Goal: Task Accomplishment & Management: Complete application form

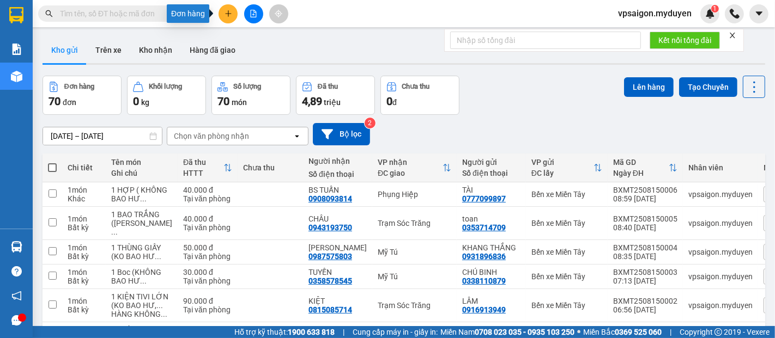
click at [224, 12] on icon "plus" at bounding box center [228, 14] width 8 height 8
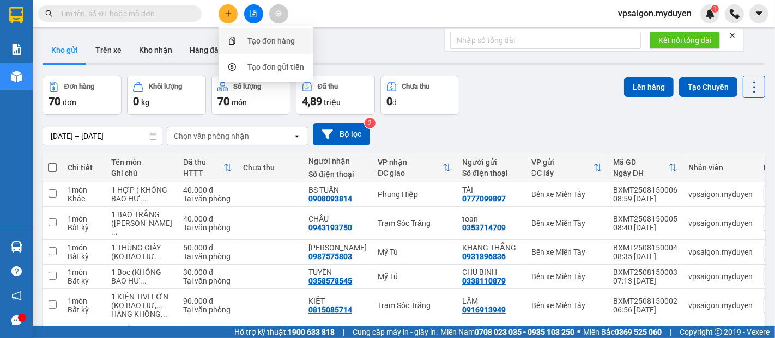
click at [253, 36] on div "Tạo đơn hàng" at bounding box center [270, 41] width 47 height 12
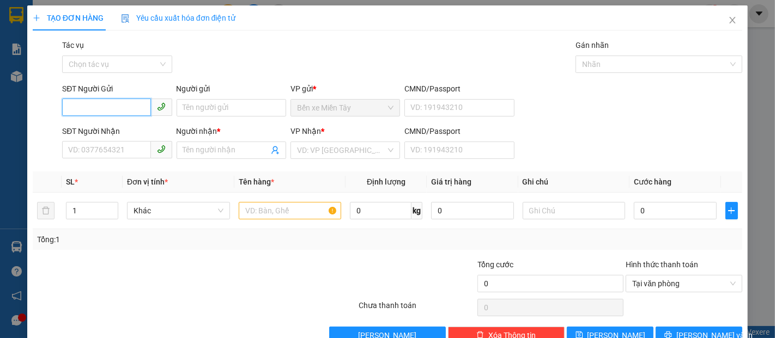
click at [116, 105] on input "SĐT Người Gửi" at bounding box center [106, 107] width 88 height 17
type input "0902907406"
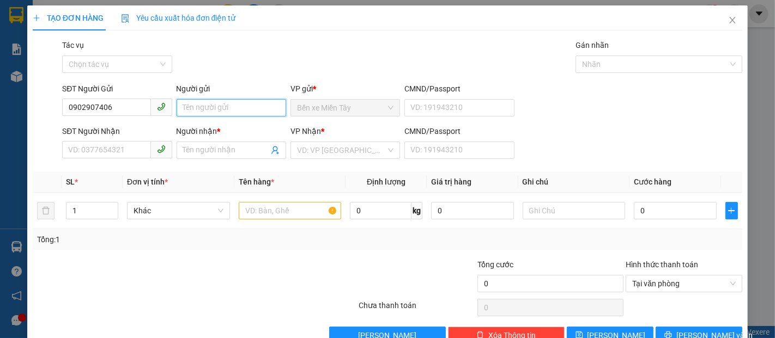
click at [223, 112] on input "Người gửi" at bounding box center [231, 107] width 109 height 17
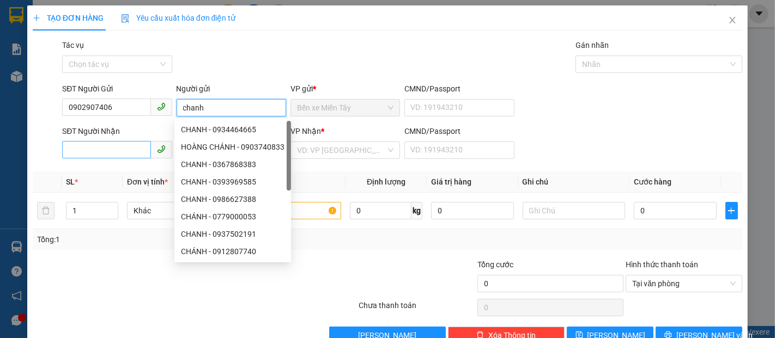
type input "chanh"
click at [102, 148] on input "SĐT Người Nhận" at bounding box center [106, 149] width 88 height 17
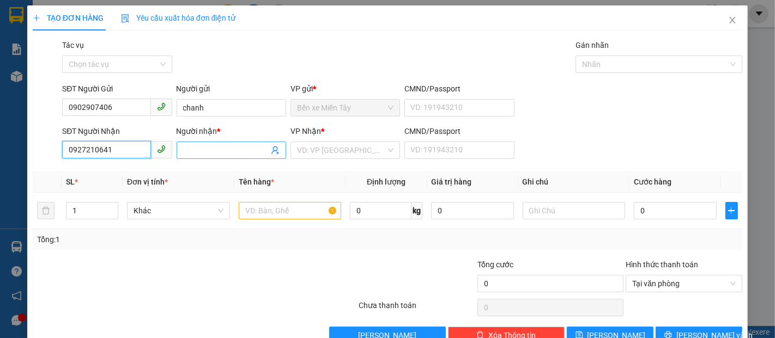
type input "0927210641"
click at [214, 144] on input "Người nhận *" at bounding box center [226, 150] width 86 height 12
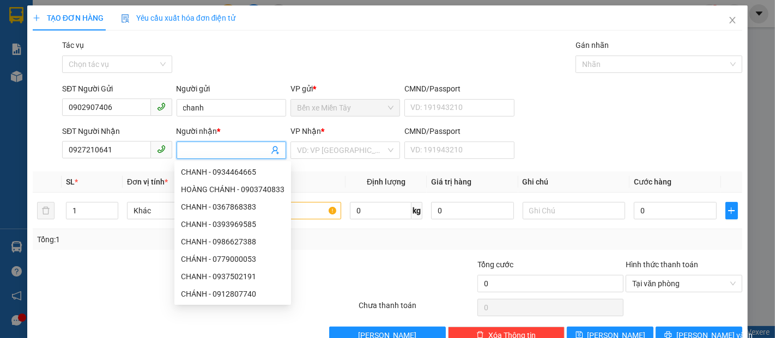
click at [192, 148] on input "Người nhận *" at bounding box center [226, 150] width 86 height 12
type input "vu"
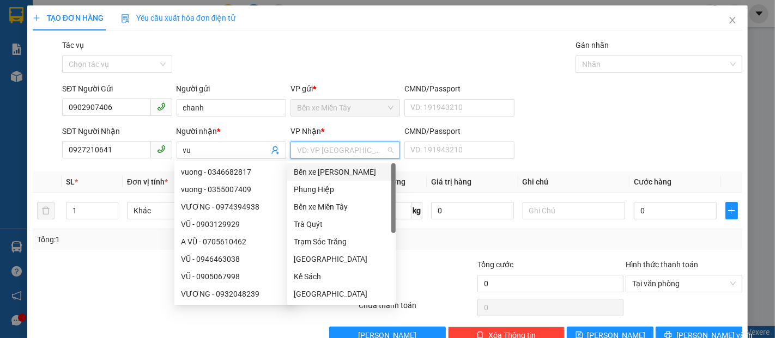
click at [305, 145] on input "search" at bounding box center [341, 150] width 89 height 16
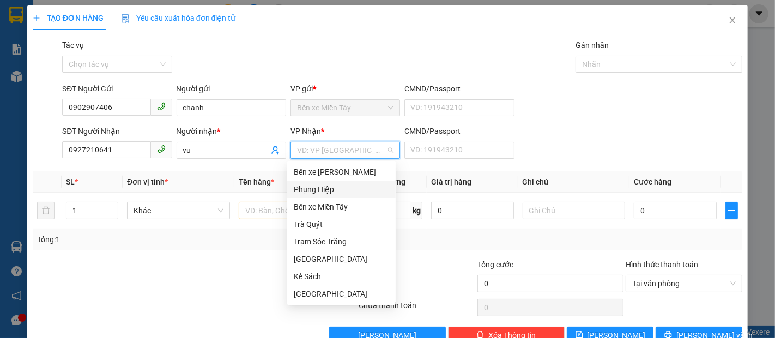
click at [319, 185] on div "Phụng Hiệp" at bounding box center [341, 190] width 95 height 12
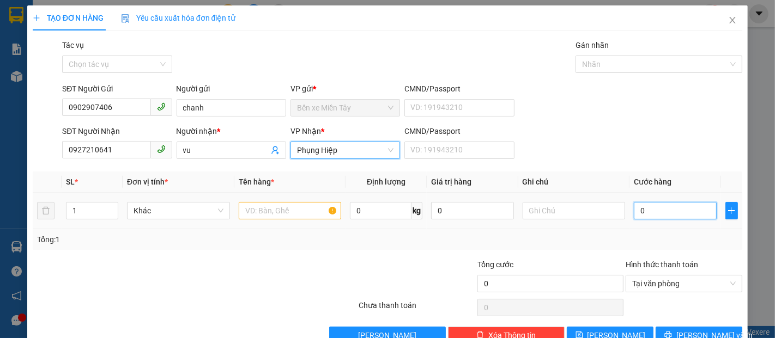
click at [634, 211] on input "0" at bounding box center [675, 210] width 82 height 17
type input "2"
type input "25"
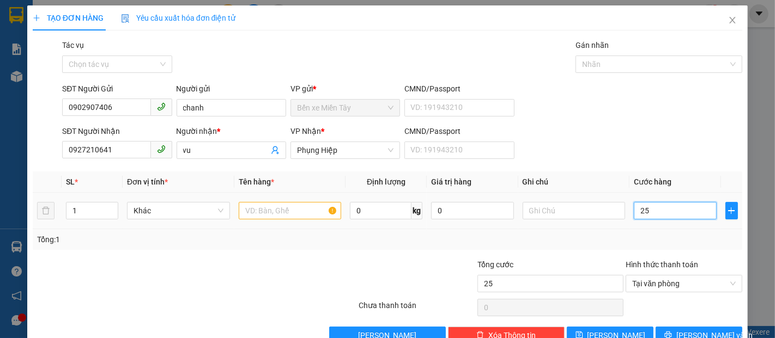
type input "250"
type input "2.500"
type input "25.000"
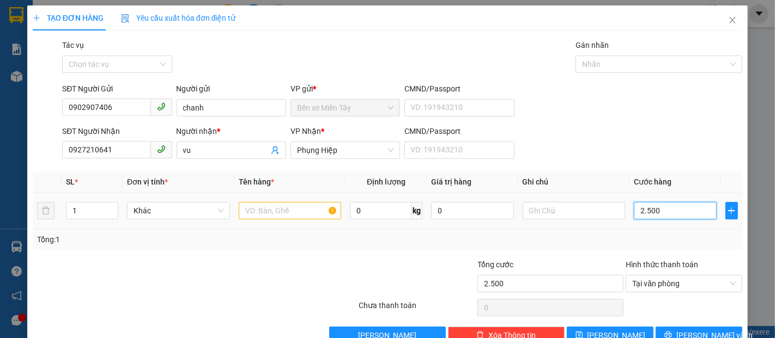
type input "25.000"
type input "250.000"
click at [285, 206] on input "text" at bounding box center [290, 210] width 103 height 17
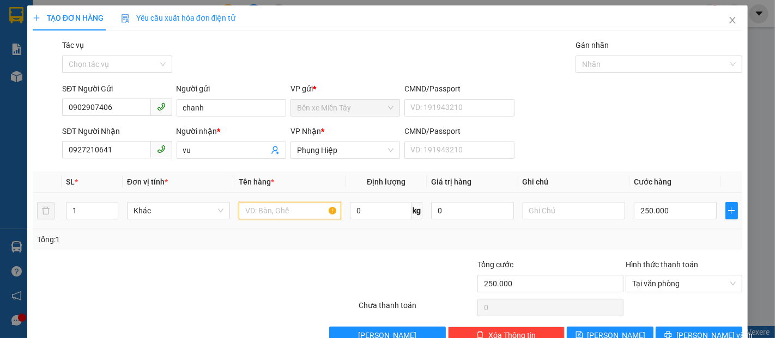
type input "7"
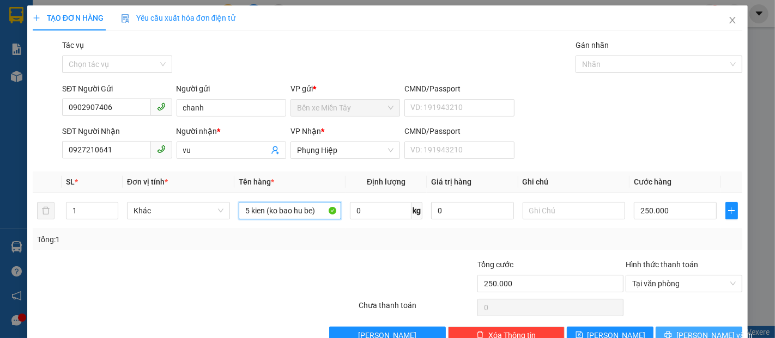
type input "5 kien (ko bao hu be)"
click at [671, 333] on icon "printer" at bounding box center [667, 335] width 7 height 7
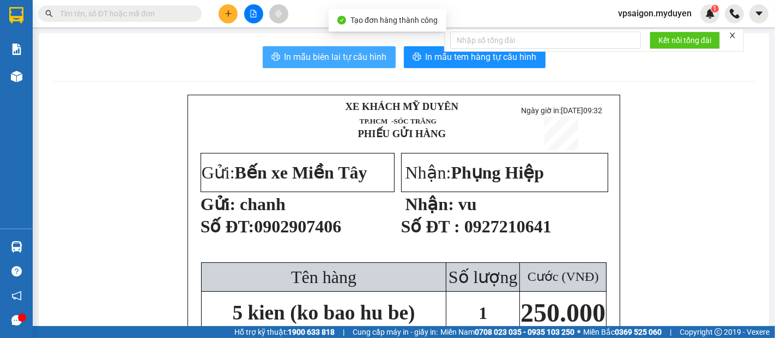
click at [355, 54] on span "In mẫu biên lai tự cấu hình" at bounding box center [335, 57] width 102 height 14
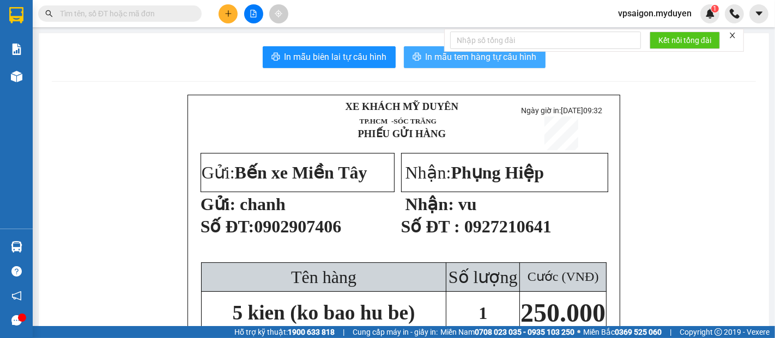
click at [488, 58] on span "In mẫu tem hàng tự cấu hình" at bounding box center [480, 57] width 111 height 14
click at [468, 57] on span "In mẫu tem hàng tự cấu hình" at bounding box center [480, 57] width 111 height 14
click at [229, 14] on icon "plus" at bounding box center [228, 14] width 8 height 8
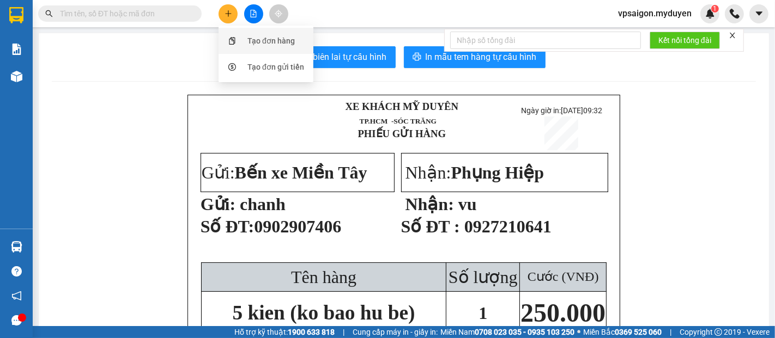
click at [277, 38] on div "Tạo đơn hàng" at bounding box center [270, 41] width 47 height 12
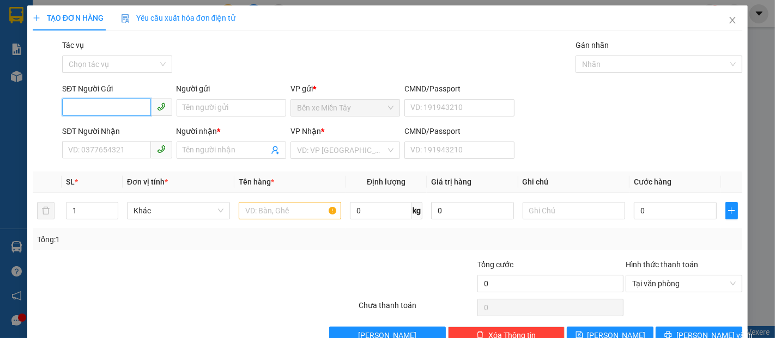
click at [83, 105] on input "SĐT Người Gửi" at bounding box center [106, 107] width 88 height 17
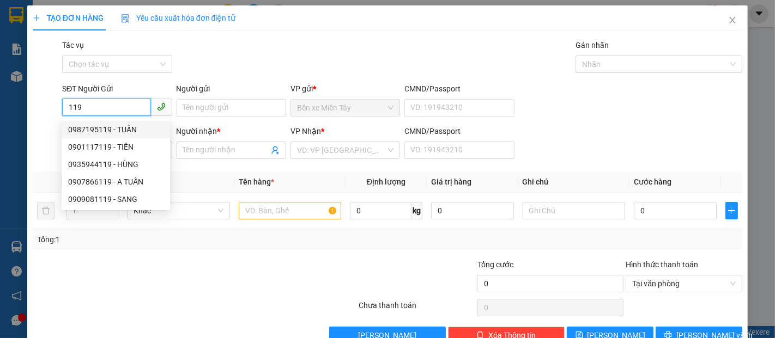
click at [118, 127] on div "0987195119 - TUẤN" at bounding box center [115, 130] width 95 height 12
type input "0987195119"
type input "TUẤN"
type input "0987195119"
type input "TUẤN"
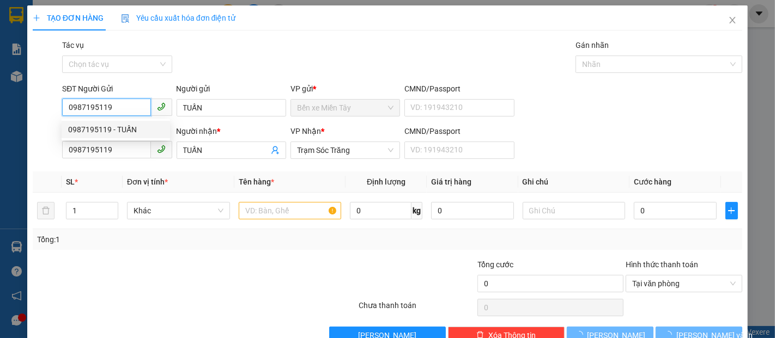
type input "100.000"
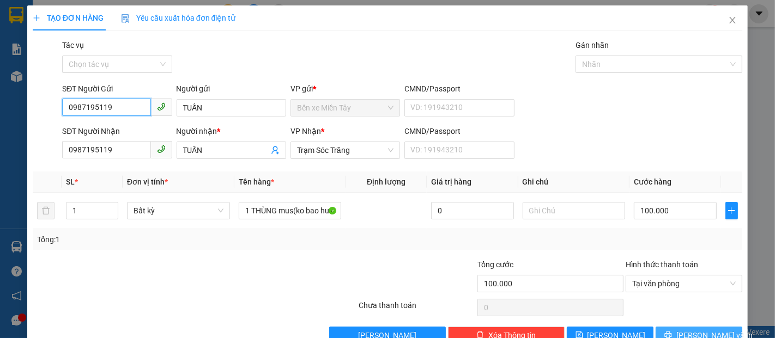
type input "0987195119"
click at [684, 336] on span "[PERSON_NAME] và In" at bounding box center [714, 336] width 76 height 12
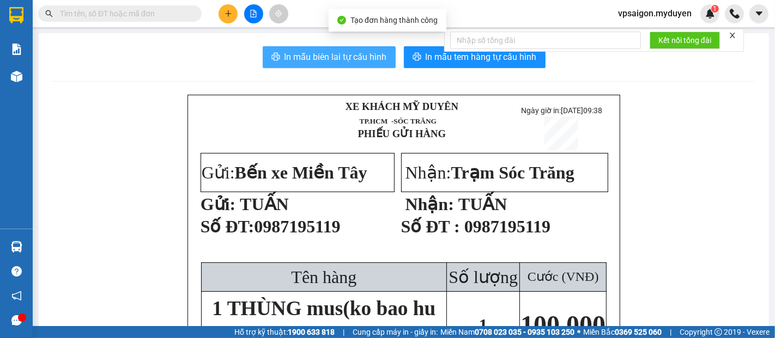
click at [305, 53] on span "In mẫu biên lai tự cấu hình" at bounding box center [335, 57] width 102 height 14
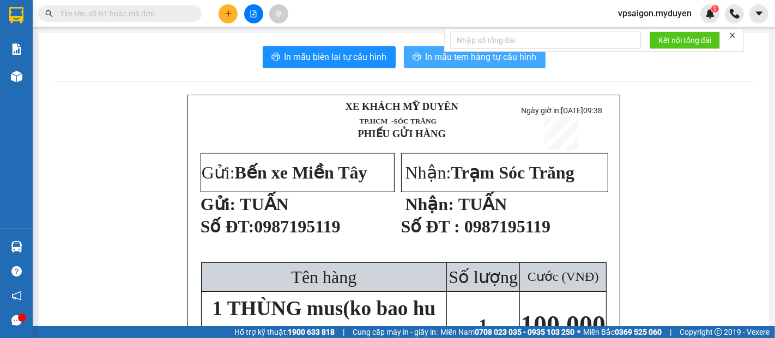
click at [422, 49] on button "In mẫu tem hàng tự cấu hình" at bounding box center [475, 57] width 142 height 22
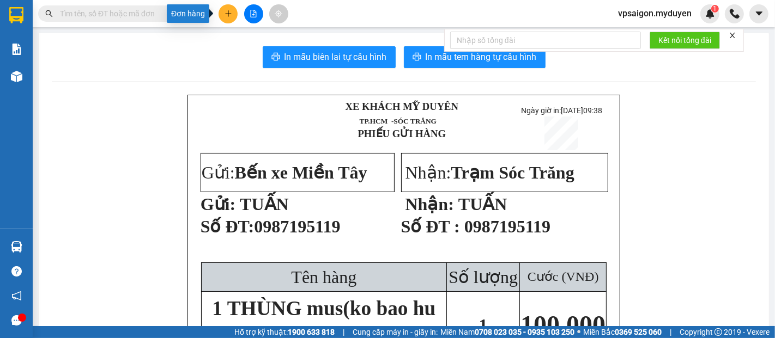
click at [229, 8] on button at bounding box center [227, 13] width 19 height 19
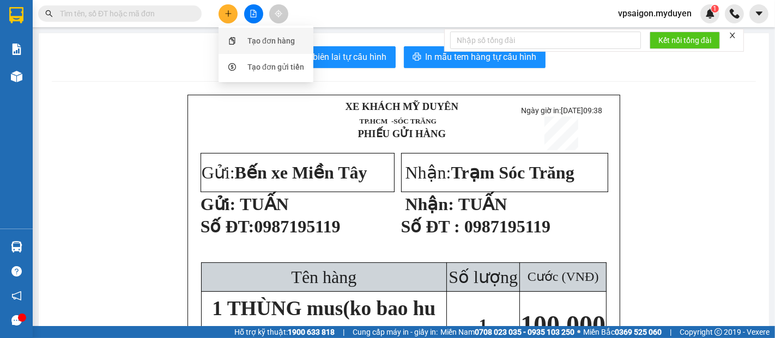
click at [248, 40] on div "Tạo đơn hàng" at bounding box center [270, 41] width 47 height 12
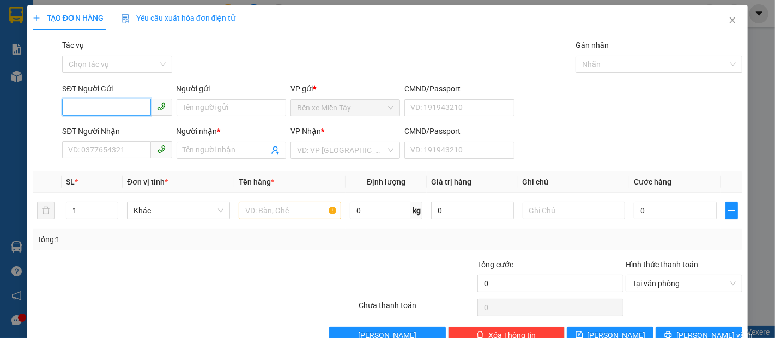
drag, startPoint x: 79, startPoint y: 104, endPoint x: 86, endPoint y: 103, distance: 7.2
click at [81, 104] on input "SĐT Người Gửi" at bounding box center [106, 107] width 88 height 17
click at [83, 114] on input "SĐT Người Gửi" at bounding box center [106, 107] width 88 height 17
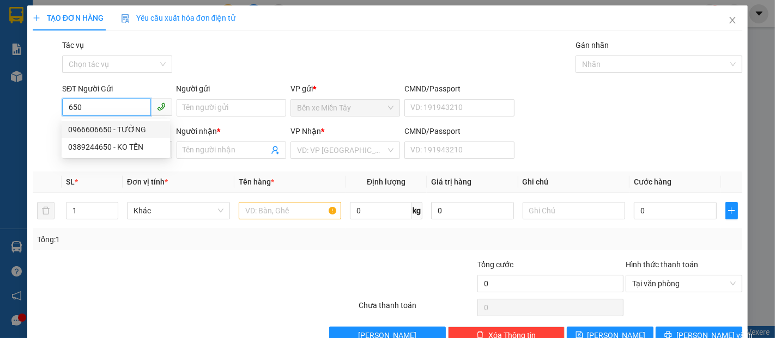
click at [101, 126] on div "0966606650 - TƯỜNG" at bounding box center [115, 130] width 95 height 12
type input "0966606650"
type input "TƯỜNG"
type input "0907037232"
type input "LINH"
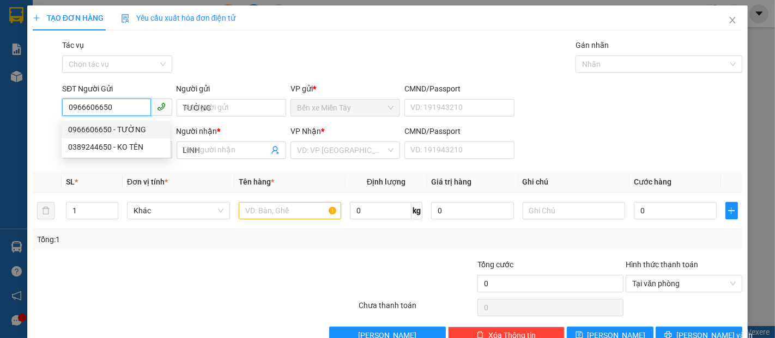
type input "40.000"
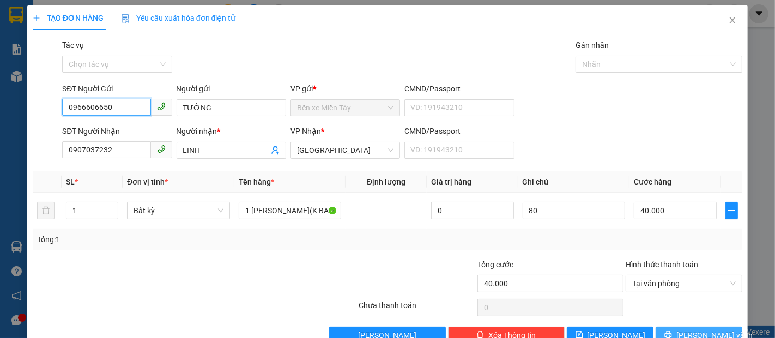
type input "0966606650"
click at [679, 327] on button "[PERSON_NAME] và In" at bounding box center [698, 335] width 87 height 17
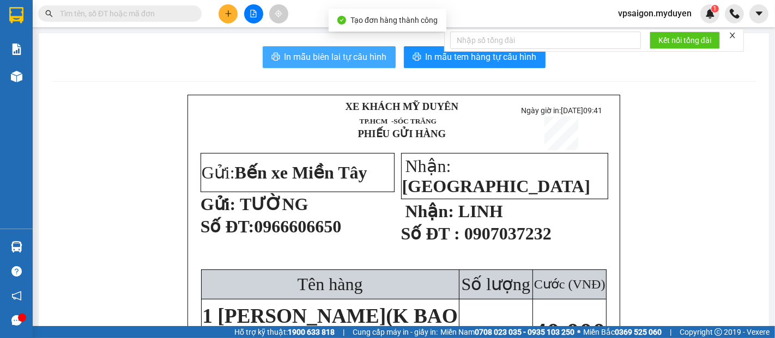
click at [341, 63] on span "In mẫu biên lai tự cấu hình" at bounding box center [335, 57] width 102 height 14
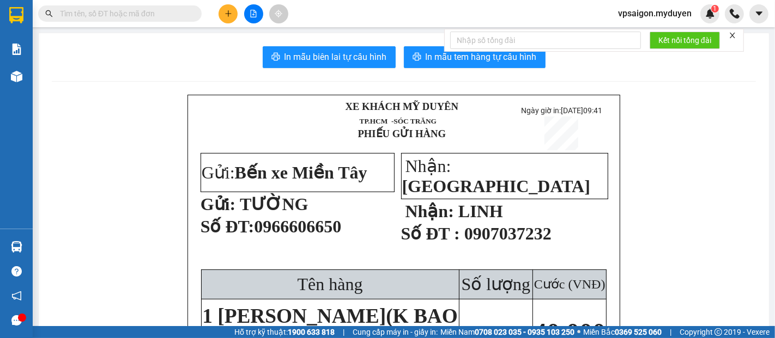
click at [461, 50] on div at bounding box center [545, 40] width 191 height 22
click at [437, 57] on span "In mẫu tem hàng tự cấu hình" at bounding box center [480, 57] width 111 height 14
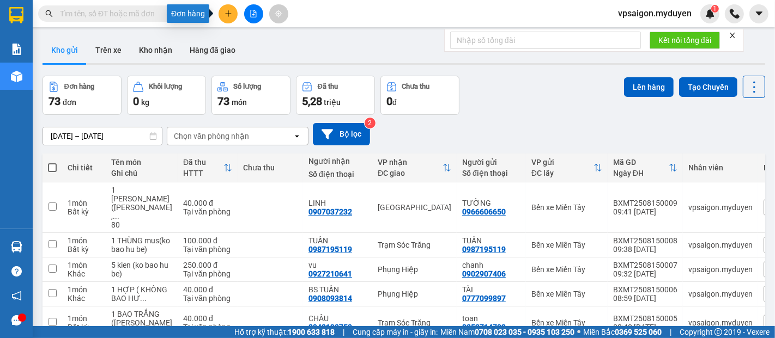
click at [227, 16] on icon "plus" at bounding box center [228, 14] width 8 height 8
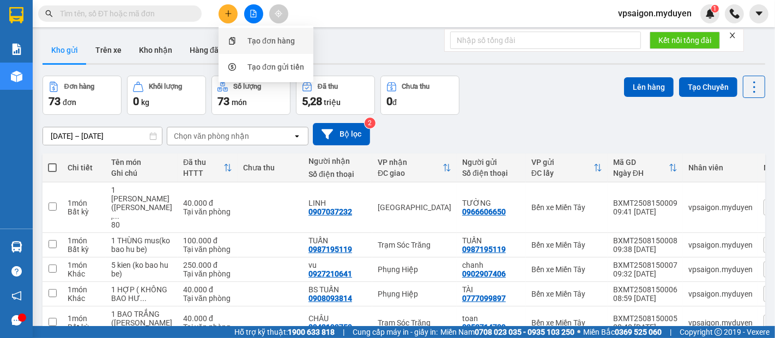
click at [245, 39] on div "Tạo đơn hàng" at bounding box center [266, 41] width 82 height 21
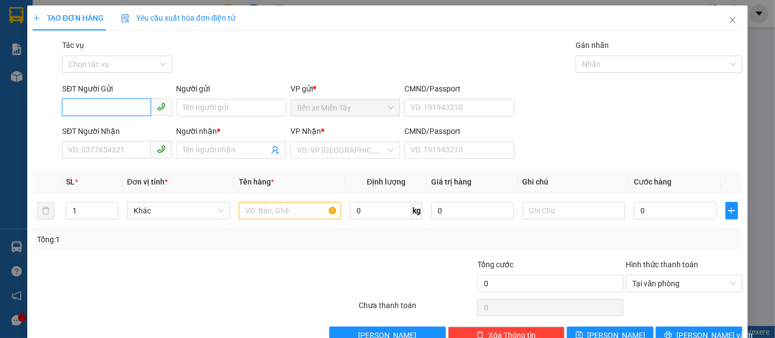
click at [91, 102] on input "SĐT Người Gửi" at bounding box center [106, 107] width 88 height 17
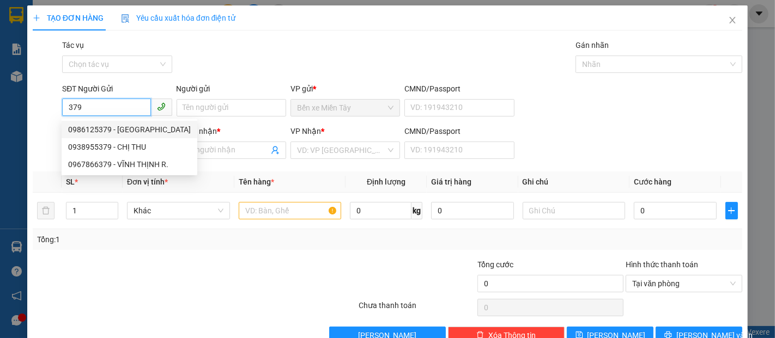
click at [140, 129] on div "0986125379 - [GEOGRAPHIC_DATA]" at bounding box center [129, 130] width 123 height 12
type input "0986125379"
type input "THIÊN PHONG"
type input "0344384276"
type input "EM TI"
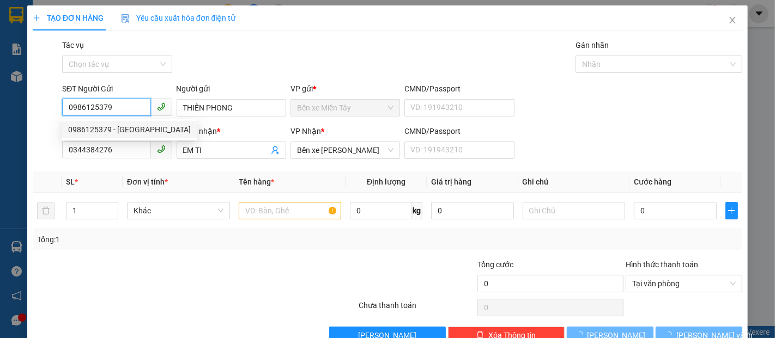
type input "120.000"
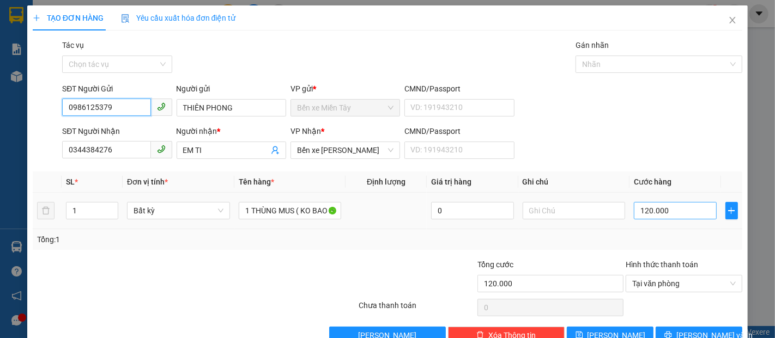
type input "0986125379"
click at [634, 211] on input "120.000" at bounding box center [675, 210] width 82 height 17
drag, startPoint x: 627, startPoint y: 211, endPoint x: 670, endPoint y: 211, distance: 43.0
click at [670, 211] on input "120.000" at bounding box center [675, 210] width 82 height 17
type input "6"
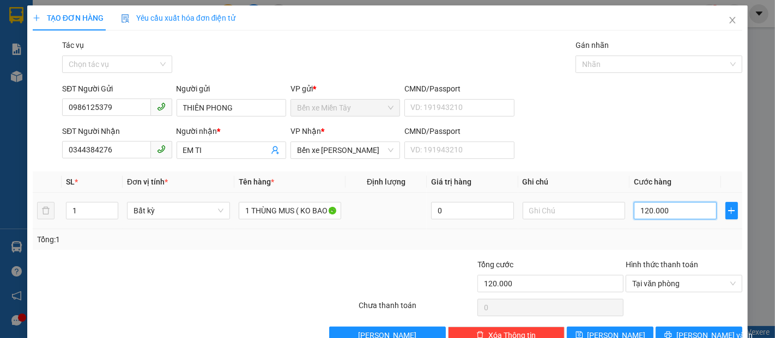
type input "6"
type input "60"
type input "600"
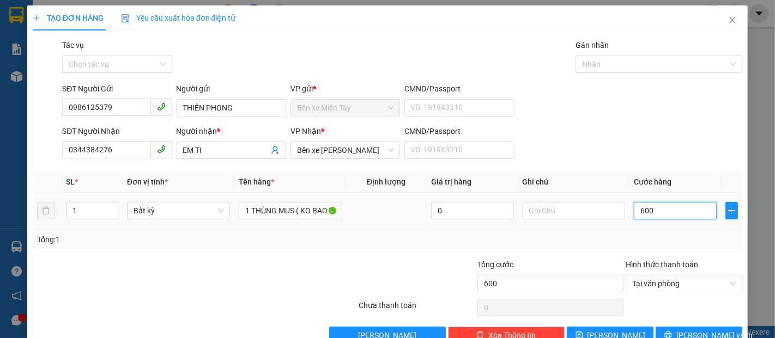
type input "6.000"
type input "60.000"
click at [680, 328] on button "[PERSON_NAME] và In" at bounding box center [698, 335] width 87 height 17
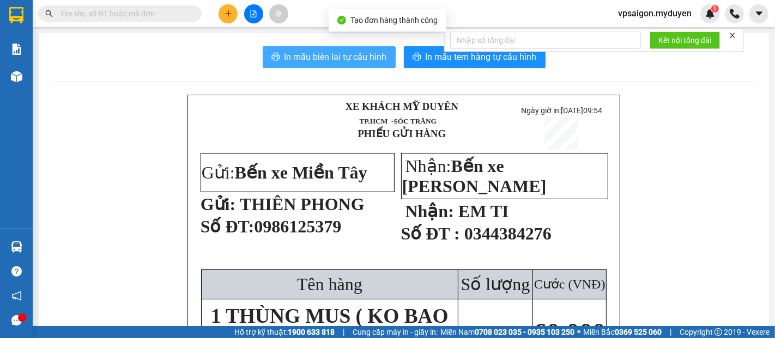
click at [362, 58] on span "In mẫu biên lai tự cấu hình" at bounding box center [335, 57] width 102 height 14
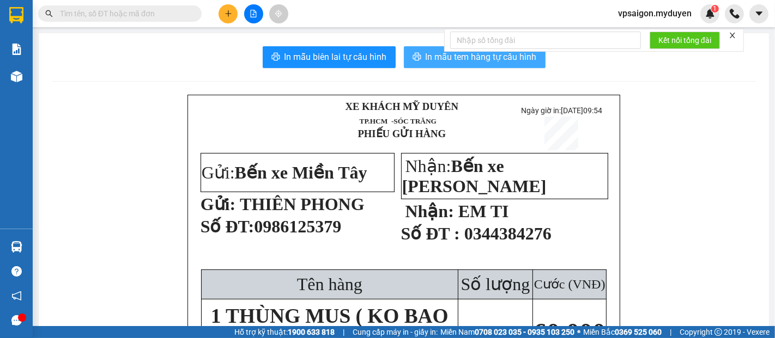
click at [465, 58] on span "In mẫu tem hàng tự cấu hình" at bounding box center [480, 57] width 111 height 14
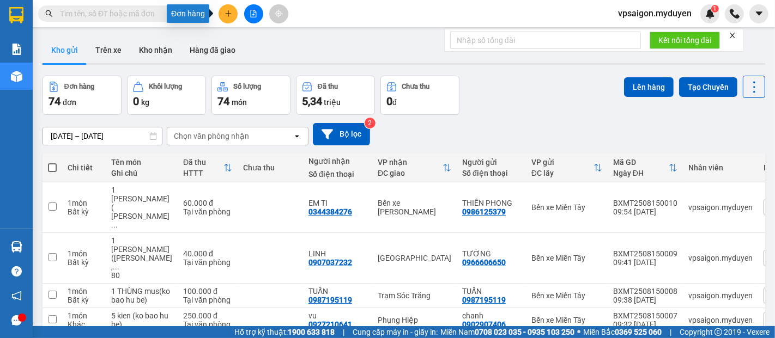
click at [228, 15] on icon "plus" at bounding box center [228, 14] width 8 height 8
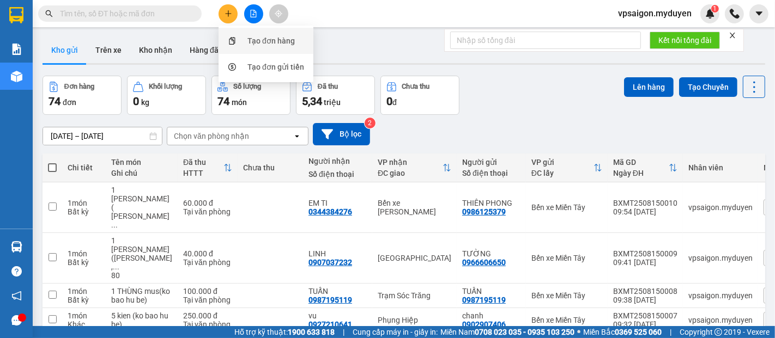
click at [262, 44] on div "Tạo đơn hàng" at bounding box center [270, 41] width 47 height 12
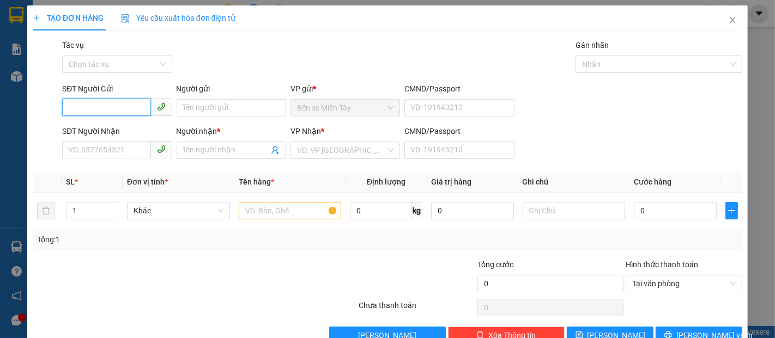
click at [70, 105] on input "SĐT Người Gửi" at bounding box center [106, 107] width 88 height 17
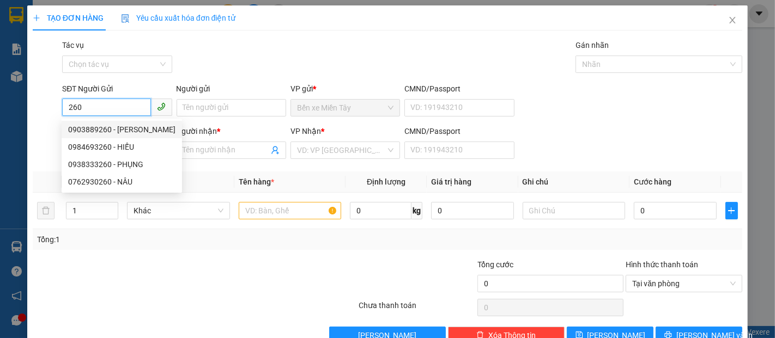
click at [129, 129] on div "0903889260 - MINH NGỌC" at bounding box center [121, 130] width 107 height 12
type input "0903889260"
type input "MINH NGỌC"
type input "0933134325"
type input "HÀO"
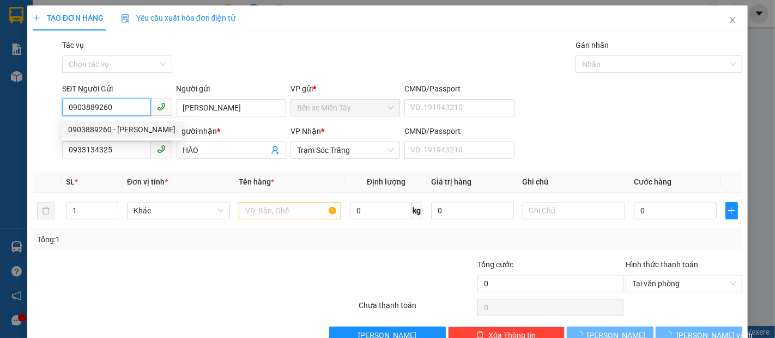
type input "40.000"
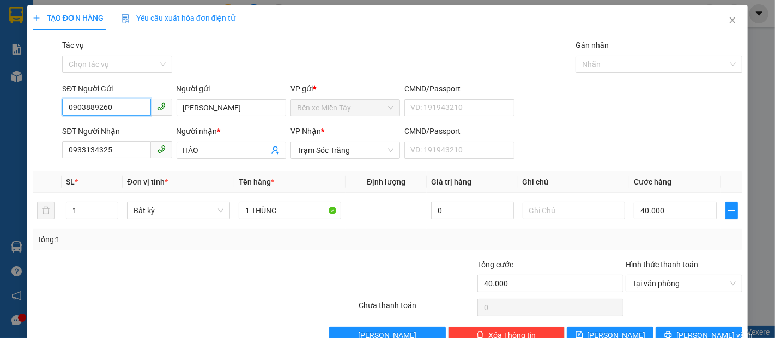
click at [119, 108] on input "0903889260" at bounding box center [106, 107] width 88 height 17
type input "0"
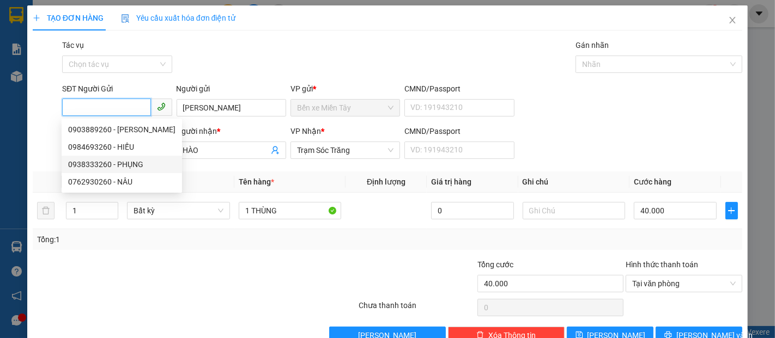
click at [108, 165] on div "0938333260 - PHỤNG" at bounding box center [121, 165] width 107 height 12
type input "0938333260"
type input "PHỤNG"
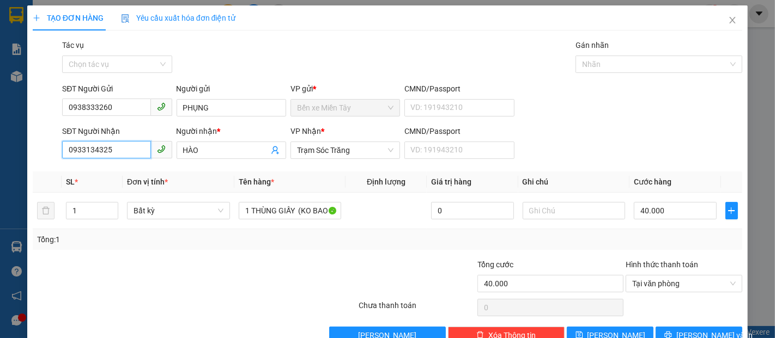
click at [111, 147] on input "0933134325" at bounding box center [106, 149] width 88 height 17
type input "0"
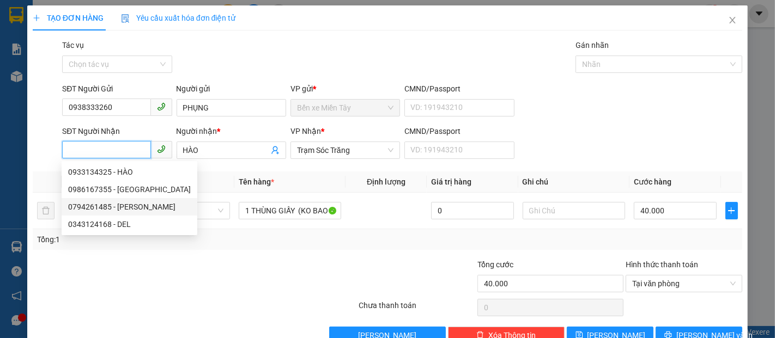
click at [99, 208] on div "0794261485 - TRINH" at bounding box center [129, 207] width 123 height 12
type input "0794261485"
type input "TRINH"
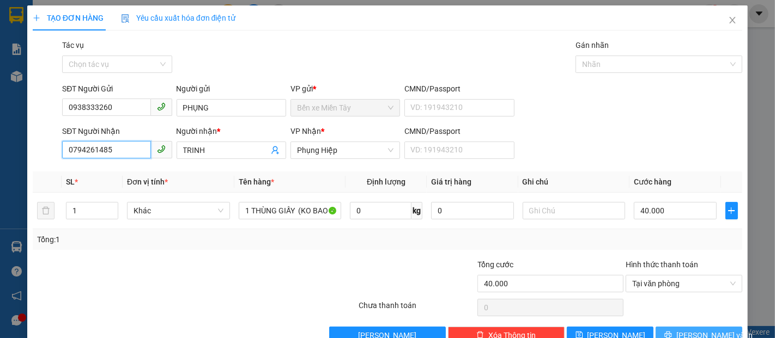
type input "0794261485"
click at [671, 331] on button "[PERSON_NAME] và In" at bounding box center [698, 335] width 87 height 17
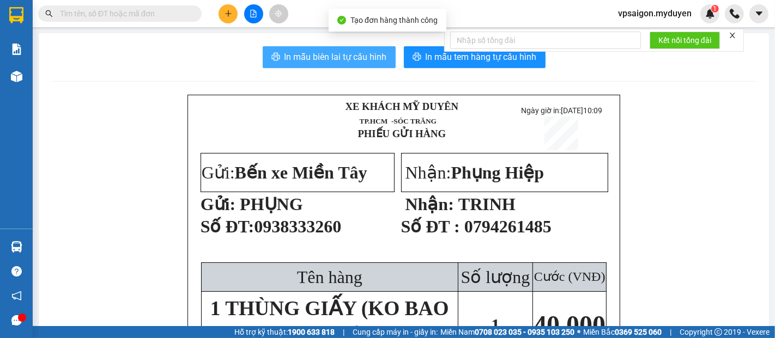
click at [346, 52] on span "In mẫu biên lai tự cấu hình" at bounding box center [335, 57] width 102 height 14
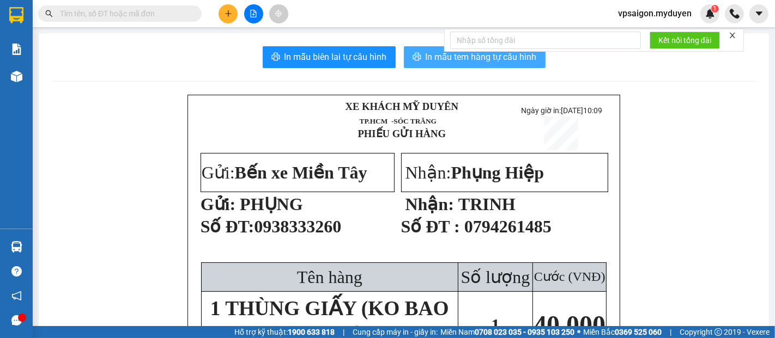
click at [437, 53] on span "In mẫu tem hàng tự cấu hình" at bounding box center [480, 57] width 111 height 14
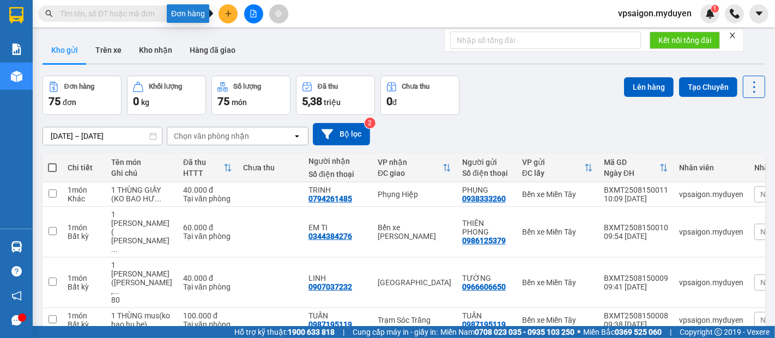
click at [221, 16] on button at bounding box center [227, 13] width 19 height 19
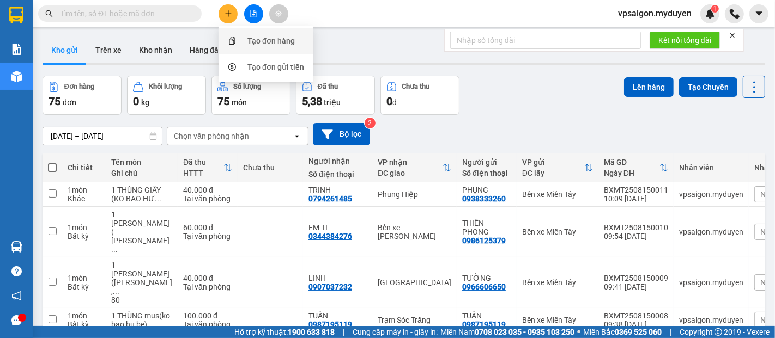
click at [261, 44] on div "Tạo đơn hàng" at bounding box center [270, 41] width 47 height 12
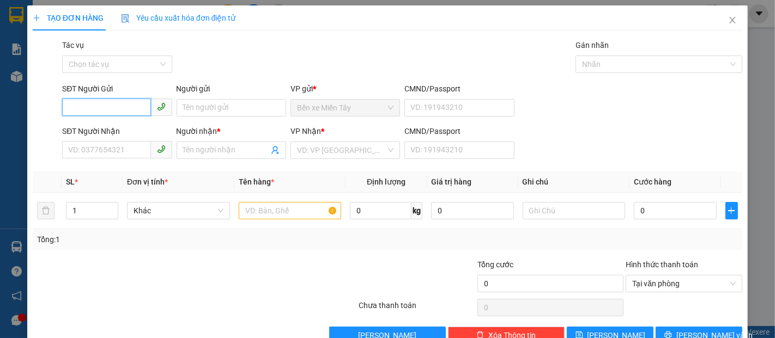
click at [97, 108] on input "SĐT Người Gửi" at bounding box center [106, 107] width 88 height 17
click at [119, 130] on div "0966992248 - DUNG" at bounding box center [115, 130] width 95 height 12
type input "0966992248"
type input "DUNG"
type input "0984729994"
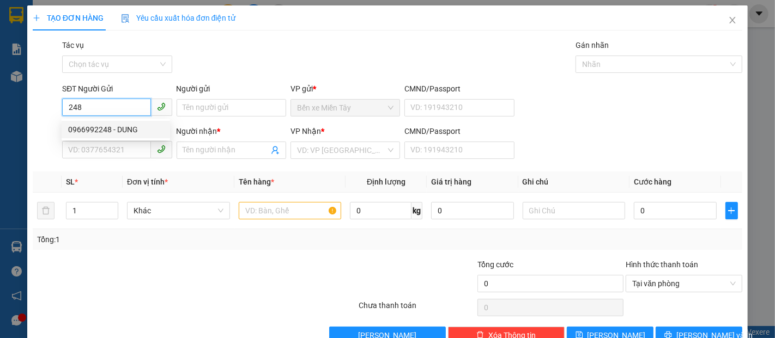
type input "THANH"
type input "100.000"
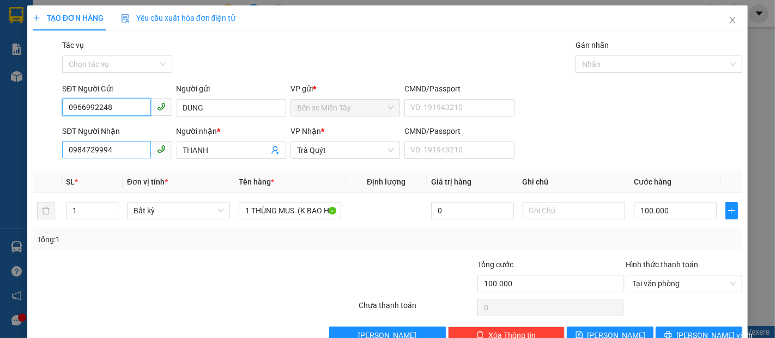
type input "0966992248"
click at [119, 150] on input "0984729994" at bounding box center [106, 149] width 88 height 17
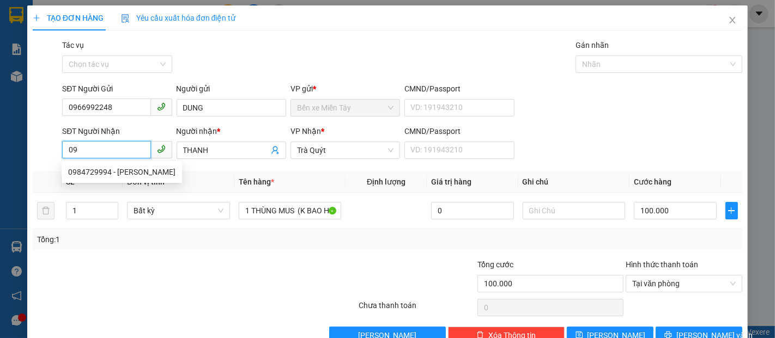
type input "0"
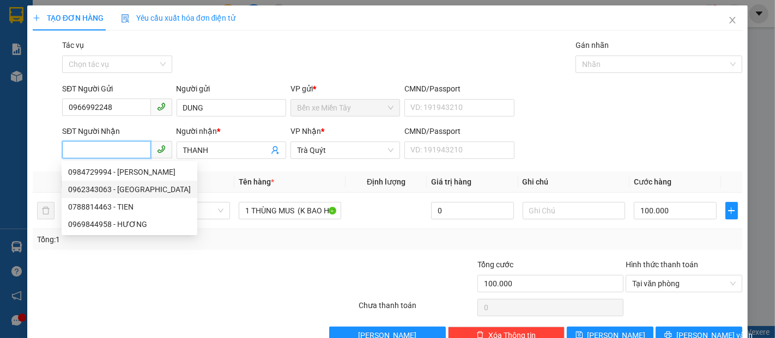
click at [108, 190] on div "0962343063 - THÁI DƯƠNG" at bounding box center [129, 190] width 123 height 12
type input "0962343063"
type input "THÁI DƯƠNG"
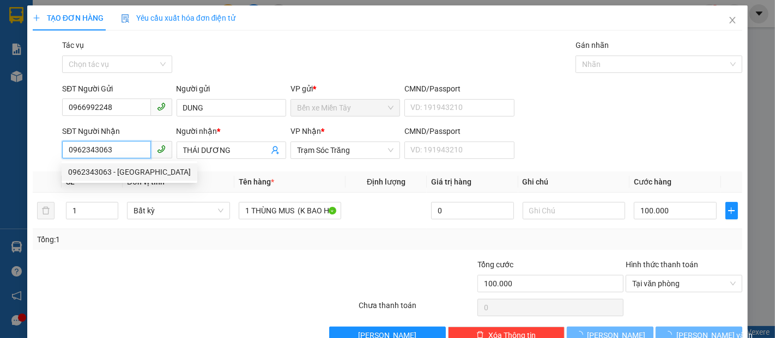
type input "200.000"
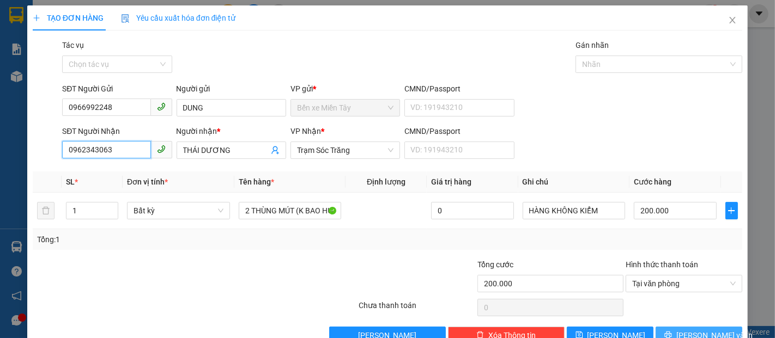
type input "0962343063"
click at [693, 328] on button "[PERSON_NAME] và In" at bounding box center [698, 335] width 87 height 17
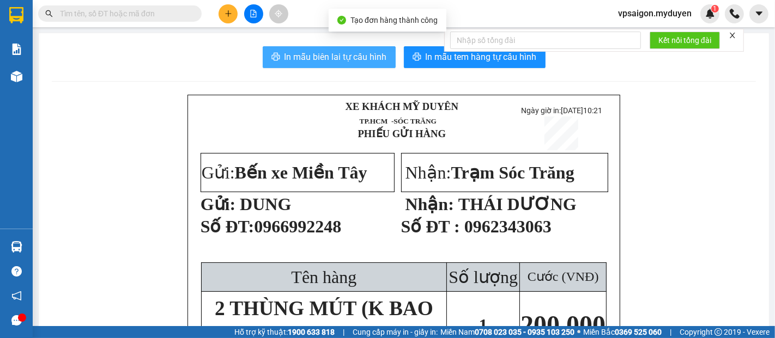
click at [340, 55] on span "In mẫu biên lai tự cấu hình" at bounding box center [335, 57] width 102 height 14
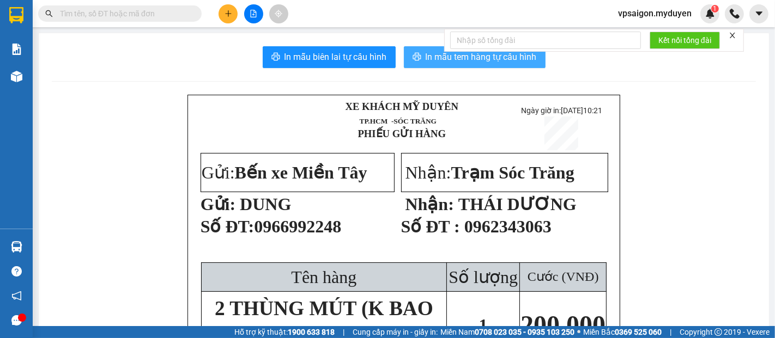
click at [452, 57] on span "In mẫu tem hàng tự cấu hình" at bounding box center [480, 57] width 111 height 14
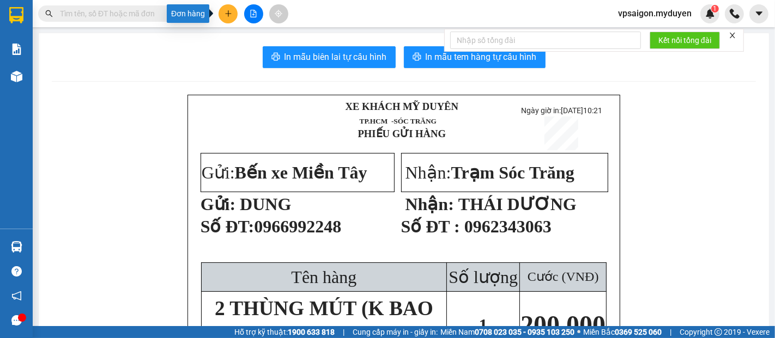
click at [227, 11] on icon "plus" at bounding box center [228, 14] width 8 height 8
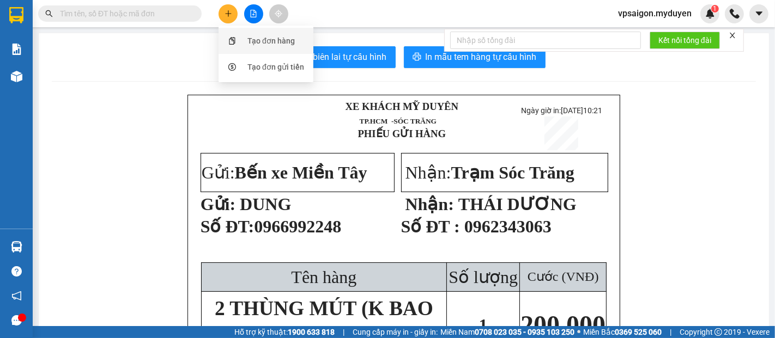
click at [253, 36] on div "Tạo đơn hàng" at bounding box center [270, 41] width 47 height 12
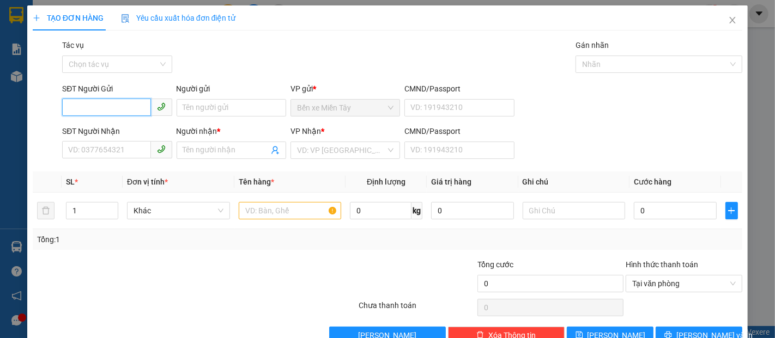
click at [85, 114] on input "SĐT Người Gửi" at bounding box center [106, 107] width 88 height 17
click at [110, 129] on div "0357540589 - ÁNH" at bounding box center [115, 130] width 95 height 12
type input "0357540589"
type input "ÁNH"
type input "0973221140"
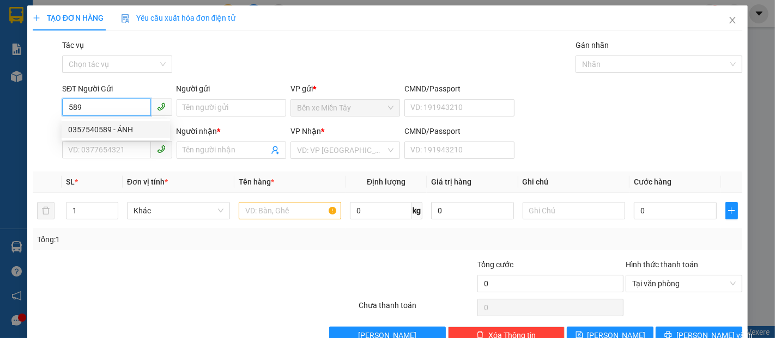
type input "TRANG"
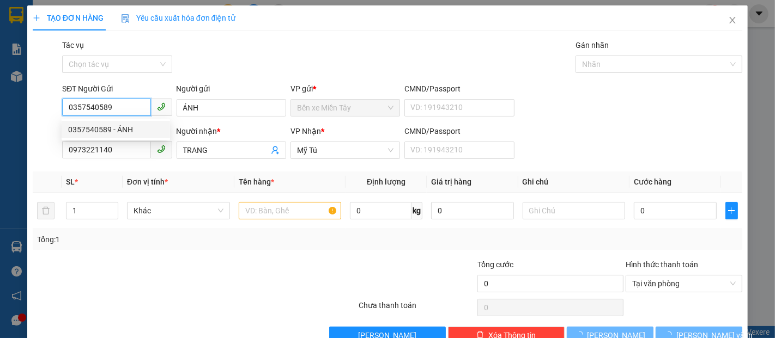
type input "140.000"
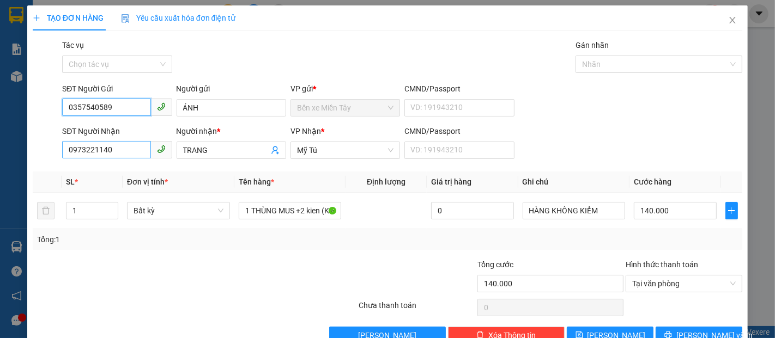
type input "0357540589"
click at [113, 151] on input "0973221140" at bounding box center [106, 149] width 88 height 17
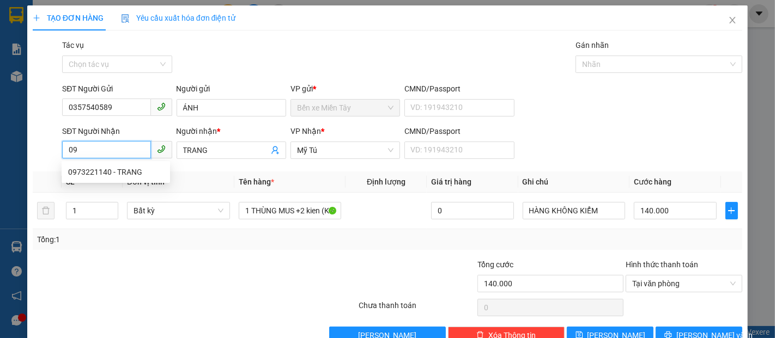
type input "0"
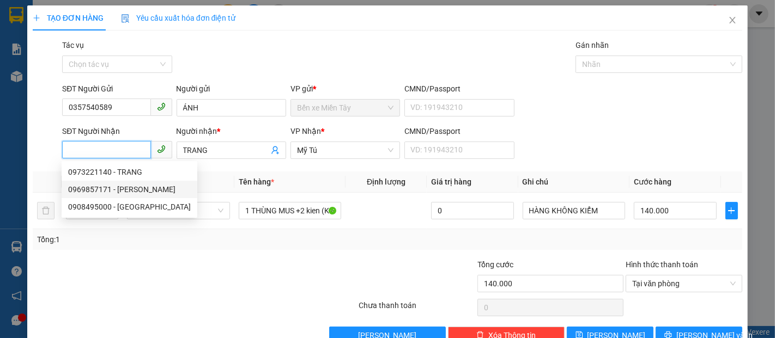
click at [112, 182] on div "0969857171 - THANH" at bounding box center [130, 189] width 136 height 17
type input "0969857171"
type input "THANH"
type input "40.000"
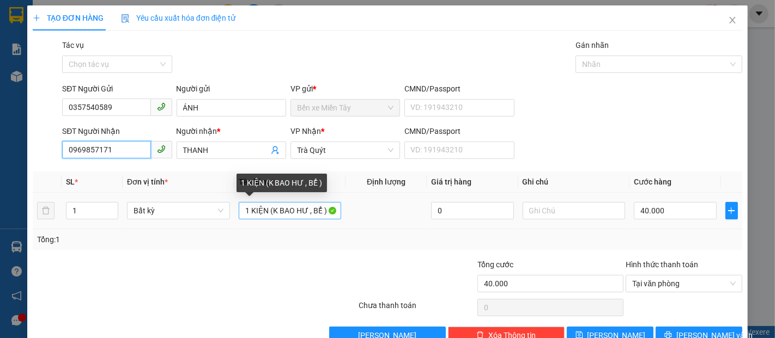
type input "0969857171"
click at [264, 211] on input "1 KIỆN (K BAO HƯ , BỂ )" at bounding box center [290, 210] width 103 height 17
click at [264, 212] on input "1 KIỆN ( (K BAO HƯ , BỂ )" at bounding box center [290, 210] width 103 height 17
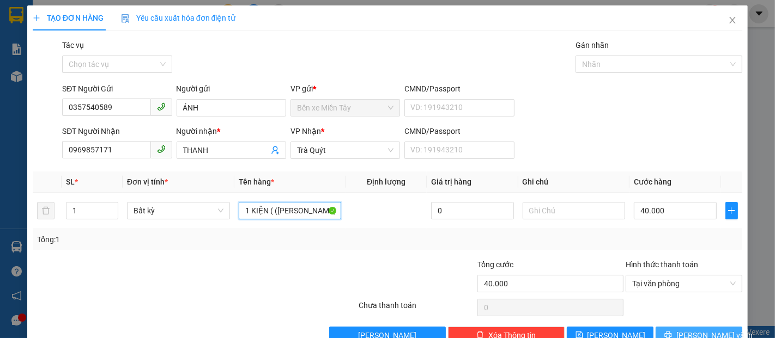
type input "1 KIỆN ( (K BAO HƯ , BỂ )"
click at [681, 330] on span "[PERSON_NAME] và In" at bounding box center [714, 336] width 76 height 12
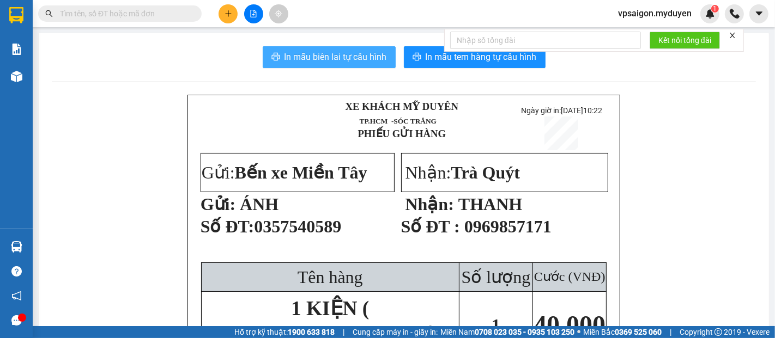
click at [346, 57] on span "In mẫu biên lai tự cấu hình" at bounding box center [335, 57] width 102 height 14
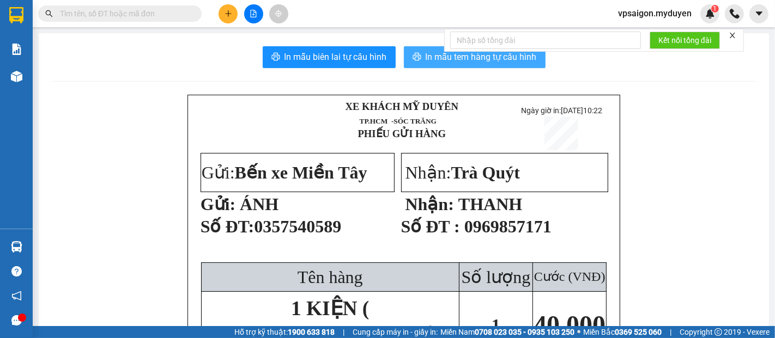
click at [425, 56] on span "In mẫu tem hàng tự cấu hình" at bounding box center [480, 57] width 111 height 14
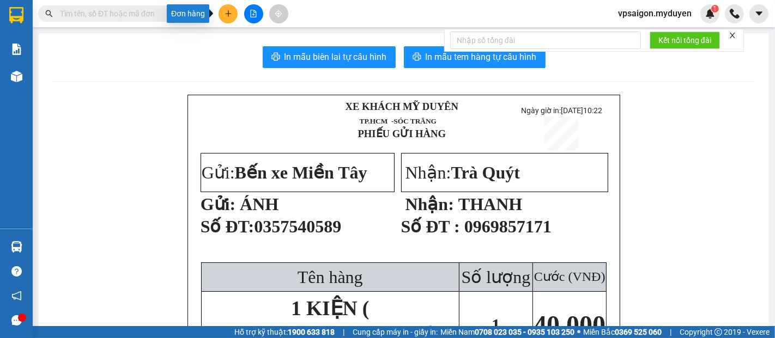
click at [231, 18] on button at bounding box center [227, 13] width 19 height 19
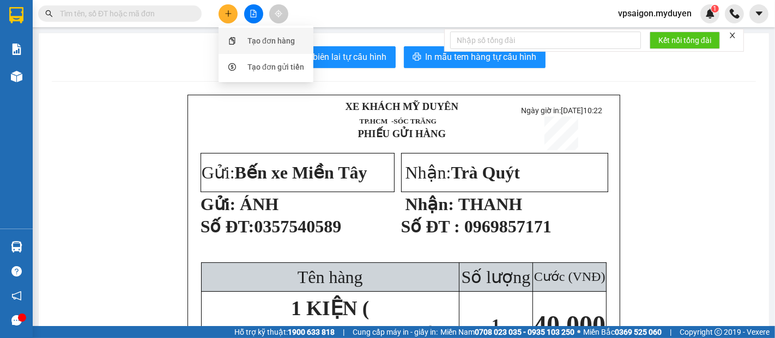
click at [261, 39] on div "Tạo đơn hàng" at bounding box center [270, 41] width 47 height 12
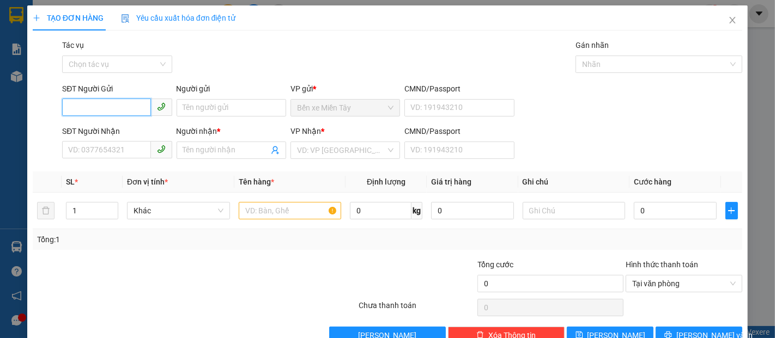
click at [106, 111] on input "SĐT Người Gửi" at bounding box center [106, 107] width 88 height 17
click at [94, 125] on div "0931579457 - THIỆN" at bounding box center [115, 130] width 95 height 12
type input "0931579457"
type input "THIỆN"
type input "0388854321"
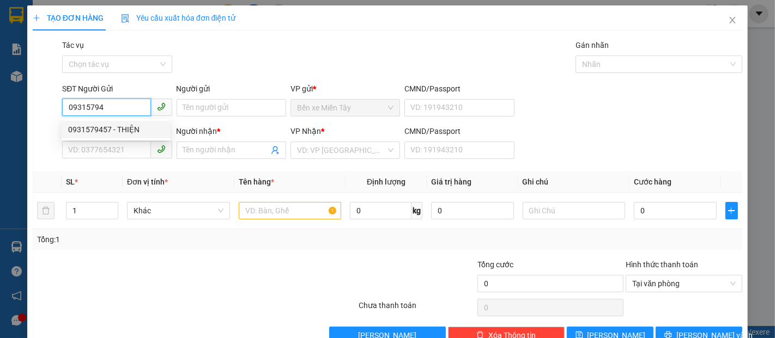
type input "HIỆN"
type input "40.000"
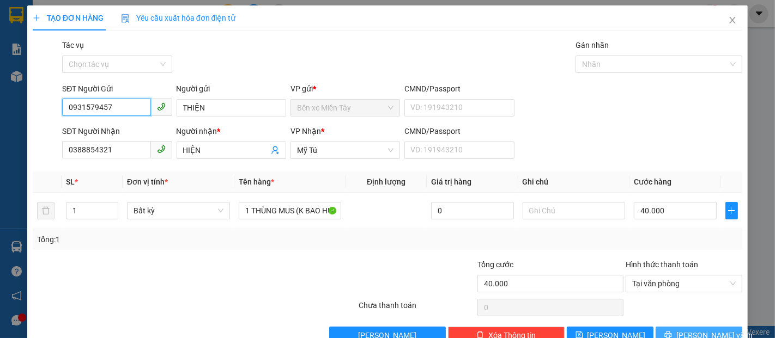
type input "0931579457"
click at [686, 330] on span "[PERSON_NAME] và In" at bounding box center [714, 336] width 76 height 12
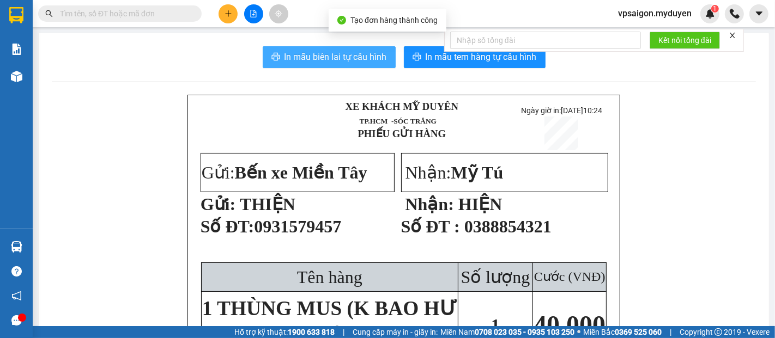
click at [326, 53] on span "In mẫu biên lai tự cấu hình" at bounding box center [335, 57] width 102 height 14
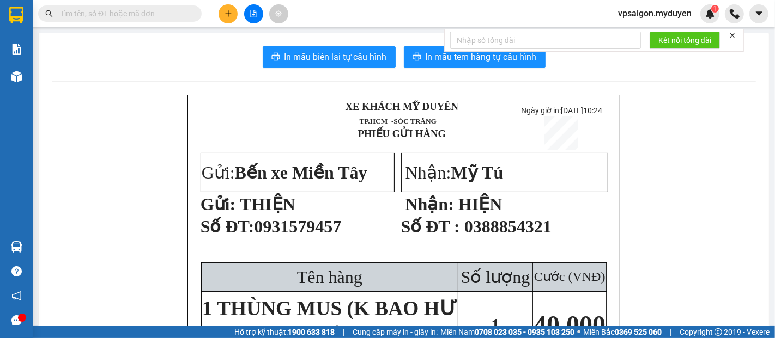
click at [454, 52] on div "Kết nối tổng đài" at bounding box center [594, 40] width 300 height 23
click at [442, 61] on span "In mẫu tem hàng tự cấu hình" at bounding box center [480, 57] width 111 height 14
click at [226, 11] on icon "plus" at bounding box center [228, 14] width 8 height 8
click at [263, 35] on div "Tạo đơn hàng" at bounding box center [270, 41] width 47 height 12
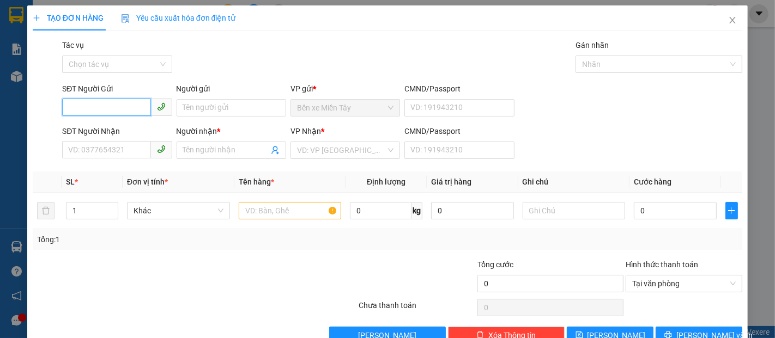
click at [80, 106] on input "SĐT Người Gửi" at bounding box center [106, 107] width 88 height 17
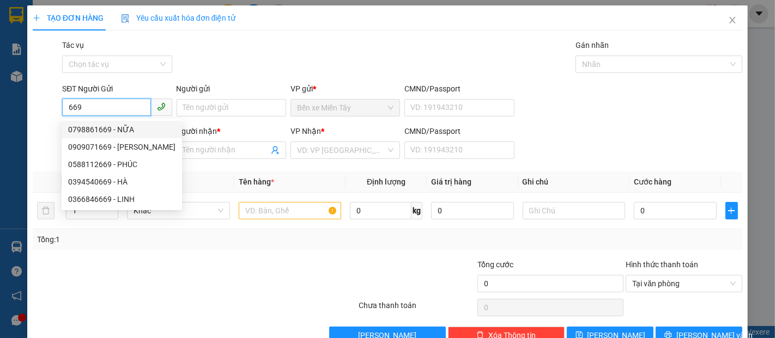
click at [87, 108] on input "669" at bounding box center [106, 107] width 88 height 17
type input "6"
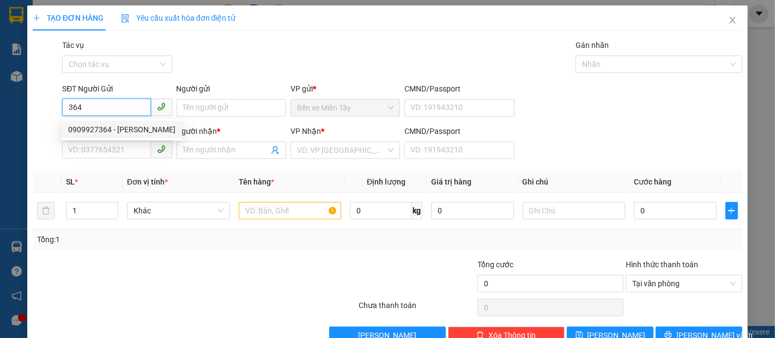
click at [126, 131] on div "0909927364 - [PERSON_NAME]" at bounding box center [121, 130] width 107 height 12
type input "0909927364"
type input "HUY ĐẠT"
type input "0911693392"
type input "HOÀNG EM"
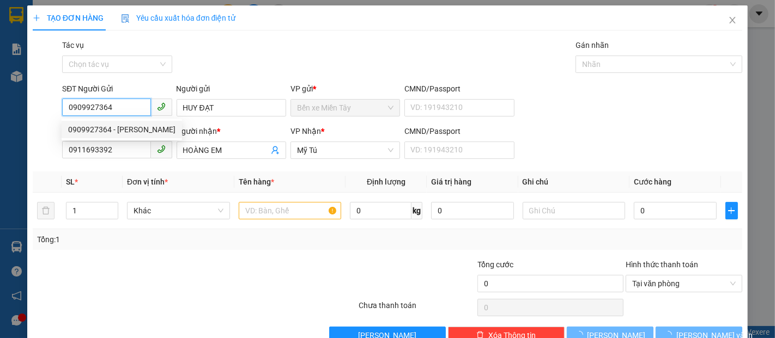
type input "40.000"
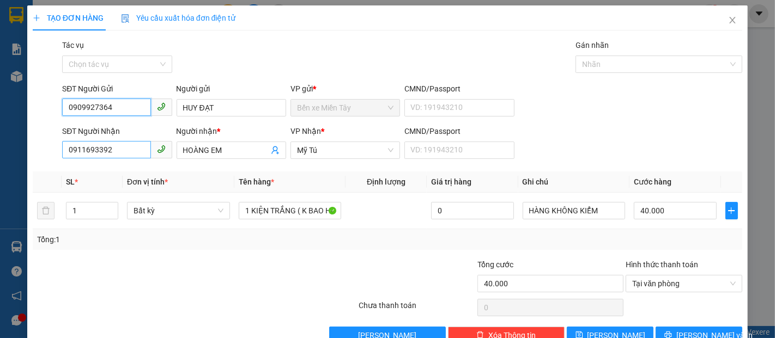
type input "0909927364"
click at [117, 148] on input "0911693392" at bounding box center [106, 149] width 88 height 17
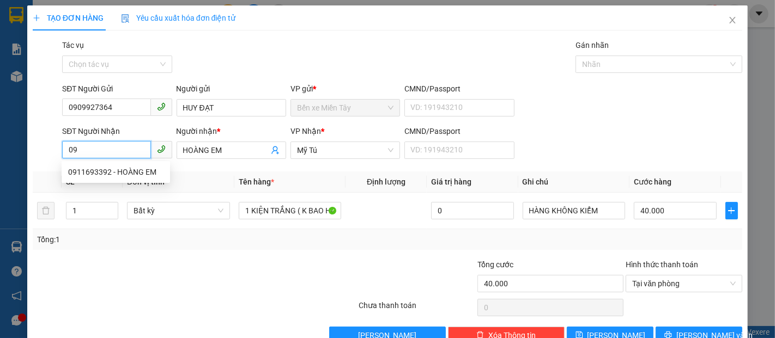
type input "0"
click at [100, 186] on div "0985414678 - 7 CỌ" at bounding box center [115, 190] width 95 height 12
type input "0985414678"
type input "7 CỌ"
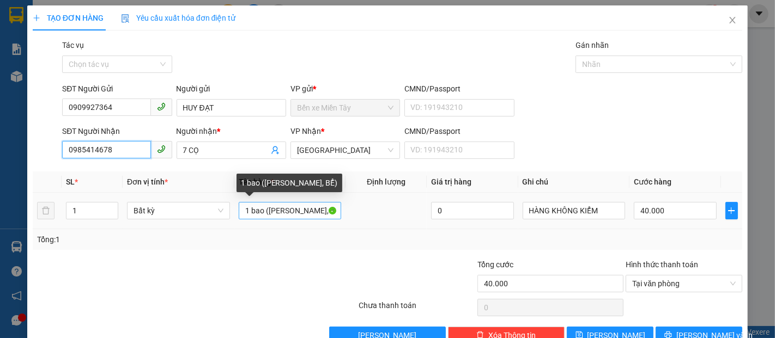
type input "0985414678"
click at [261, 210] on input "1 bao (KO BAO HƯ, BỂ)" at bounding box center [290, 210] width 103 height 17
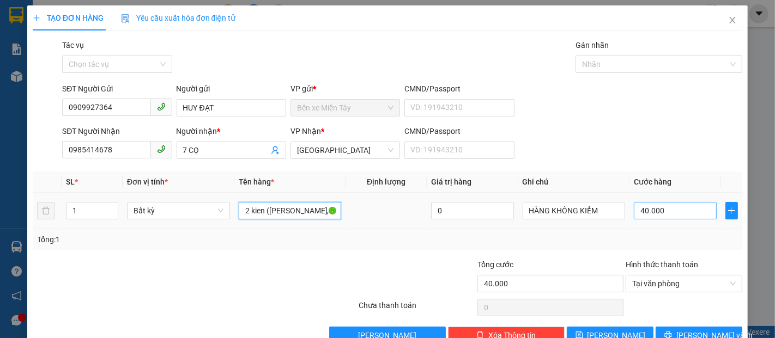
type input "2 kien (KO BAO HƯ, BỂ)"
click at [634, 209] on input "40.000" at bounding box center [675, 210] width 82 height 17
type input "9"
type input "90"
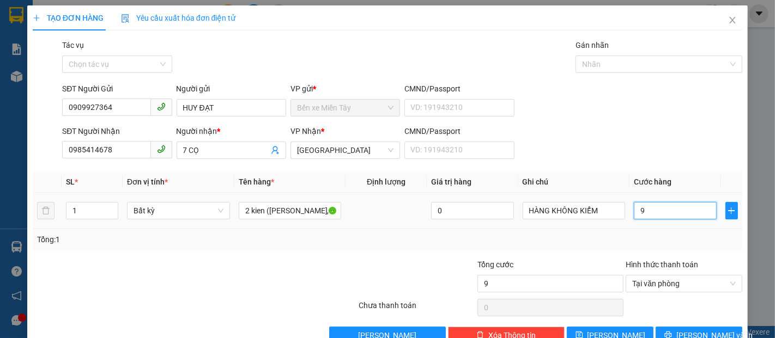
type input "90"
type input "900"
type input "9.000"
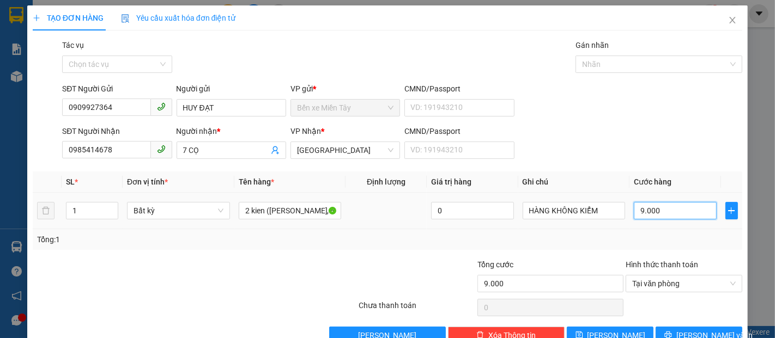
type input "90.000"
click at [685, 335] on span "[PERSON_NAME] và In" at bounding box center [714, 336] width 76 height 12
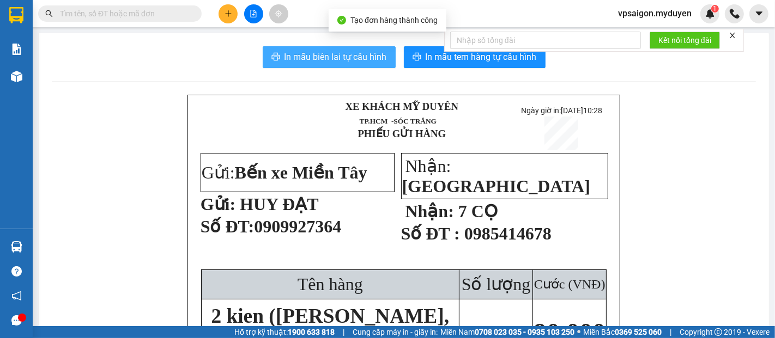
click at [321, 52] on span "In mẫu biên lai tự cấu hình" at bounding box center [335, 57] width 102 height 14
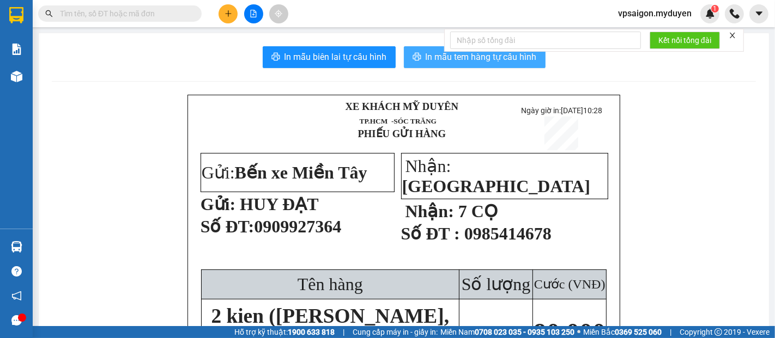
click at [432, 54] on span "In mẫu tem hàng tự cấu hình" at bounding box center [480, 57] width 111 height 14
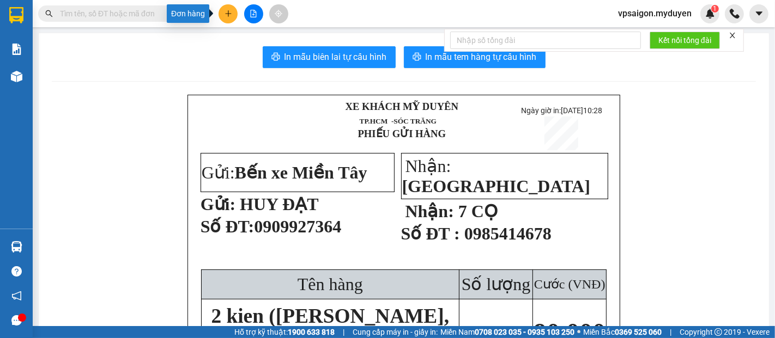
click at [220, 13] on button at bounding box center [227, 13] width 19 height 19
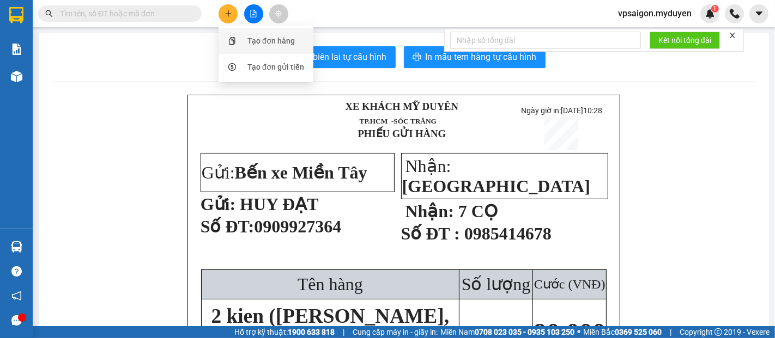
click at [257, 38] on div "Tạo đơn hàng" at bounding box center [270, 41] width 47 height 12
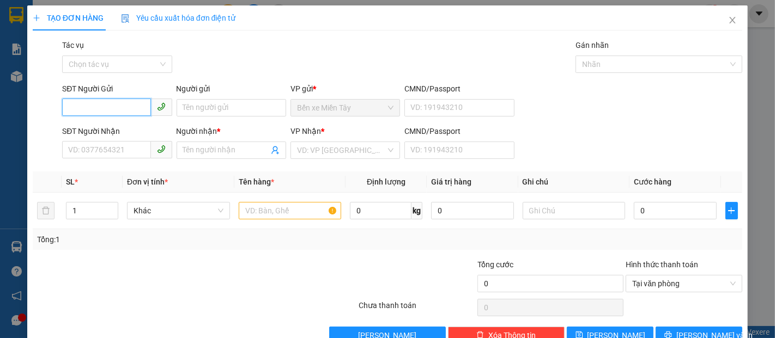
click at [111, 104] on input "SĐT Người Gửi" at bounding box center [106, 107] width 88 height 17
drag, startPoint x: 139, startPoint y: 99, endPoint x: 117, endPoint y: 111, distance: 25.3
click at [130, 104] on input "SĐT Người Gửi" at bounding box center [106, 107] width 88 height 17
type input "780"
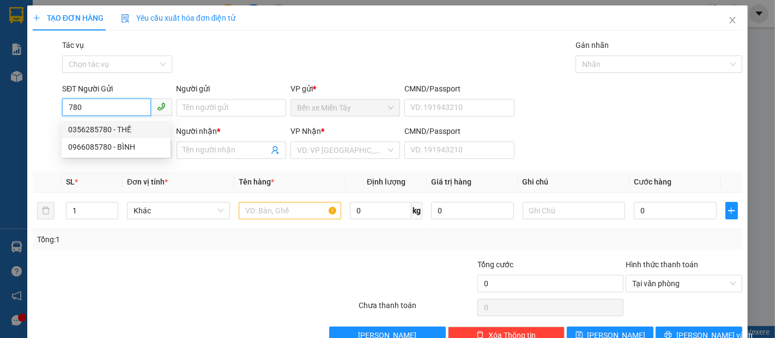
click at [120, 129] on div "0356285780 - THẾ" at bounding box center [115, 130] width 95 height 12
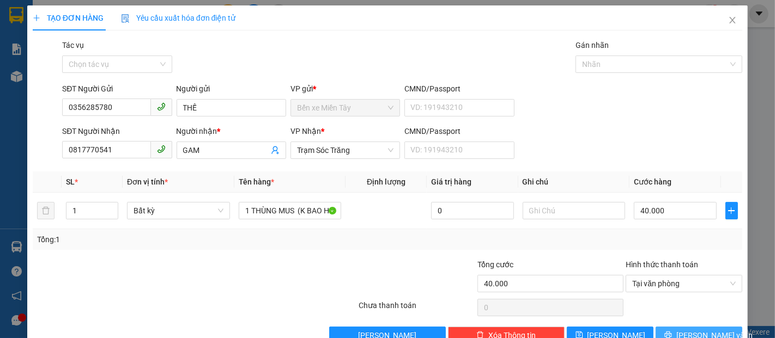
click at [683, 327] on button "[PERSON_NAME] và In" at bounding box center [698, 335] width 87 height 17
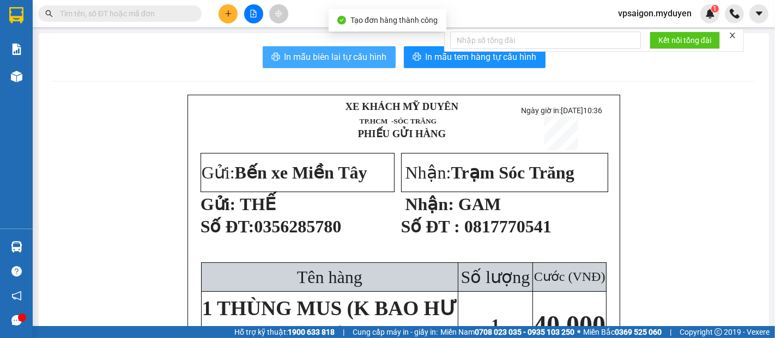
click at [340, 60] on span "In mẫu biên lai tự cấu hình" at bounding box center [335, 57] width 102 height 14
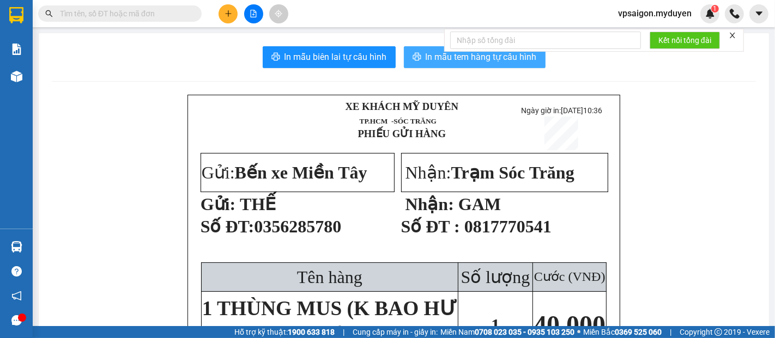
click at [431, 51] on span "In mẫu tem hàng tự cấu hình" at bounding box center [480, 57] width 111 height 14
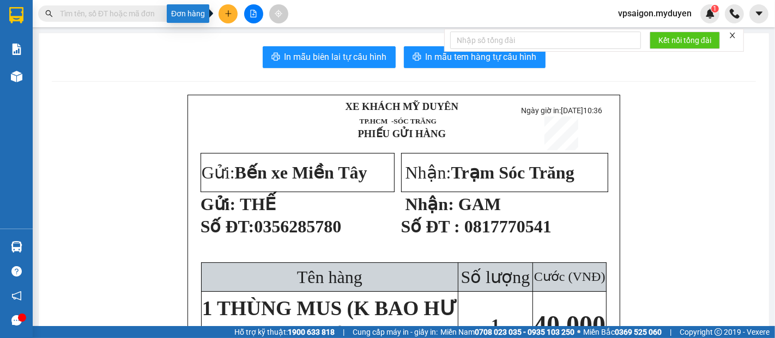
click at [228, 12] on icon "plus" at bounding box center [228, 13] width 1 height 6
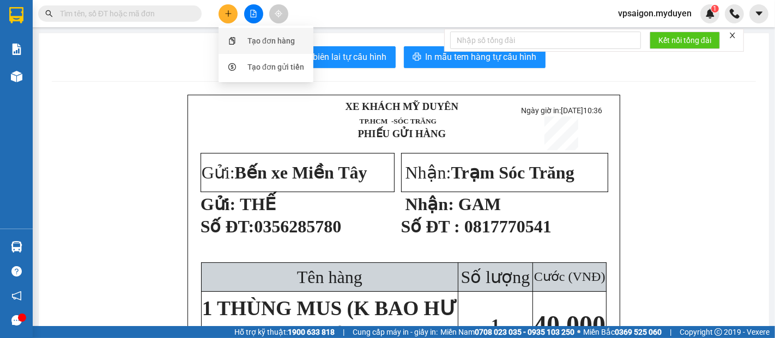
click at [267, 38] on div "Tạo đơn hàng" at bounding box center [270, 41] width 47 height 12
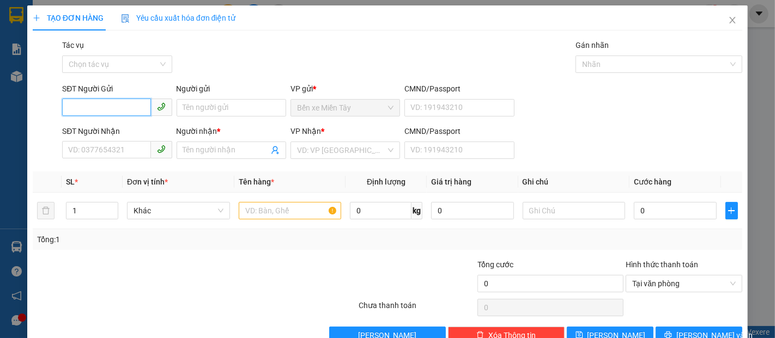
click at [109, 107] on input "SĐT Người Gửi" at bounding box center [106, 107] width 88 height 17
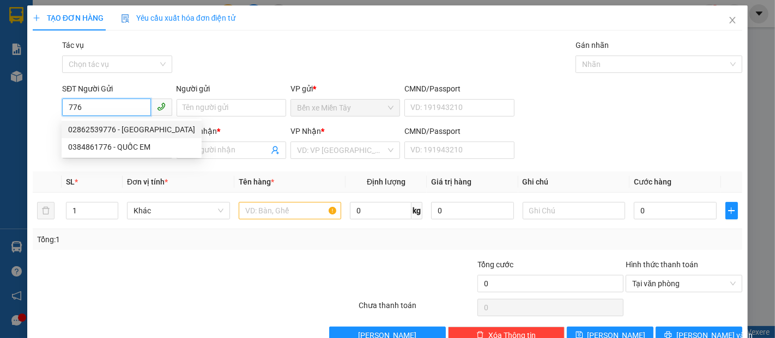
click at [118, 128] on div "02862539776 - MINH HƯNG" at bounding box center [131, 130] width 127 height 12
type input "02862539776"
type input "[PERSON_NAME]"
type input "0333946069"
type input "HOÀNG ĐỂ"
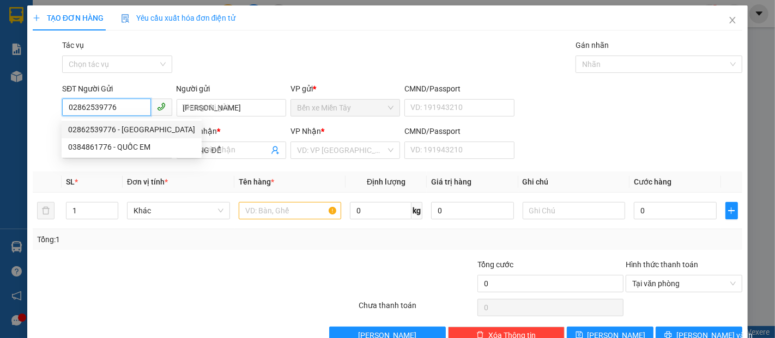
type input "40.000"
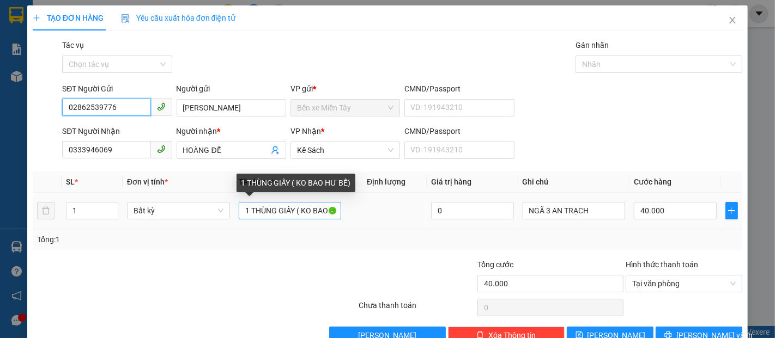
type input "02862539776"
click at [247, 211] on input "1 THÙNG GIẤY ( KO BAO HƯ BỂ)" at bounding box center [290, 210] width 103 height 17
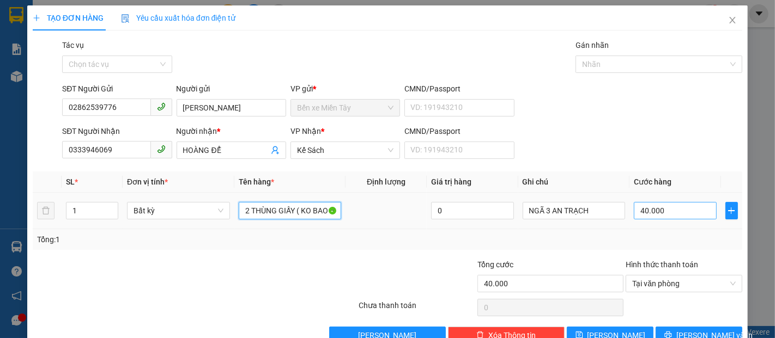
type input "2 THÙNG GIẤY ( KO BAO HƯ BỂ)"
click at [634, 214] on input "40.000" at bounding box center [675, 210] width 82 height 17
type input "8"
type input "80"
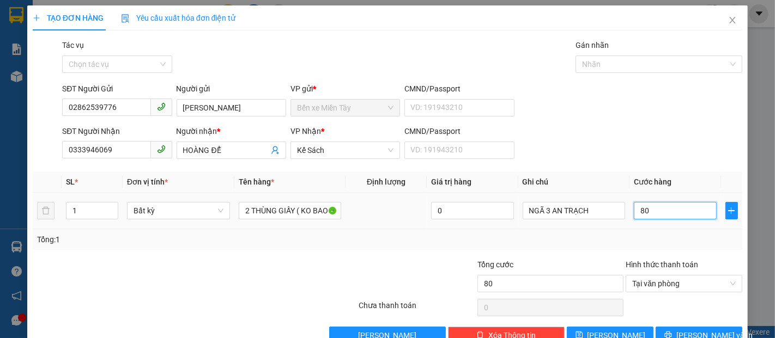
type input "800"
type input "8.000"
type input "80.000"
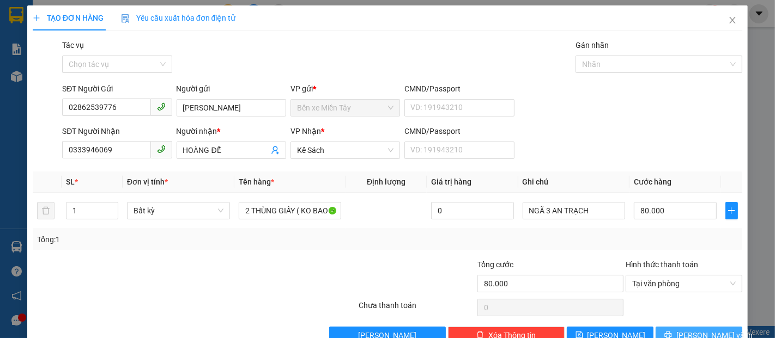
click at [682, 333] on span "[PERSON_NAME] và In" at bounding box center [714, 336] width 76 height 12
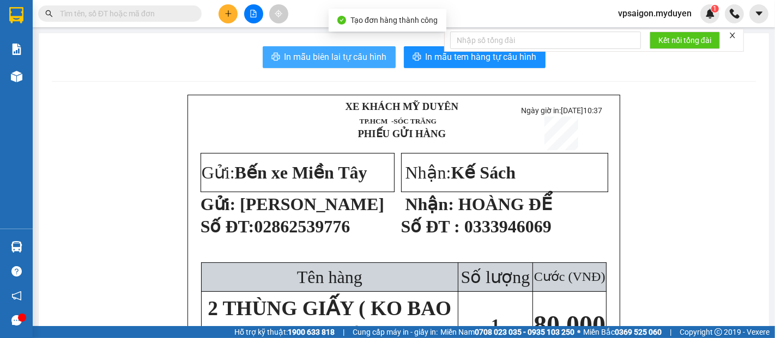
click at [345, 47] on button "In mẫu biên lai tự cấu hình" at bounding box center [329, 57] width 133 height 22
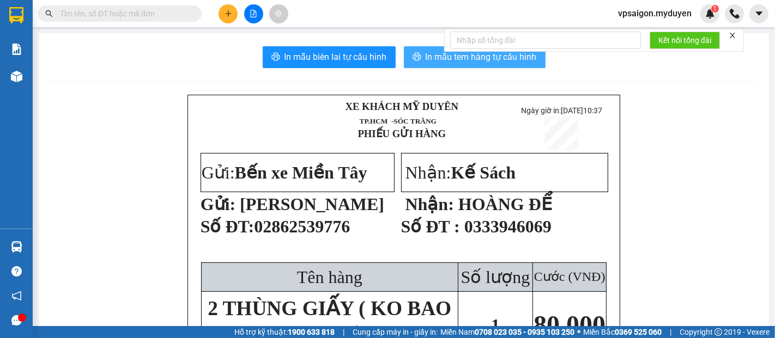
click at [464, 56] on span "In mẫu tem hàng tự cấu hình" at bounding box center [480, 57] width 111 height 14
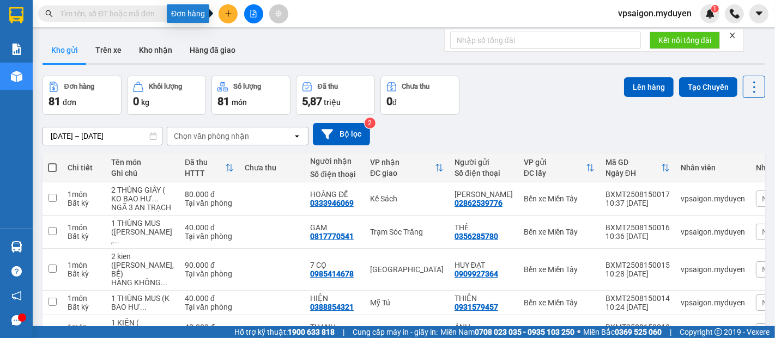
click at [230, 14] on icon "plus" at bounding box center [228, 14] width 8 height 8
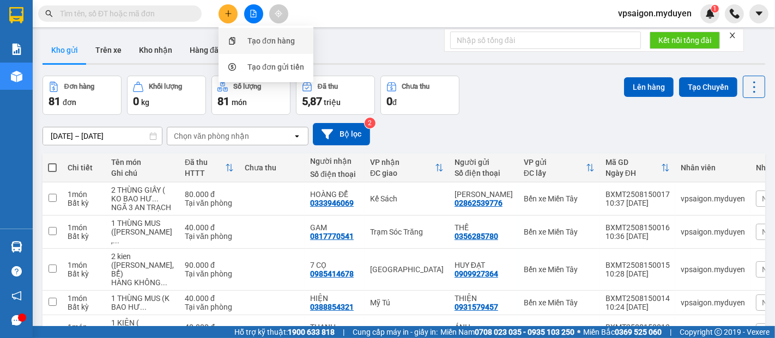
click at [259, 35] on div "Tạo đơn hàng" at bounding box center [270, 41] width 47 height 12
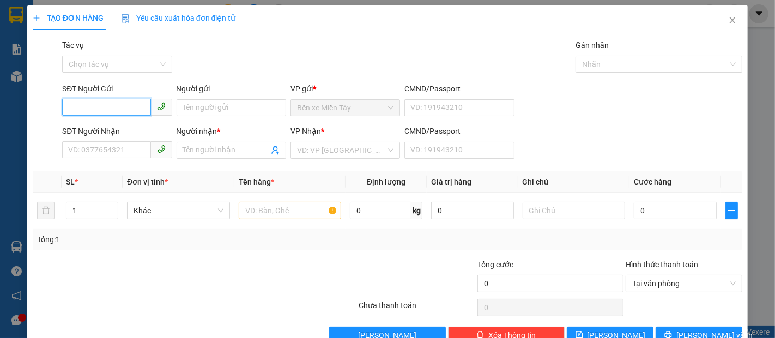
click at [96, 108] on input "SĐT Người Gửi" at bounding box center [106, 107] width 88 height 17
click at [122, 126] on div "0909779930 - LÂM" at bounding box center [115, 130] width 95 height 12
type input "0909779930"
type input "LÂM"
type input "0866598660"
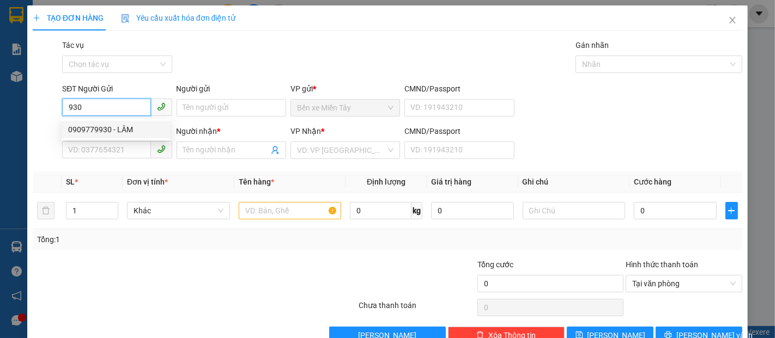
type input "MY"
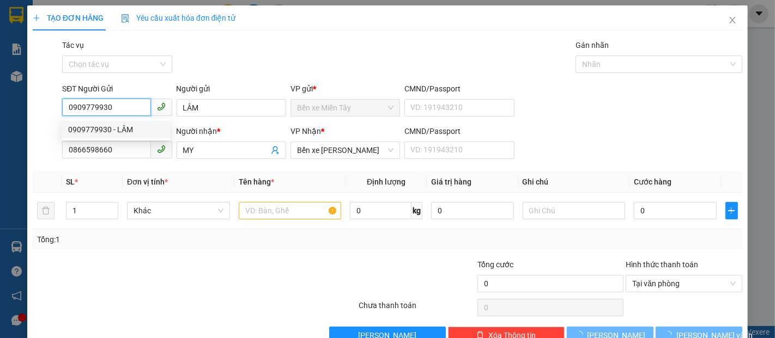
type input "50.000"
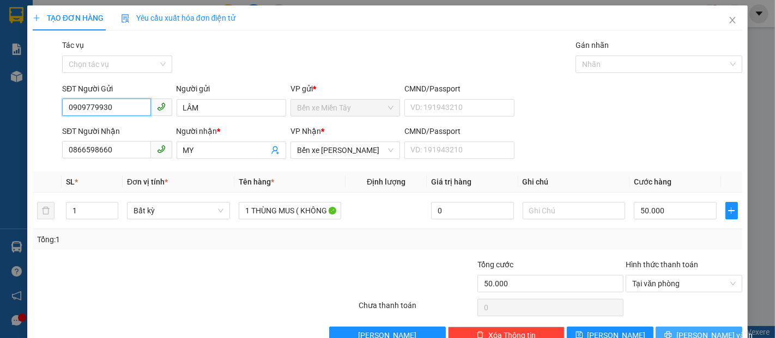
type input "0909779930"
click at [680, 331] on button "[PERSON_NAME] và In" at bounding box center [698, 335] width 87 height 17
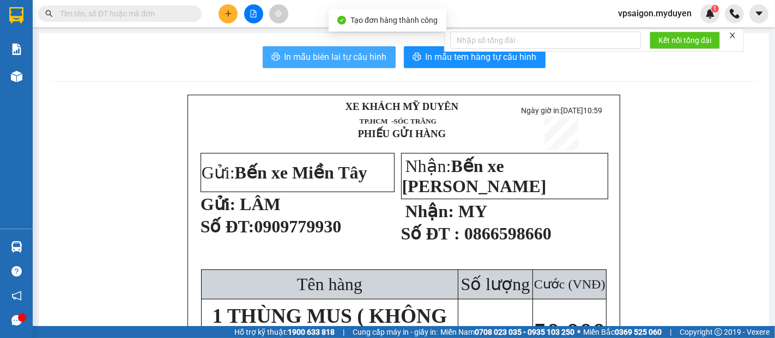
click at [339, 53] on span "In mẫu biên lai tự cấu hình" at bounding box center [335, 57] width 102 height 14
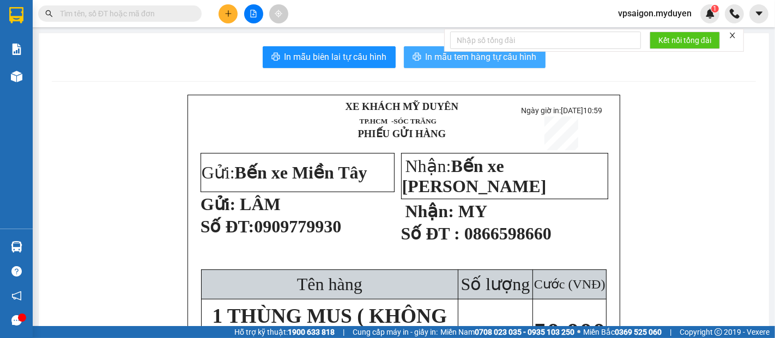
click at [497, 56] on span "In mẫu tem hàng tự cấu hình" at bounding box center [480, 57] width 111 height 14
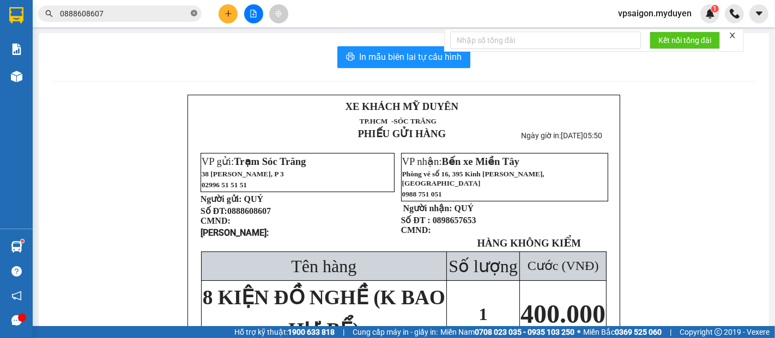
click at [192, 15] on icon "close-circle" at bounding box center [194, 13] width 7 height 7
click at [227, 15] on icon "plus" at bounding box center [228, 14] width 8 height 8
click at [273, 41] on div "Tạo đơn hàng" at bounding box center [270, 41] width 47 height 12
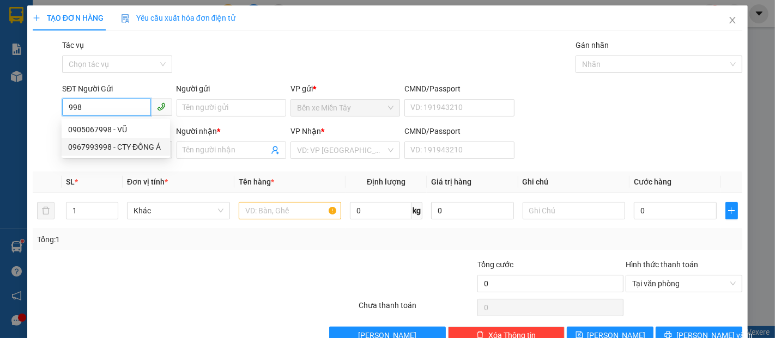
click at [124, 142] on div "0967993998 - CTY ĐÔNG Á" at bounding box center [115, 147] width 95 height 12
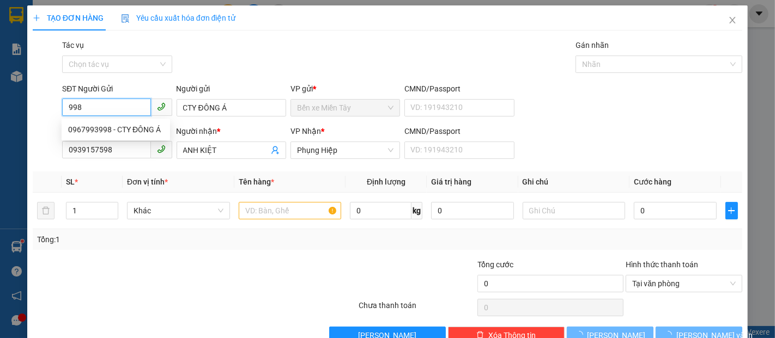
type input "0967993998"
type input "CTY ĐÔNG Á"
type input "0939157598"
type input "ANH KIỆT"
type input "80.000"
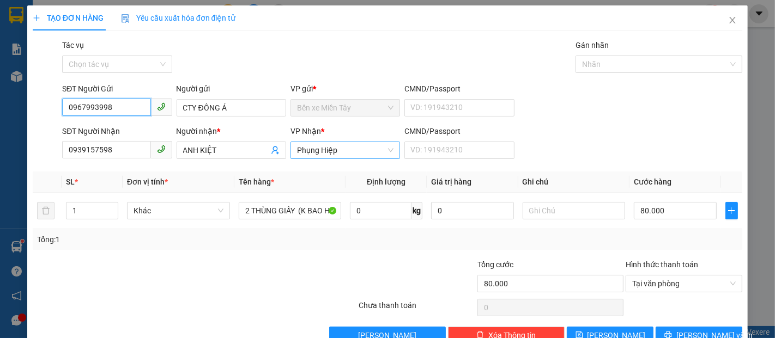
click at [344, 154] on span "Phụng Hiệp" at bounding box center [345, 150] width 96 height 16
type input "0967993998"
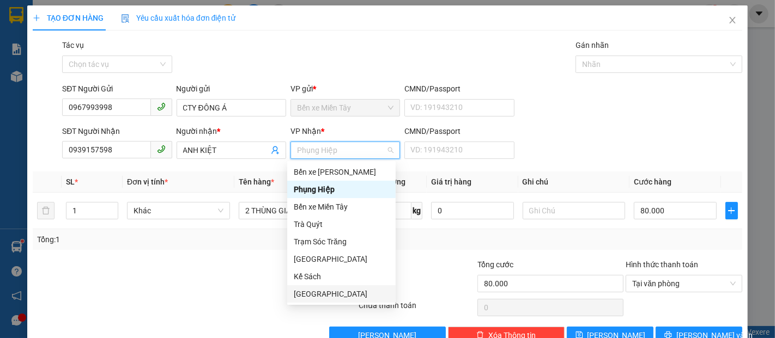
click at [309, 293] on div "[GEOGRAPHIC_DATA]" at bounding box center [341, 294] width 95 height 12
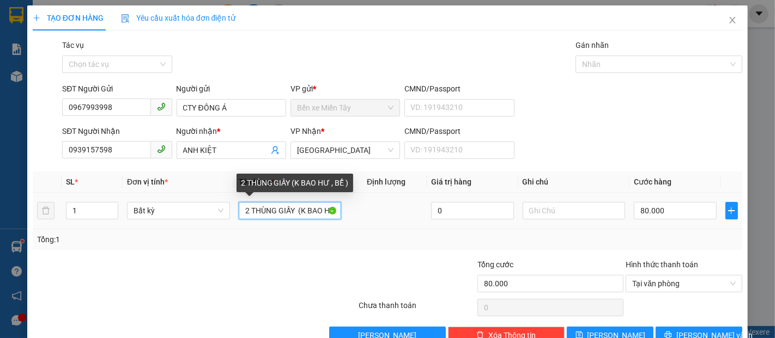
click at [295, 209] on input "2 THÙNG GIẤY (K BAO HƯ , BỂ )" at bounding box center [290, 210] width 103 height 17
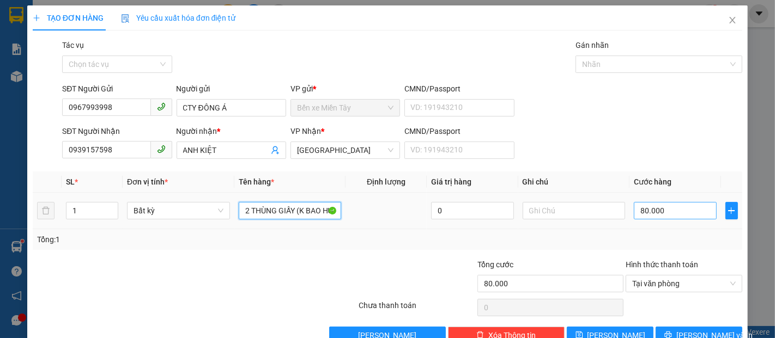
type input "2 THÙNG GIẤY (K BAO HƯ , BỂ )"
click at [648, 210] on input "80.000" at bounding box center [675, 210] width 82 height 17
type input "1"
type input "10"
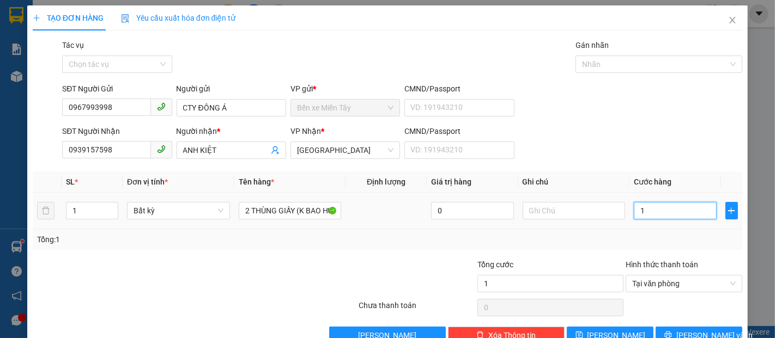
type input "10"
type input "100"
type input "1.000"
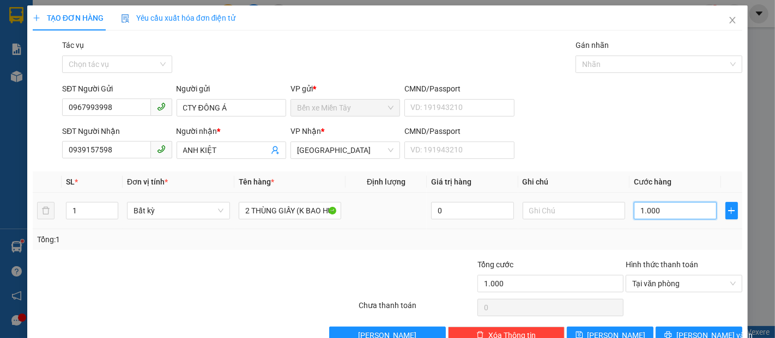
type input "10.000"
type input "100.000"
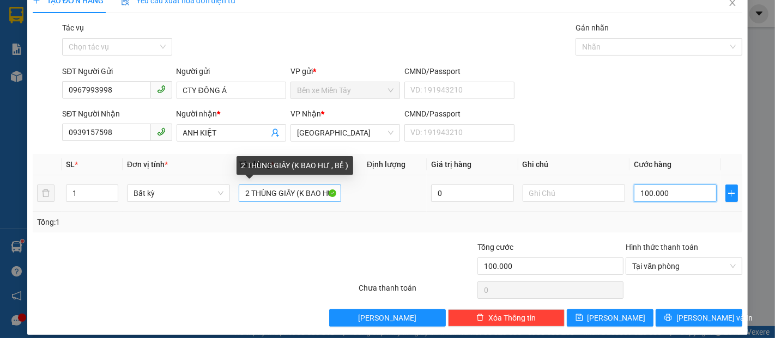
scroll to position [26, 0]
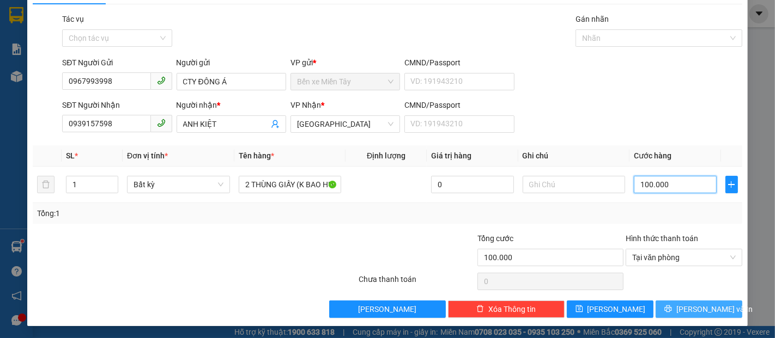
type input "100.000"
click at [656, 306] on button "[PERSON_NAME] và In" at bounding box center [698, 309] width 87 height 17
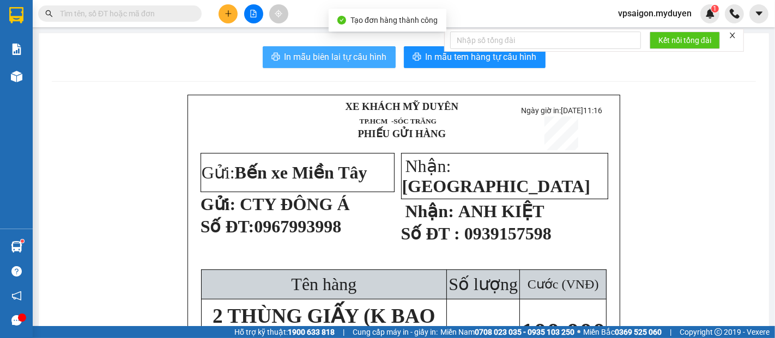
click at [291, 56] on span "In mẫu biên lai tự cấu hình" at bounding box center [335, 57] width 102 height 14
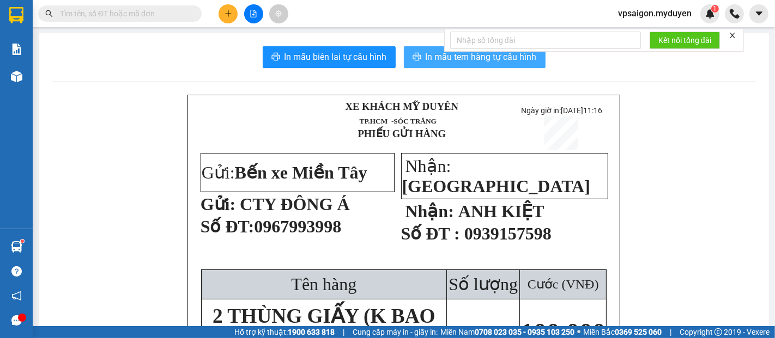
click at [430, 56] on span "In mẫu tem hàng tự cấu hình" at bounding box center [480, 57] width 111 height 14
click at [429, 56] on span "In mẫu tem hàng tự cấu hình" at bounding box center [480, 57] width 111 height 14
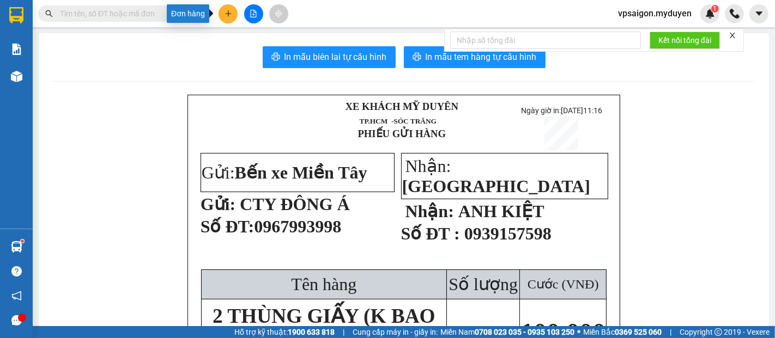
click at [225, 15] on icon "plus" at bounding box center [228, 14] width 8 height 8
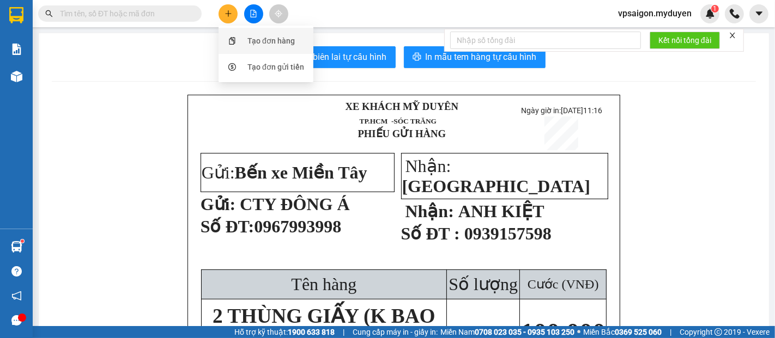
click at [257, 40] on div "Tạo đơn hàng" at bounding box center [270, 41] width 47 height 12
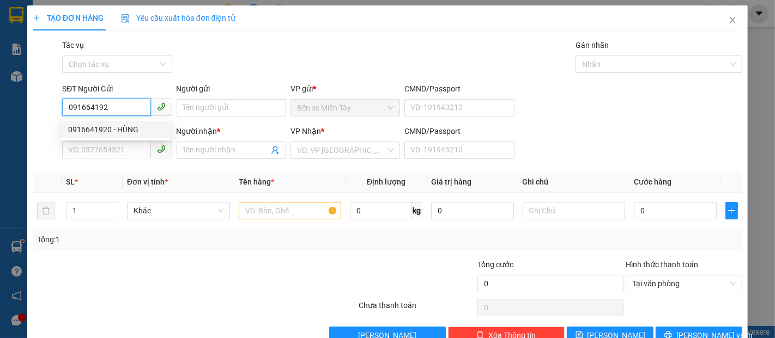
click at [119, 130] on div "0916641920 - HÙNG" at bounding box center [115, 130] width 95 height 12
type input "0916641920"
type input "HÙNG"
type input "0377459442"
type input "2 QUỲNH"
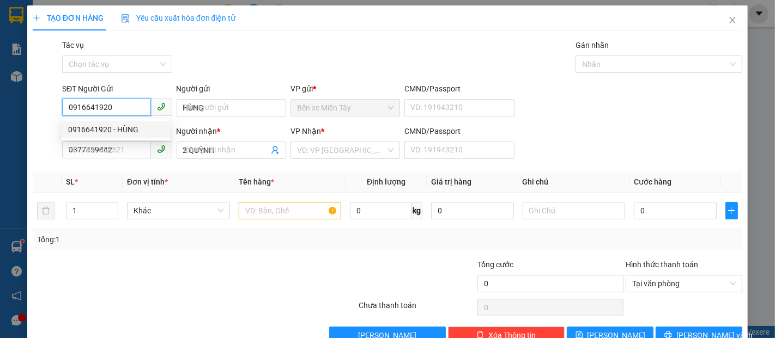
type input "70.000"
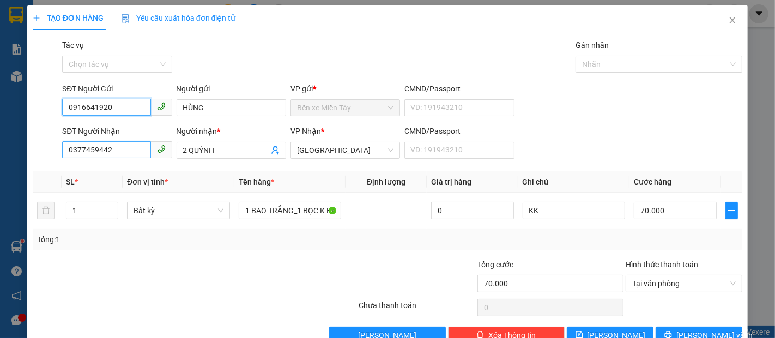
type input "0916641920"
drag, startPoint x: 121, startPoint y: 152, endPoint x: 0, endPoint y: 152, distance: 121.5
click at [0, 152] on div "TẠO ĐƠN HÀNG Yêu cầu xuất hóa đơn điện tử Transit Pickup Surcharge Ids Transit …" at bounding box center [387, 169] width 775 height 338
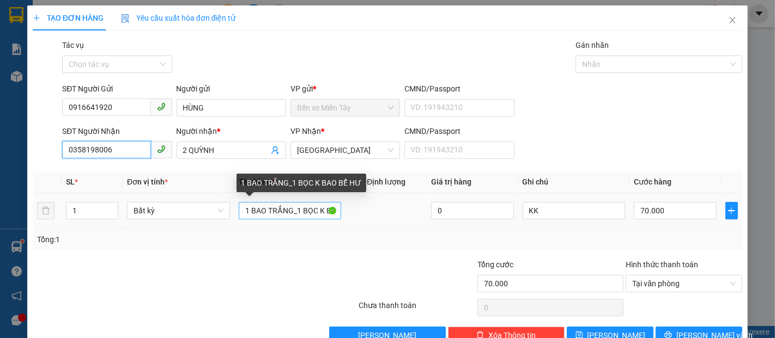
type input "0358198006"
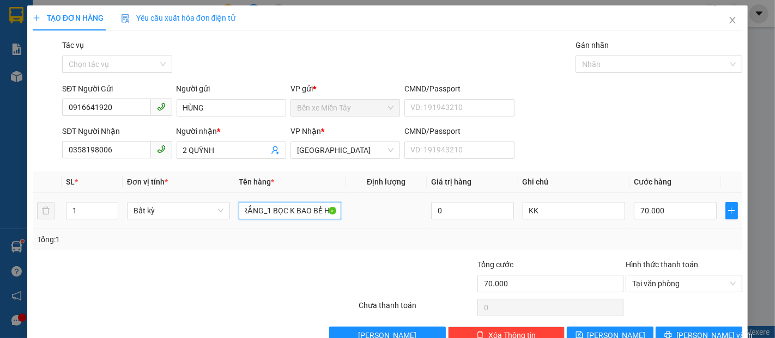
drag, startPoint x: 291, startPoint y: 210, endPoint x: 373, endPoint y: 211, distance: 81.7
click at [373, 210] on tr "1 Bất kỳ 1 BAO TRẮNG_1 BỌC K BAO BỂ HƯ 0 KK 70.000" at bounding box center [387, 211] width 709 height 36
click at [288, 212] on input "1 BAO NHO" at bounding box center [290, 210] width 103 height 17
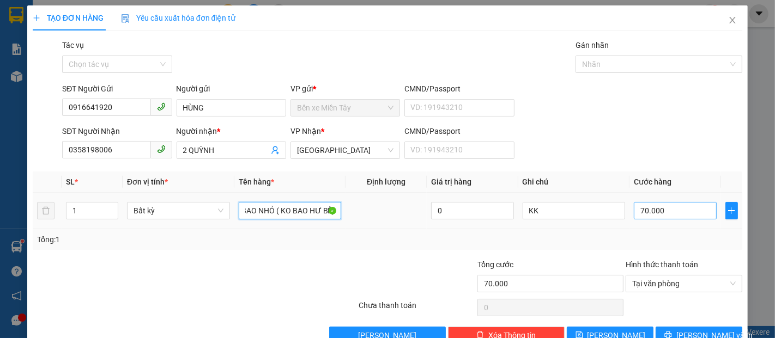
type input "1 BAO NHỎ ( KO BAO HƯ BỂ)"
type input "2"
type input "20"
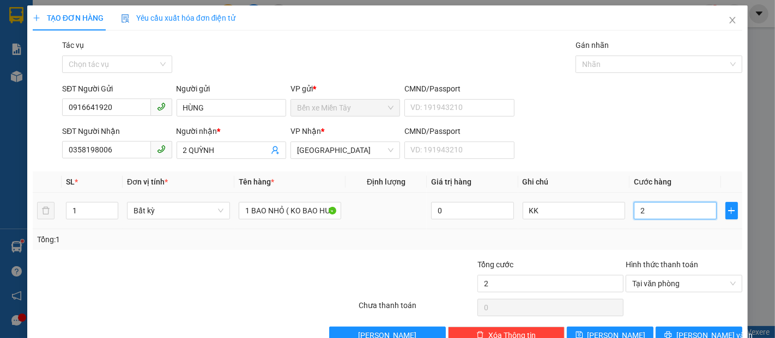
type input "20"
type input "200"
type input "2.000"
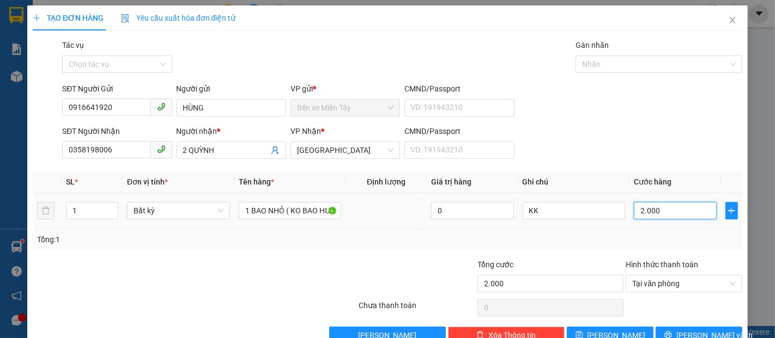
type input "20.000"
click at [680, 333] on button "[PERSON_NAME] và In" at bounding box center [698, 335] width 87 height 17
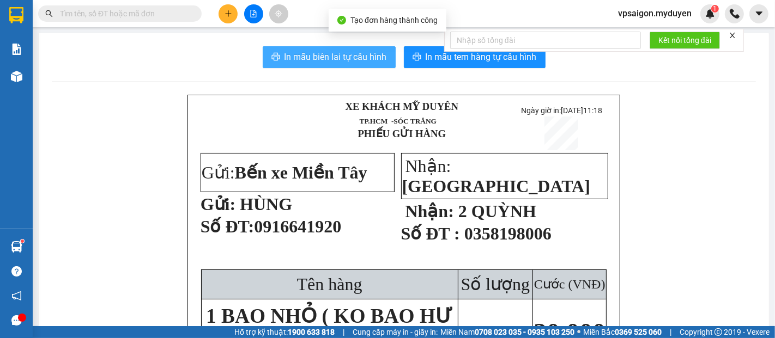
click at [323, 63] on span "In mẫu biên lai tự cấu hình" at bounding box center [335, 57] width 102 height 14
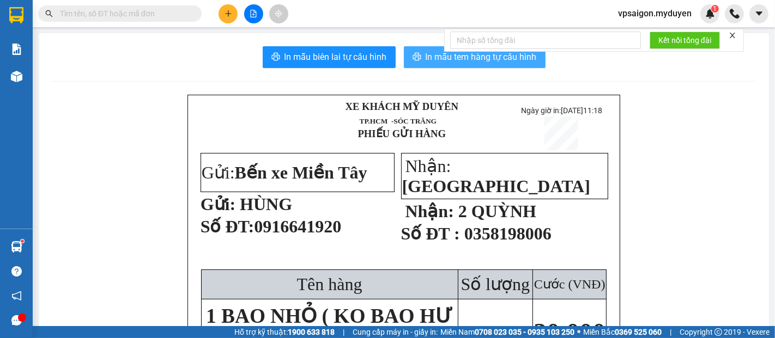
click at [446, 62] on span "In mẫu tem hàng tự cấu hình" at bounding box center [480, 57] width 111 height 14
click at [507, 260] on p at bounding box center [504, 261] width 206 height 12
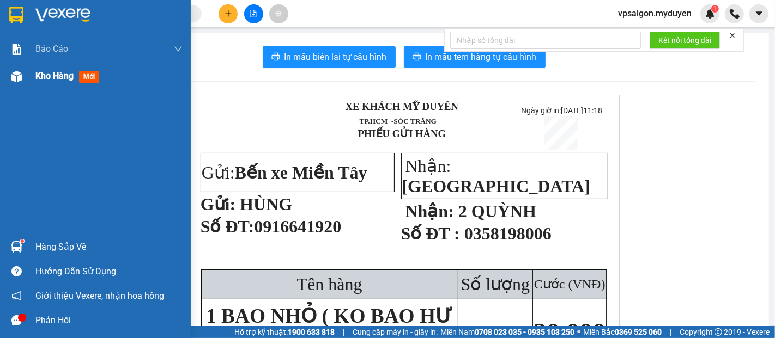
click at [35, 83] on div "Kho hàng mới" at bounding box center [108, 76] width 147 height 27
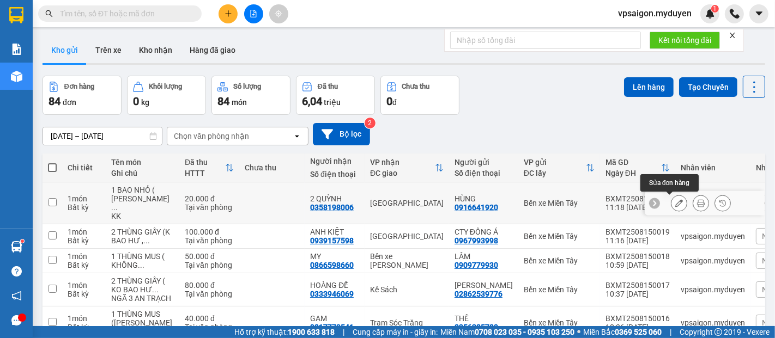
click at [675, 203] on icon at bounding box center [679, 203] width 8 height 8
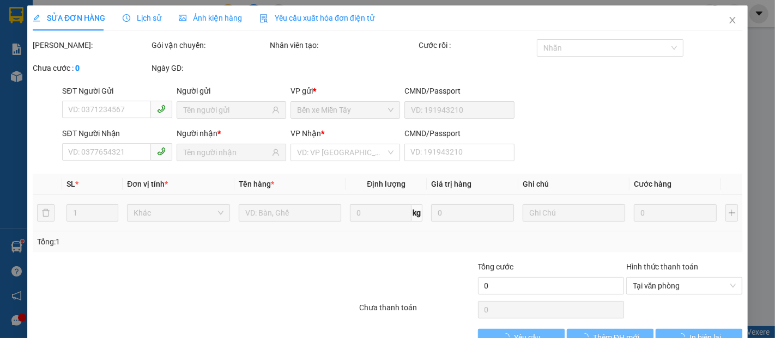
type input "0916641920"
type input "0358198006"
type input "20.000"
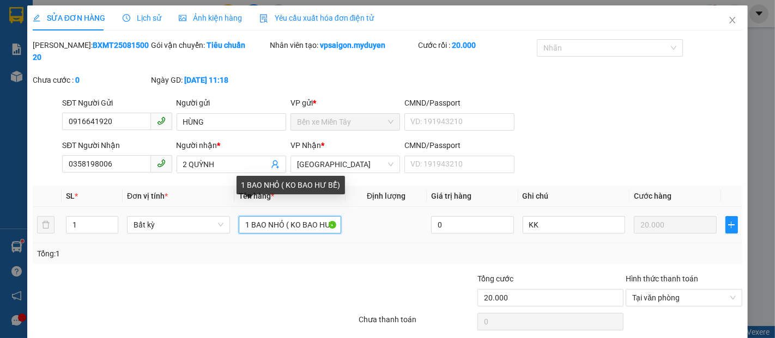
drag, startPoint x: 262, startPoint y: 212, endPoint x: 253, endPoint y: 216, distance: 10.2
click at [253, 216] on input "1 BAO NHỎ ( KO BAO HƯ BỂ)" at bounding box center [290, 224] width 103 height 17
type input "1 BỌC NHỎ ( KO BAO HƯ BỂ)"
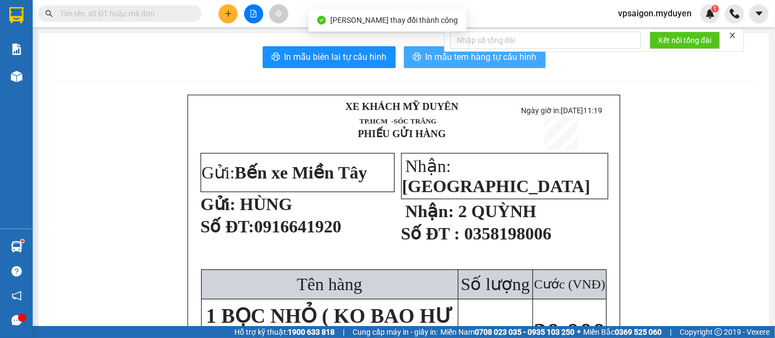
click at [462, 60] on span "In mẫu tem hàng tự cấu hình" at bounding box center [480, 57] width 111 height 14
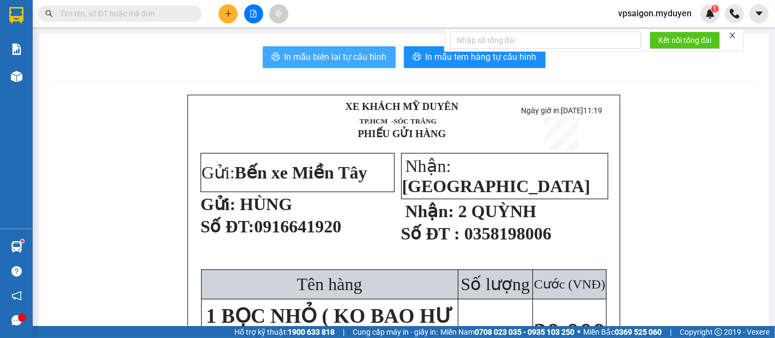
click at [293, 55] on span "In mẫu biên lai tự cấu hình" at bounding box center [335, 57] width 102 height 14
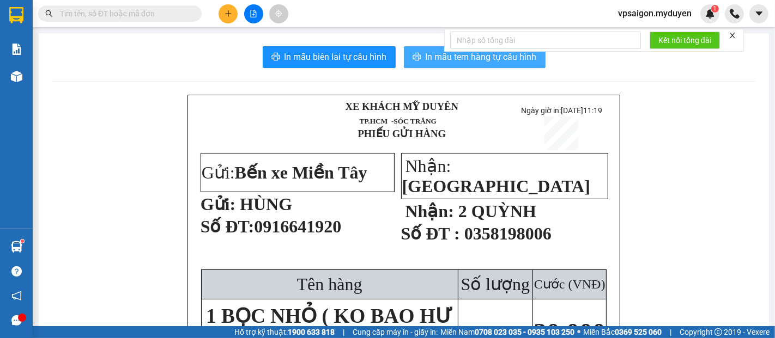
click at [440, 57] on span "In mẫu tem hàng tự cấu hình" at bounding box center [480, 57] width 111 height 14
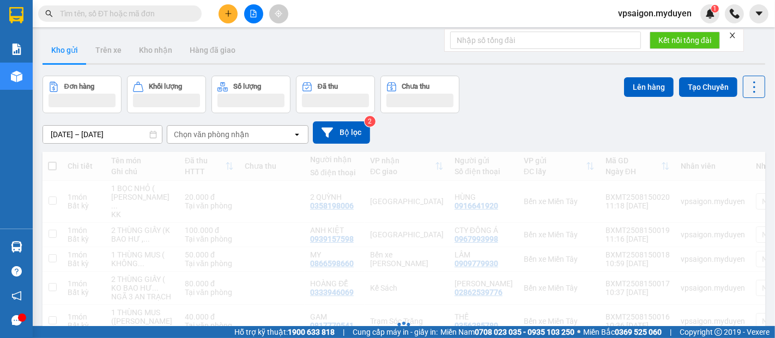
click at [230, 15] on icon "plus" at bounding box center [228, 14] width 8 height 8
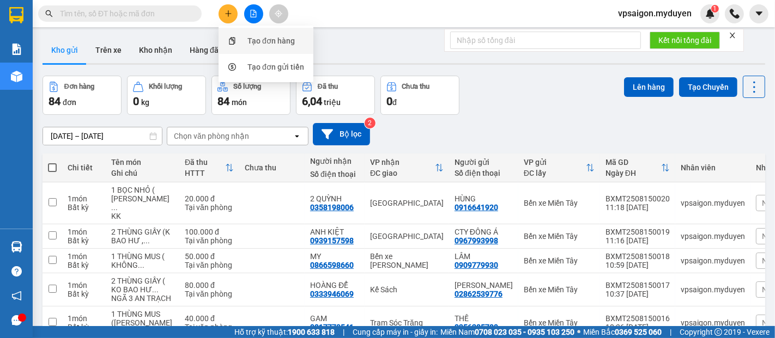
click at [254, 44] on div "Tạo đơn hàng" at bounding box center [270, 41] width 47 height 12
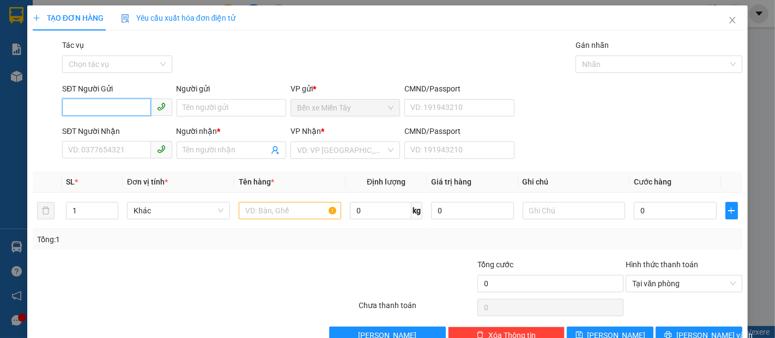
click at [81, 102] on input "SĐT Người Gửi" at bounding box center [106, 107] width 88 height 17
click at [83, 100] on input "SĐT Người Gửi" at bounding box center [106, 107] width 88 height 17
type input "0869646922"
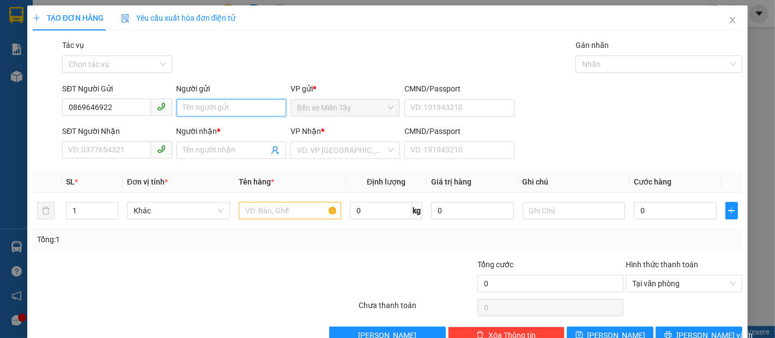
click at [193, 106] on input "Người gửi" at bounding box center [231, 107] width 109 height 17
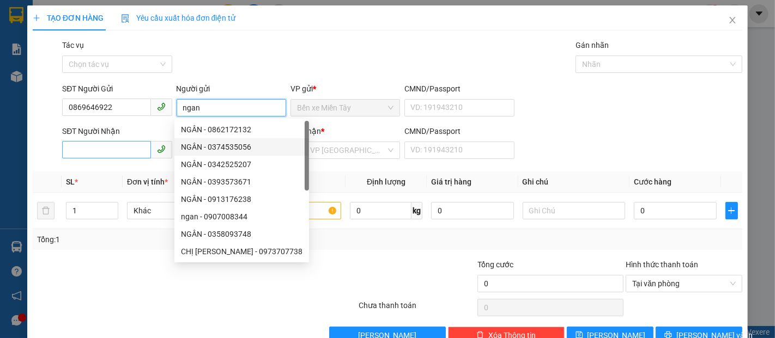
type input "ngan"
click at [95, 146] on input "SĐT Người Nhận" at bounding box center [106, 149] width 88 height 17
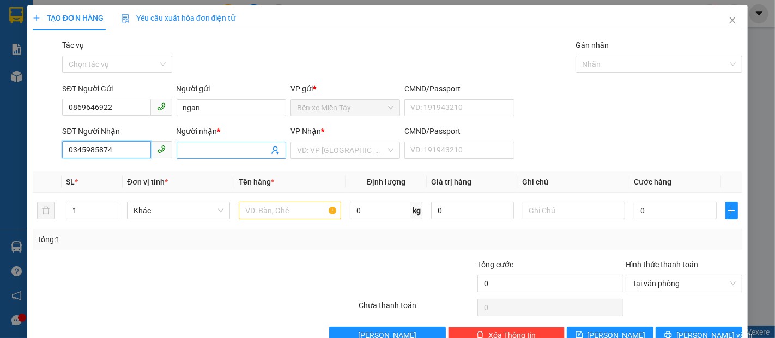
type input "0345985874"
click at [214, 155] on input "Người nhận *" at bounding box center [226, 150] width 86 height 12
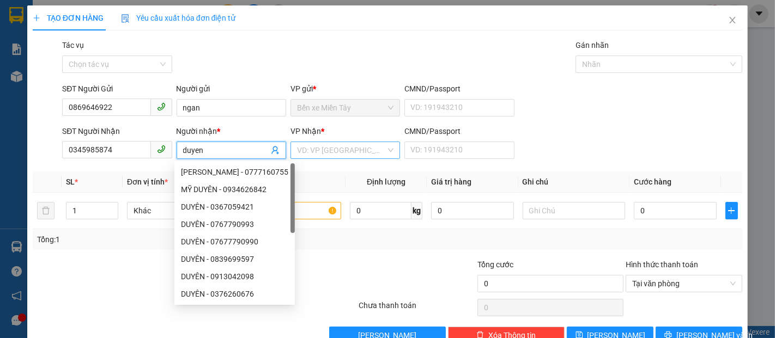
type input "duyen"
click at [310, 146] on input "search" at bounding box center [341, 150] width 89 height 16
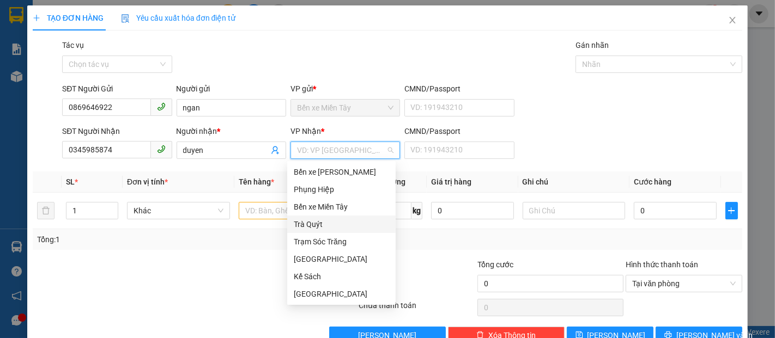
click at [313, 220] on div "Trà Quýt" at bounding box center [341, 224] width 95 height 12
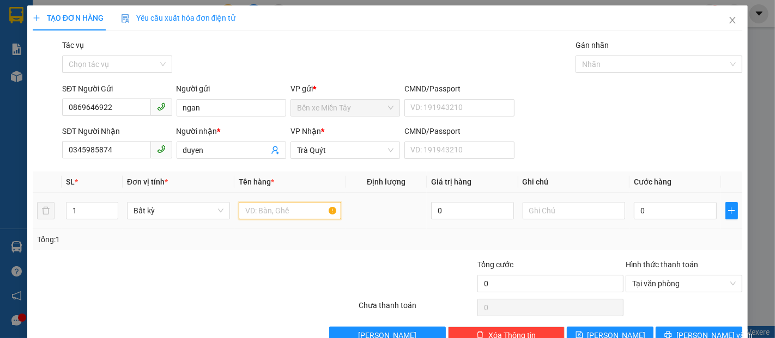
click at [254, 214] on input "text" at bounding box center [290, 210] width 103 height 17
type input "1 thung mus (ko bao hu be)"
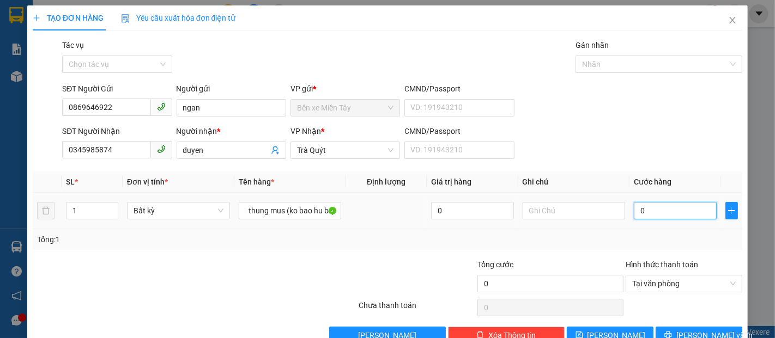
scroll to position [0, 0]
click at [634, 212] on input "0" at bounding box center [675, 210] width 82 height 17
type input "4"
type input "40"
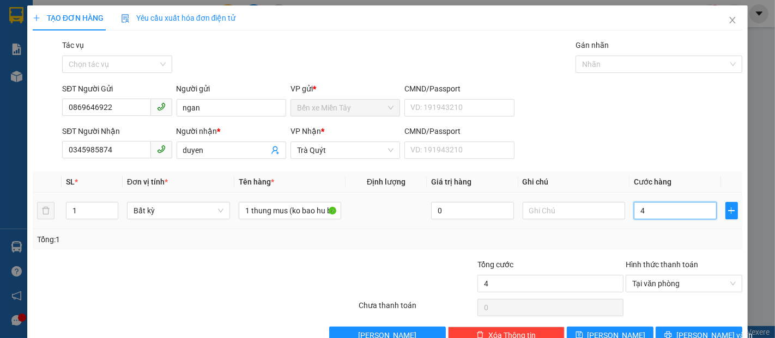
type input "40"
type input "400"
type input "4.000"
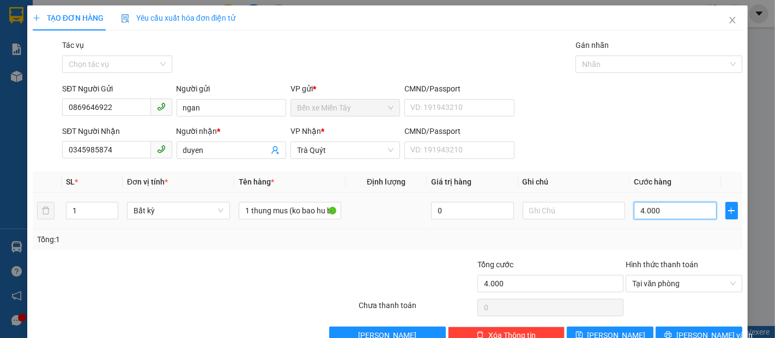
type input "40.000"
click at [692, 333] on span "Lưu và In" at bounding box center [714, 336] width 76 height 12
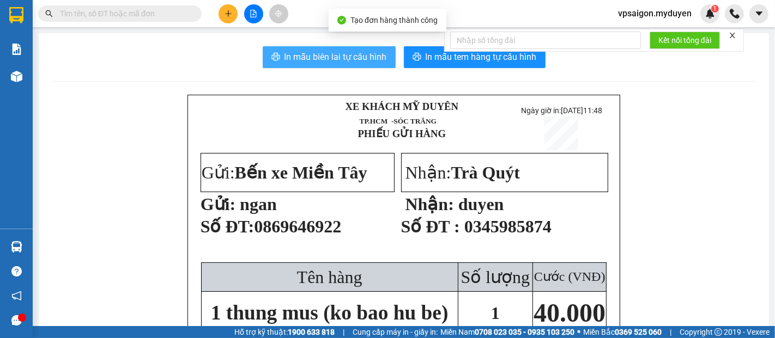
click at [372, 58] on span "In mẫu biên lai tự cấu hình" at bounding box center [335, 57] width 102 height 14
click at [354, 54] on span "In mẫu biên lai tự cấu hình" at bounding box center [335, 57] width 102 height 14
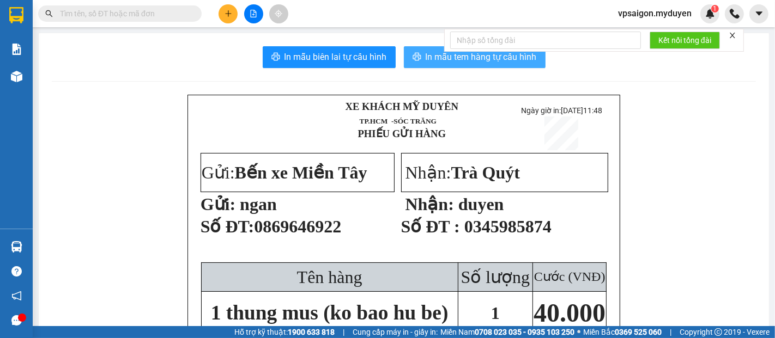
click at [446, 56] on span "In mẫu tem hàng tự cấu hình" at bounding box center [480, 57] width 111 height 14
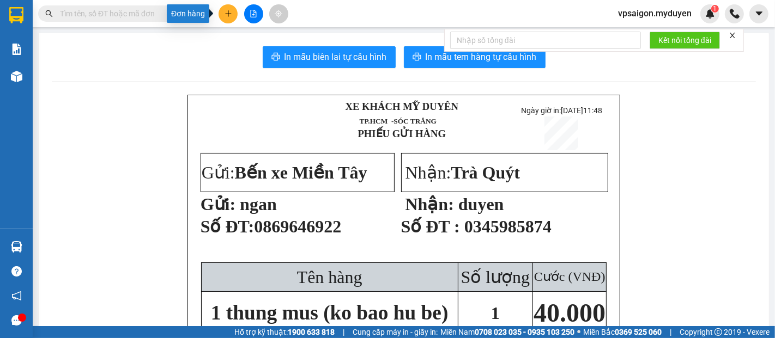
click at [228, 11] on icon "plus" at bounding box center [228, 13] width 1 height 6
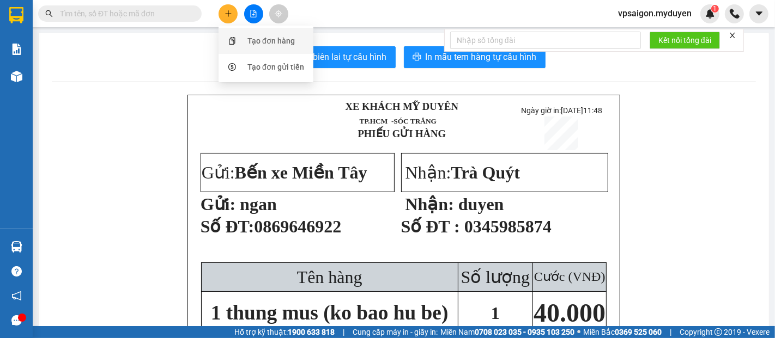
click at [252, 40] on div "Tạo đơn hàng" at bounding box center [270, 41] width 47 height 12
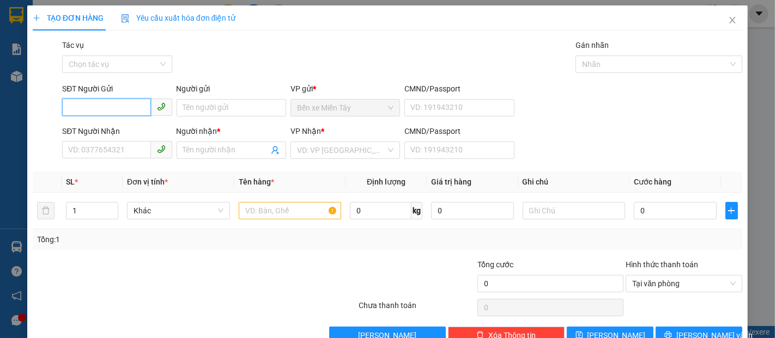
click at [115, 109] on input "SĐT Người Gửi" at bounding box center [106, 107] width 88 height 17
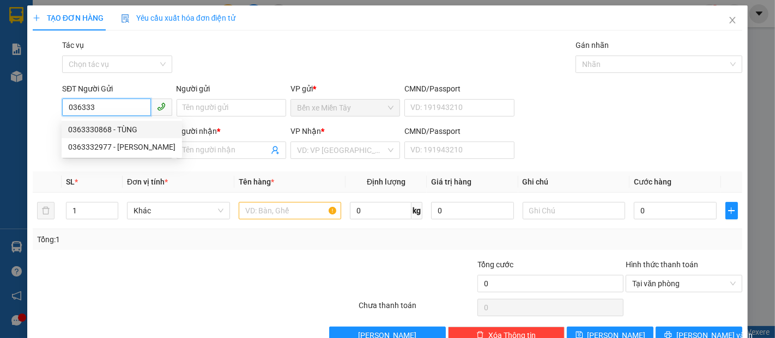
click at [96, 129] on div "0363330868 - TÙNG" at bounding box center [121, 130] width 107 height 12
type input "0363330868"
type input "TÙNG"
type input "0971139845"
type input "ĐIỆP"
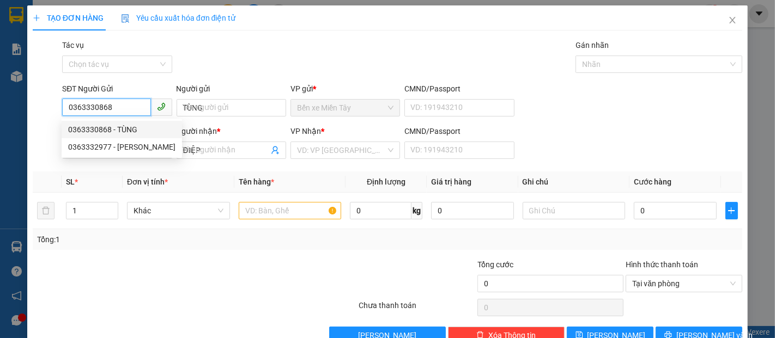
type input "80.000"
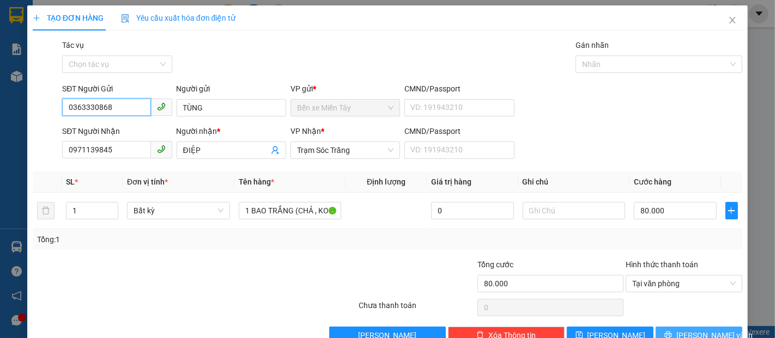
type input "0363330868"
click at [687, 333] on span "[PERSON_NAME] và In" at bounding box center [714, 336] width 76 height 12
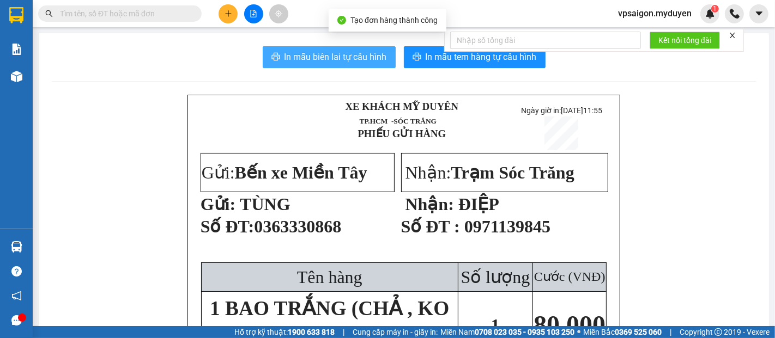
click at [319, 63] on span "In mẫu biên lai tự cấu hình" at bounding box center [335, 57] width 102 height 14
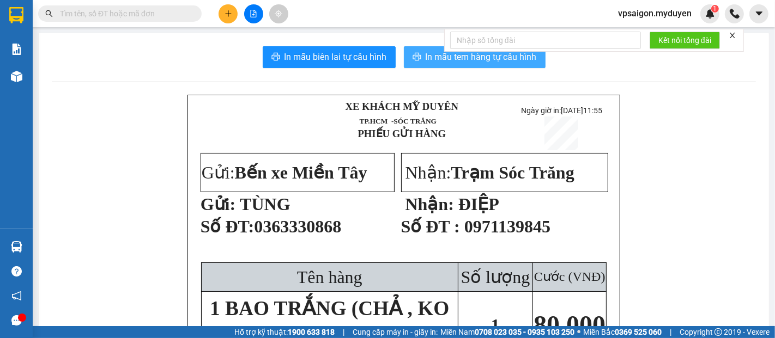
click at [436, 56] on span "In mẫu tem hàng tự cấu hình" at bounding box center [480, 57] width 111 height 14
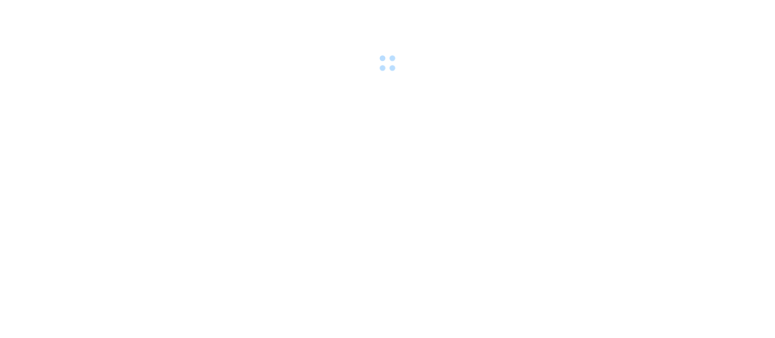
drag, startPoint x: 241, startPoint y: 98, endPoint x: 153, endPoint y: 78, distance: 91.1
click at [230, 95] on body at bounding box center [387, 169] width 775 height 338
drag, startPoint x: 214, startPoint y: 38, endPoint x: 182, endPoint y: 38, distance: 31.6
click at [212, 38] on div at bounding box center [387, 37] width 775 height 75
drag, startPoint x: 180, startPoint y: 38, endPoint x: 137, endPoint y: 47, distance: 44.0
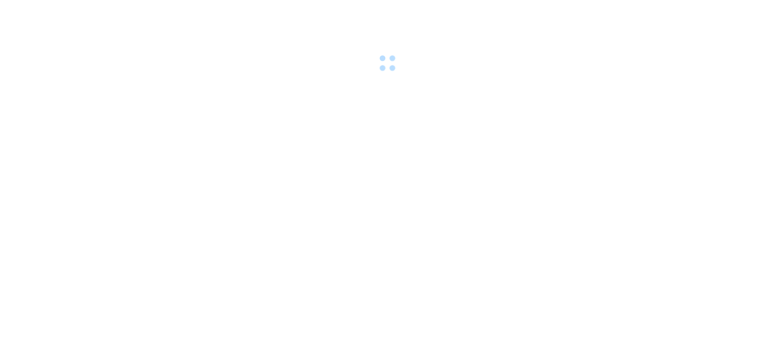
click at [177, 38] on div at bounding box center [387, 37] width 775 height 75
click at [137, 47] on div at bounding box center [387, 37] width 775 height 75
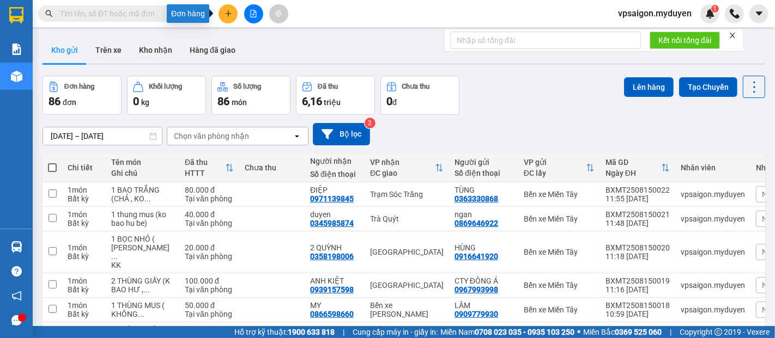
drag, startPoint x: 222, startPoint y: 7, endPoint x: 228, endPoint y: 22, distance: 16.2
click at [222, 7] on button at bounding box center [227, 13] width 19 height 19
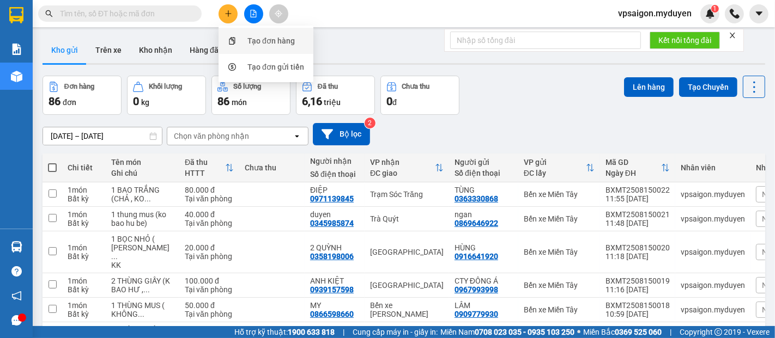
click at [251, 38] on div "Tạo đơn hàng" at bounding box center [270, 41] width 47 height 12
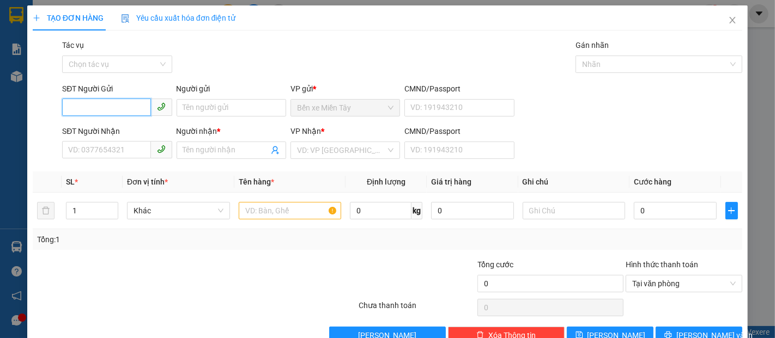
click at [91, 113] on input "SĐT Người Gửi" at bounding box center [106, 107] width 88 height 17
click at [129, 128] on div "0979963659 - TRANG" at bounding box center [115, 130] width 95 height 12
type input "0979963659"
type input "TRANG"
type input "0939630339"
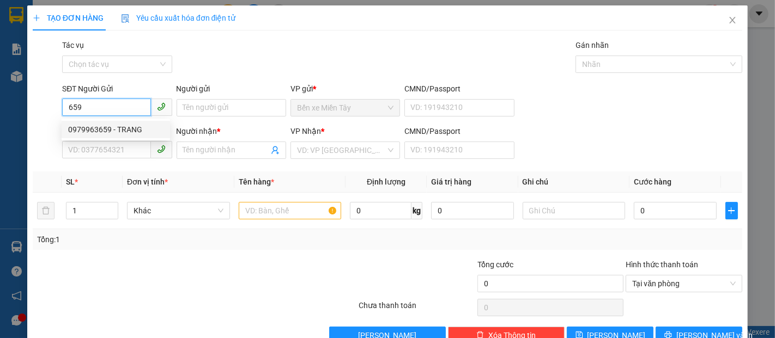
type input "HỒNG"
type input "80.000"
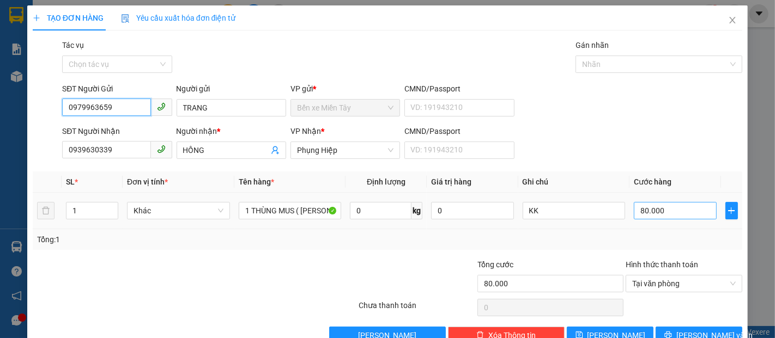
type input "0979963659"
click at [634, 213] on input "80.000" at bounding box center [675, 210] width 82 height 17
type input "1"
type input "10"
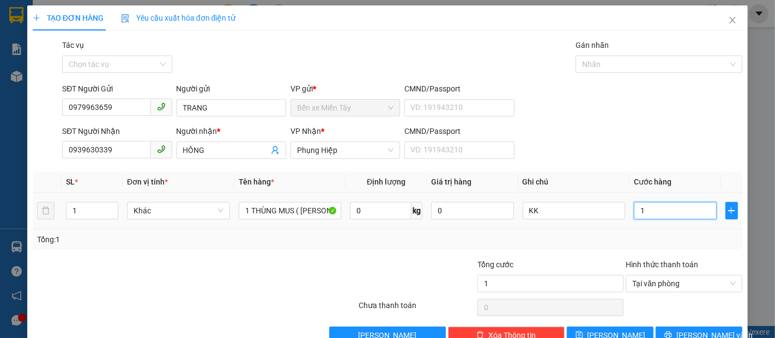
type input "10"
type input "100"
type input "1.000"
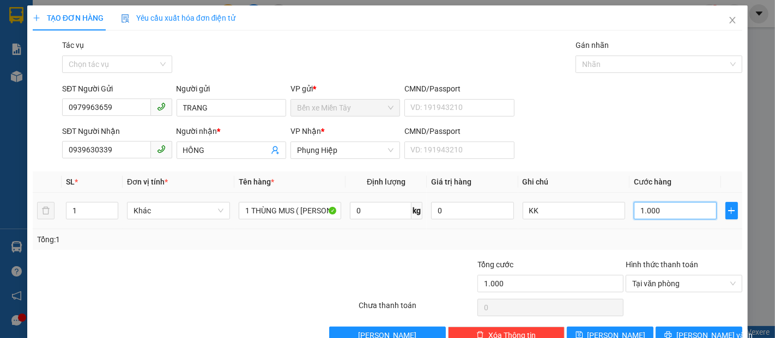
type input "10.000"
type input "100.000"
click at [711, 328] on button "[PERSON_NAME] và In" at bounding box center [698, 335] width 87 height 17
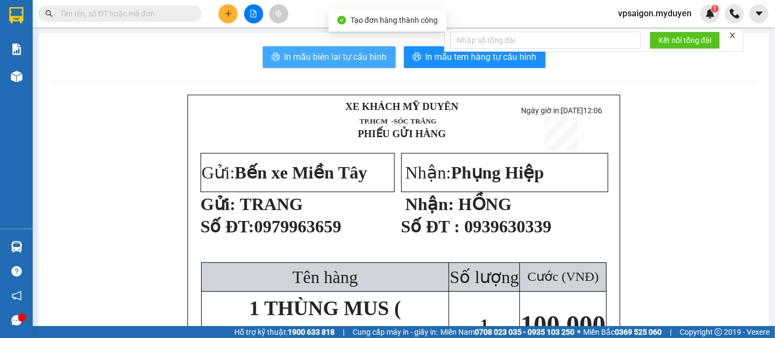
click at [333, 56] on span "In mẫu biên lai tự cấu hình" at bounding box center [335, 57] width 102 height 14
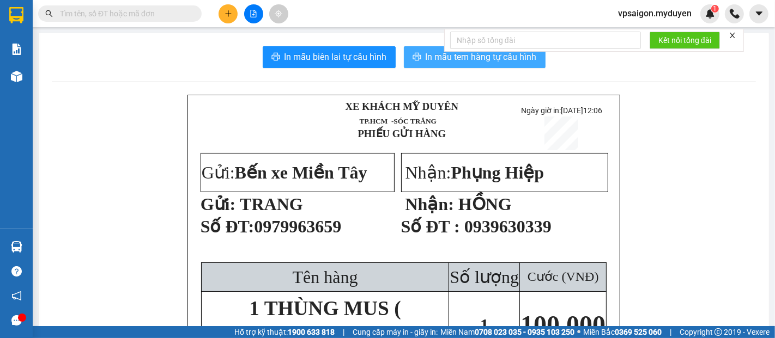
click at [458, 55] on span "In mẫu tem hàng tự cấu hình" at bounding box center [480, 57] width 111 height 14
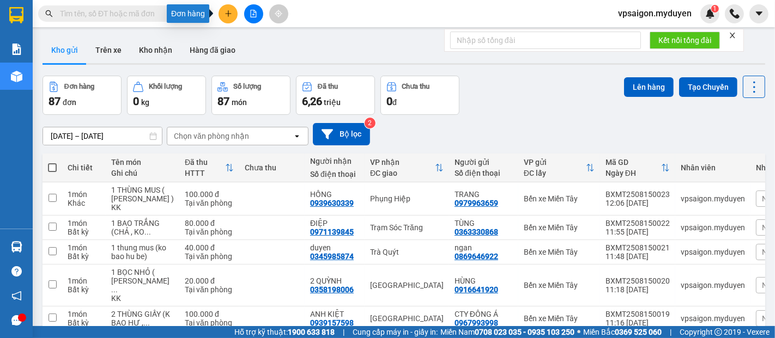
click at [232, 14] on button at bounding box center [227, 13] width 19 height 19
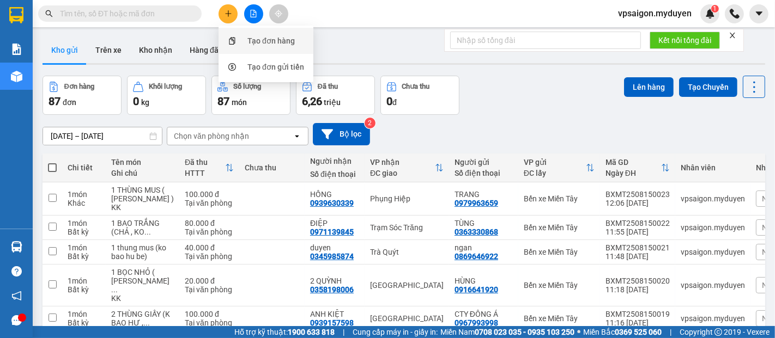
click at [260, 47] on div "Tạo đơn hàng" at bounding box center [266, 41] width 82 height 21
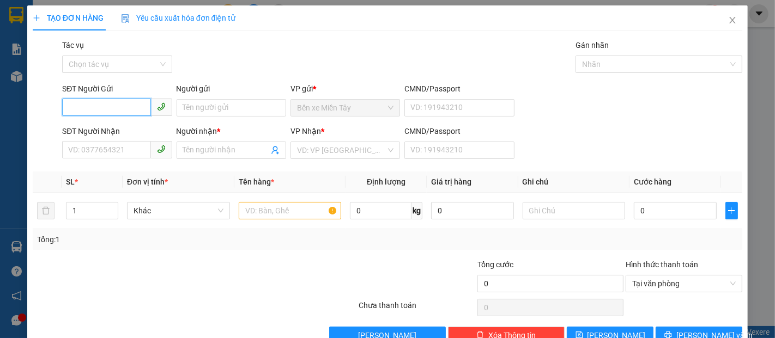
click at [86, 103] on input "SĐT Người Gửi" at bounding box center [106, 107] width 88 height 17
click at [156, 127] on div "0901312004 - TRÙM FOOD" at bounding box center [115, 130] width 95 height 12
type input "0901312004"
type input "TRÙM FOOD"
type input "0358731982"
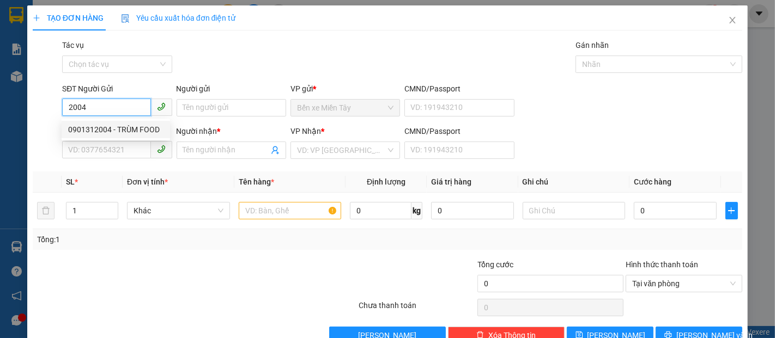
type input "KIỀU"
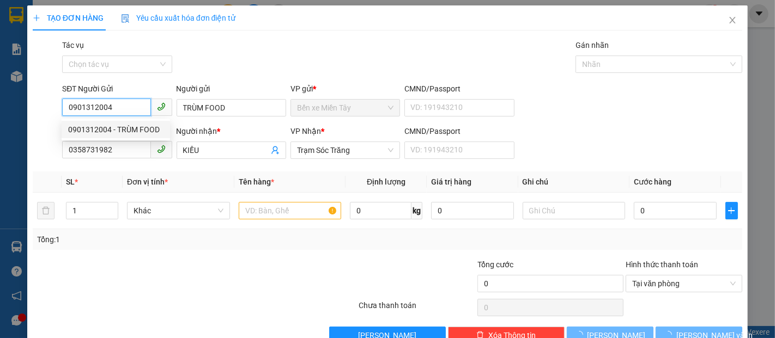
type input "40.000"
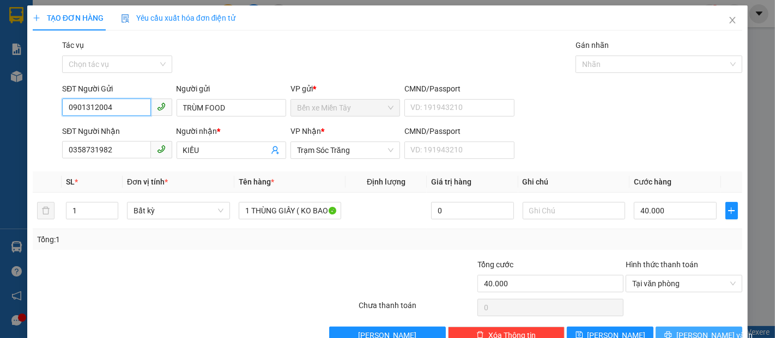
type input "0901312004"
click at [696, 330] on span "Lưu và In" at bounding box center [714, 336] width 76 height 12
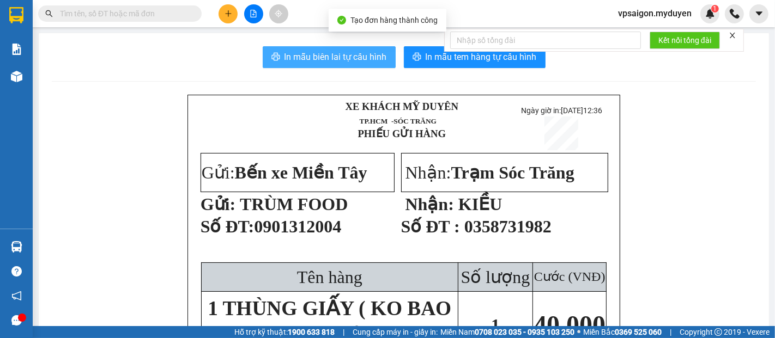
click at [340, 51] on span "In mẫu biên lai tự cấu hình" at bounding box center [335, 57] width 102 height 14
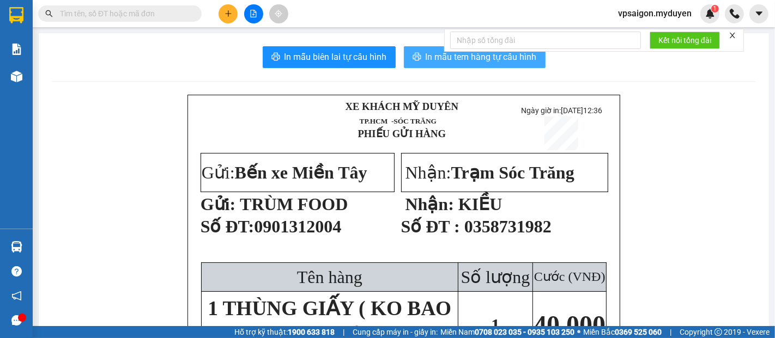
click at [433, 61] on span "In mẫu tem hàng tự cấu hình" at bounding box center [480, 57] width 111 height 14
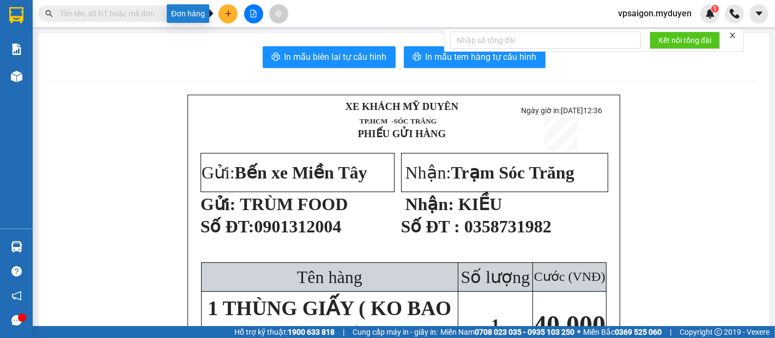
click at [226, 11] on icon "plus" at bounding box center [228, 14] width 8 height 8
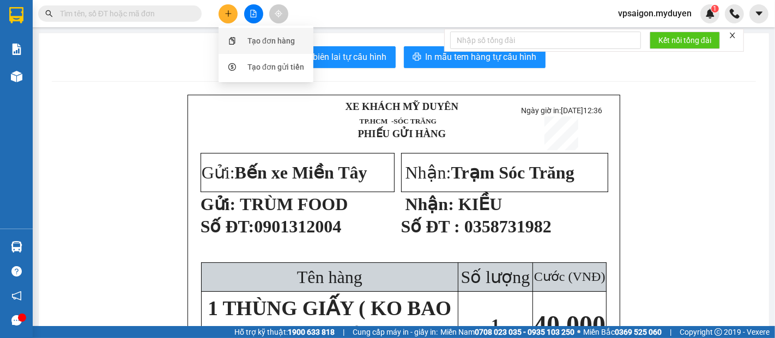
click at [253, 41] on div "Tạo đơn hàng" at bounding box center [270, 41] width 47 height 12
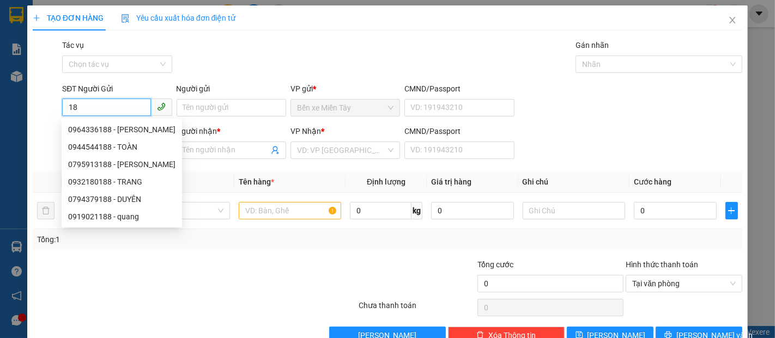
type input "1"
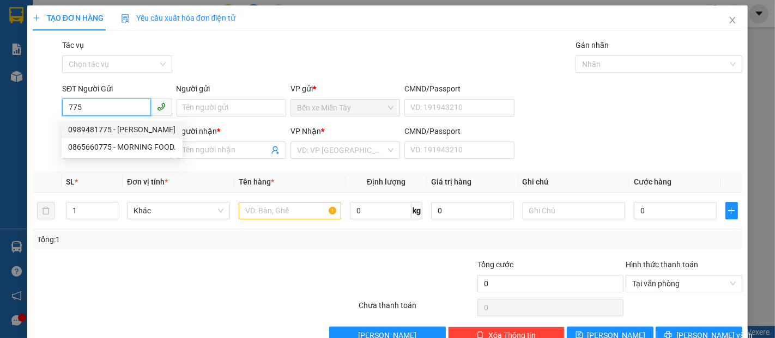
click at [126, 125] on div "0989481775 - MÁ HẢI" at bounding box center [122, 130] width 108 height 12
type input "0989481775"
type input "MÁ HẢI"
type input "0392344303"
type input "NGA"
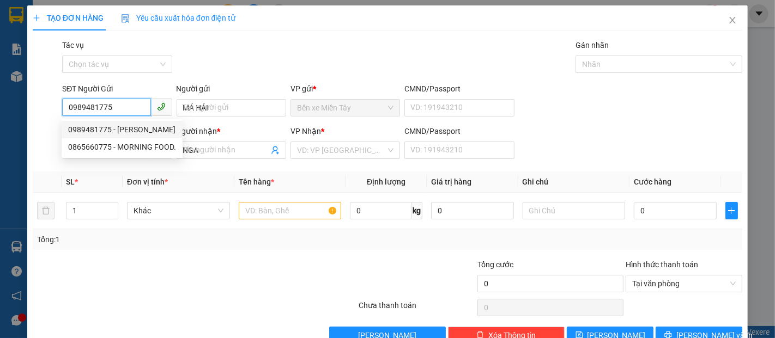
type input "60.000"
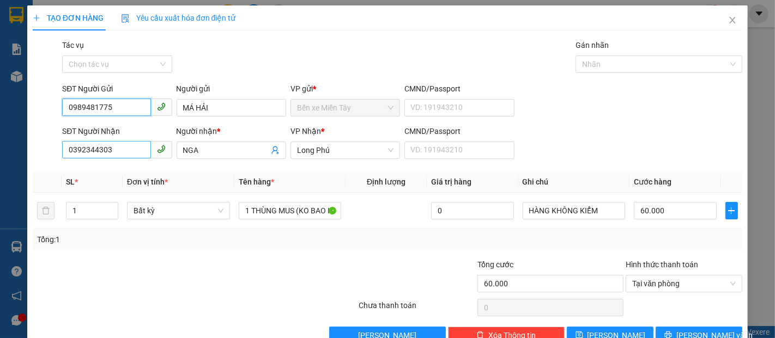
type input "0989481775"
click at [113, 156] on input "0392344303" at bounding box center [106, 149] width 88 height 17
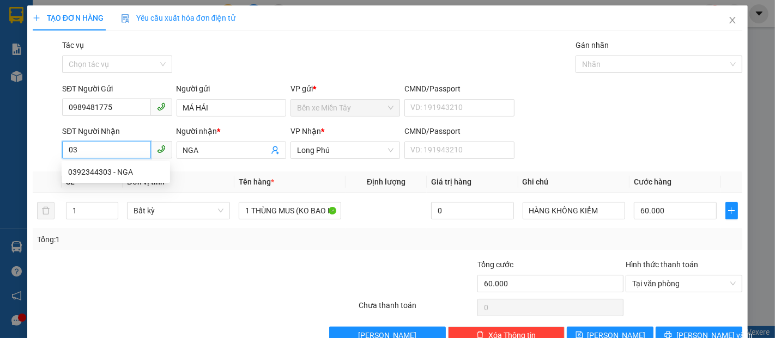
type input "0"
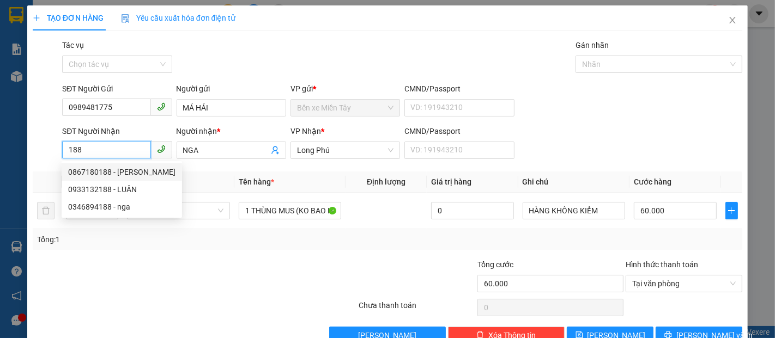
click at [135, 166] on div "0867180188 - NGỌC HUYỀN" at bounding box center [121, 172] width 107 height 12
type input "0867180188"
type input "[PERSON_NAME]"
type input "50.000"
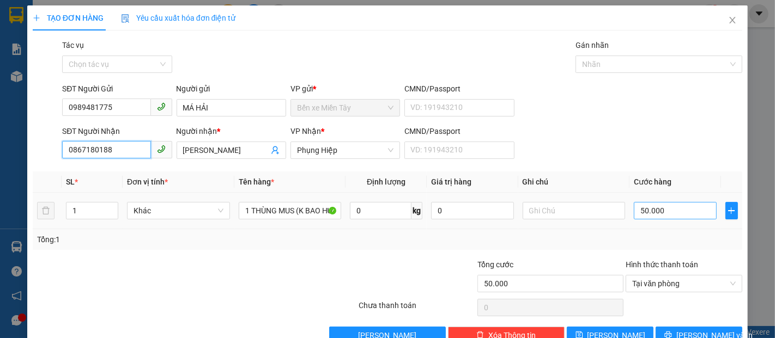
type input "0867180188"
click at [634, 212] on input "50.000" at bounding box center [675, 210] width 82 height 17
type input "7"
type input "70"
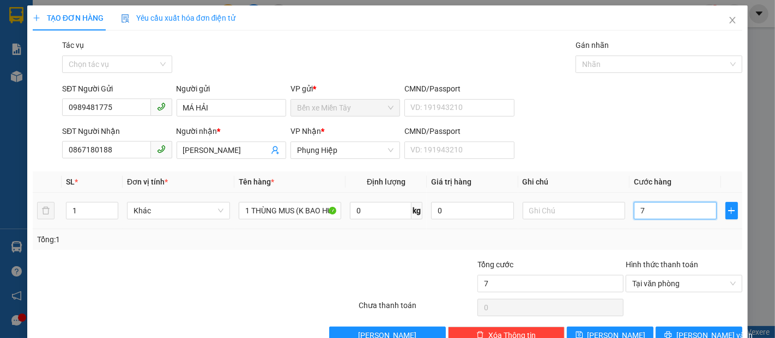
type input "70"
type input "700"
type input "7.000"
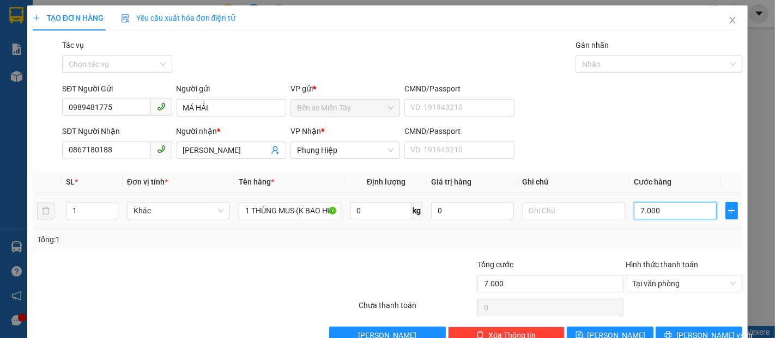
type input "70.000"
click at [667, 327] on button "[PERSON_NAME] và In" at bounding box center [698, 335] width 87 height 17
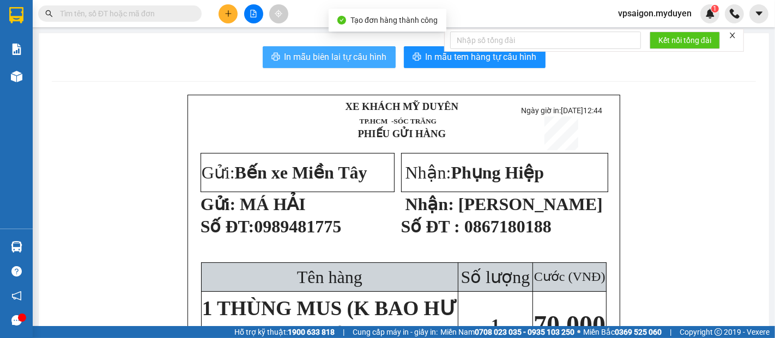
click at [345, 52] on span "In mẫu biên lai tự cấu hình" at bounding box center [335, 57] width 102 height 14
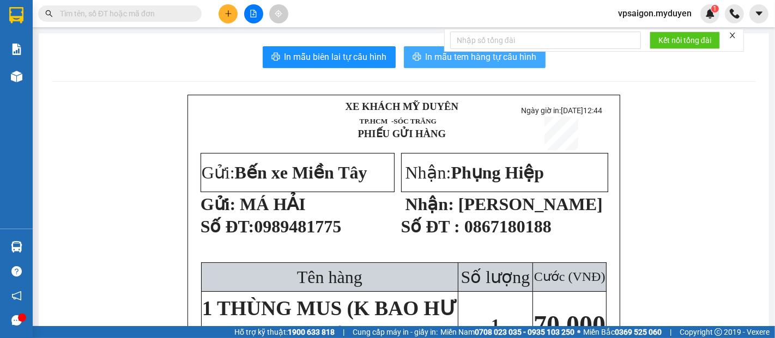
click at [460, 60] on span "In mẫu tem hàng tự cấu hình" at bounding box center [480, 57] width 111 height 14
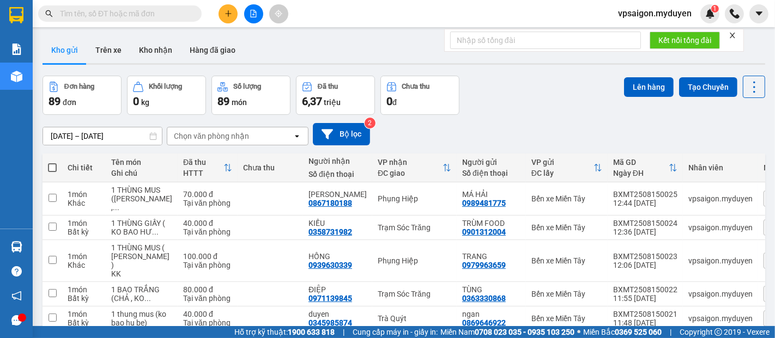
click at [112, 68] on div "ver 1.8.138 Kho gửi Trên xe Kho nhận Hàng đã giao Đơn hàng 89 đơn Khối lượng 0 …" at bounding box center [403, 280] width 731 height 495
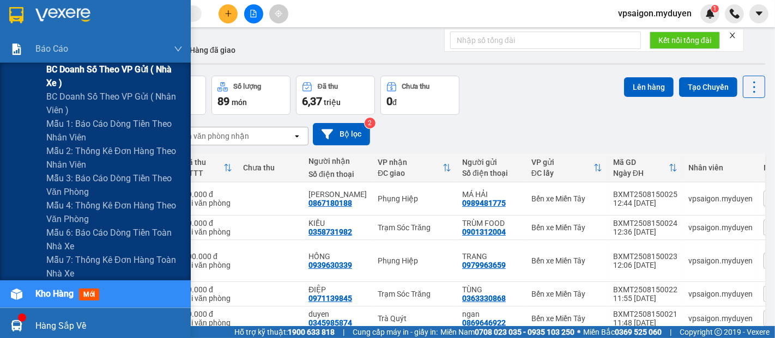
click at [87, 68] on span "BC doanh số theo VP gửi ( nhà xe )" at bounding box center [114, 76] width 136 height 27
click at [122, 71] on span "BC doanh số theo VP gửi ( nhà xe )" at bounding box center [114, 76] width 136 height 27
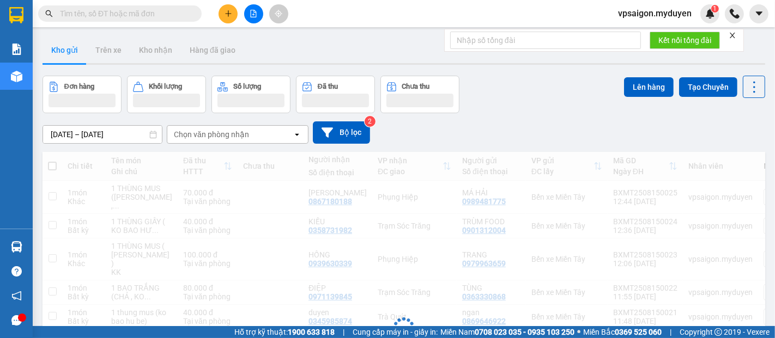
click at [233, 14] on button at bounding box center [227, 13] width 19 height 19
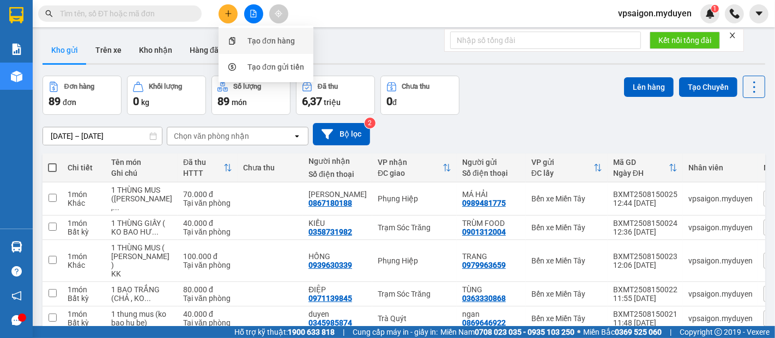
click at [265, 41] on div "Tạo đơn hàng" at bounding box center [270, 41] width 47 height 12
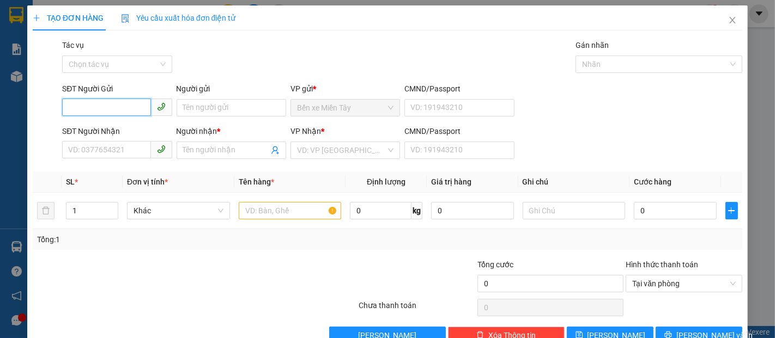
drag, startPoint x: 103, startPoint y: 108, endPoint x: 115, endPoint y: 106, distance: 12.7
click at [109, 108] on input "SĐT Người Gửi" at bounding box center [106, 107] width 88 height 17
type input "0909282447"
click at [102, 127] on div "0909282447 - VIỄN" at bounding box center [115, 130] width 95 height 12
type input "VIỄN"
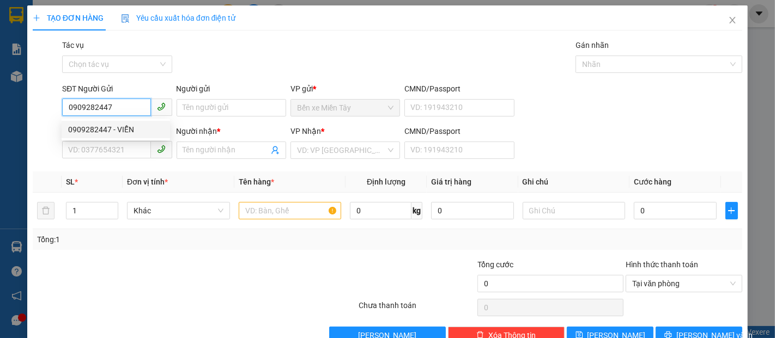
type input "0907929873"
type input "ANH THỦY"
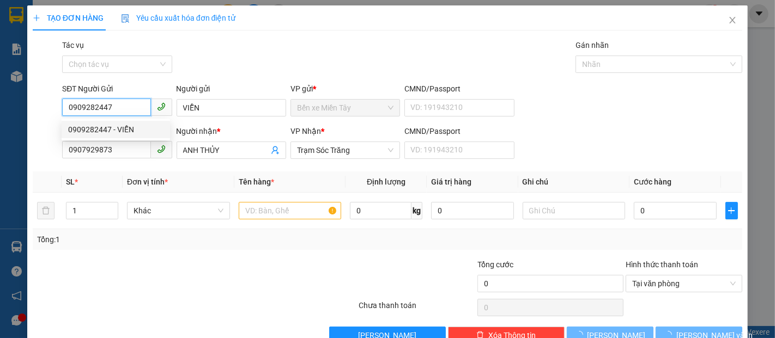
type input "60.000"
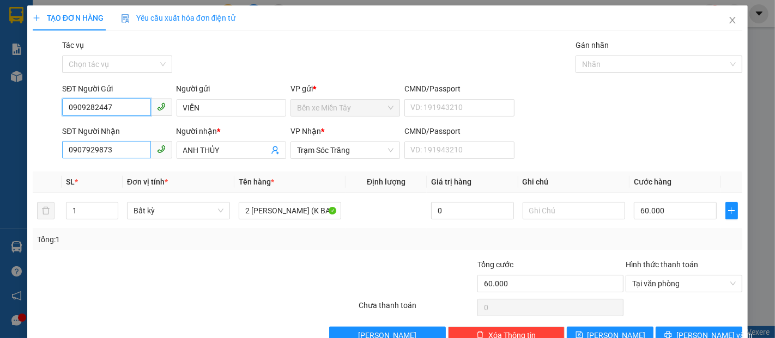
type input "0909282447"
click at [118, 151] on input "0907929873" at bounding box center [106, 149] width 88 height 17
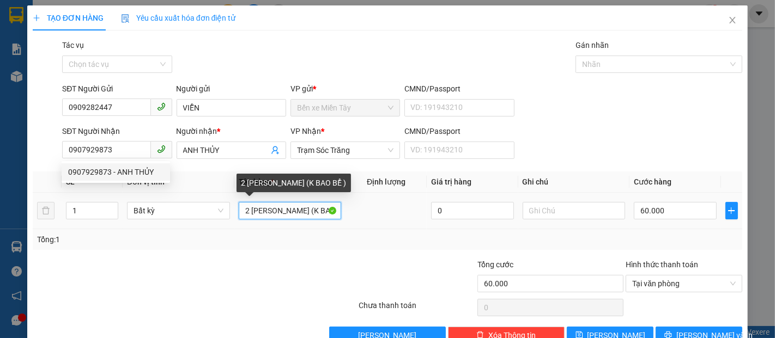
click at [247, 214] on input "2 [PERSON_NAME] (K BAO BỂ )" at bounding box center [290, 210] width 103 height 17
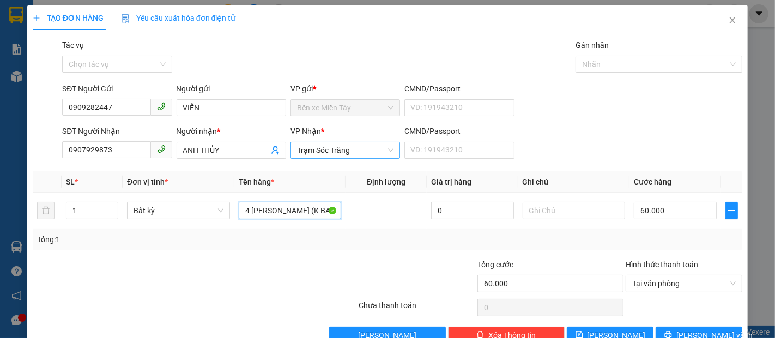
click at [348, 145] on span "Trạm Sóc Trăng" at bounding box center [345, 150] width 96 height 16
type input "4 [PERSON_NAME] (K BAO BỂ )"
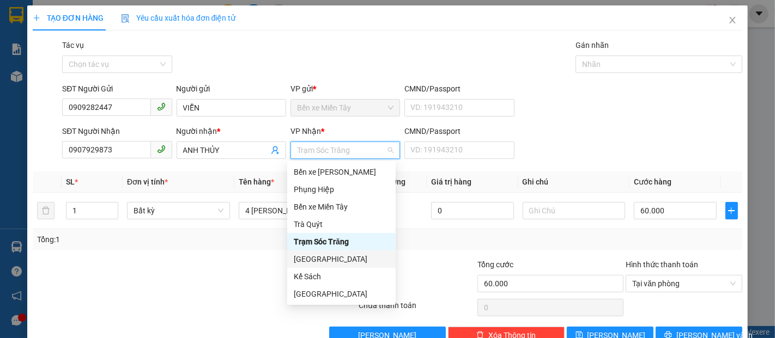
scroll to position [52, 0]
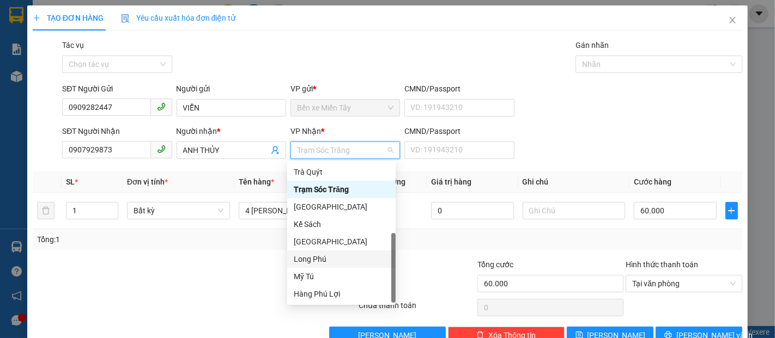
click at [312, 259] on div "Long Phú" at bounding box center [341, 259] width 95 height 12
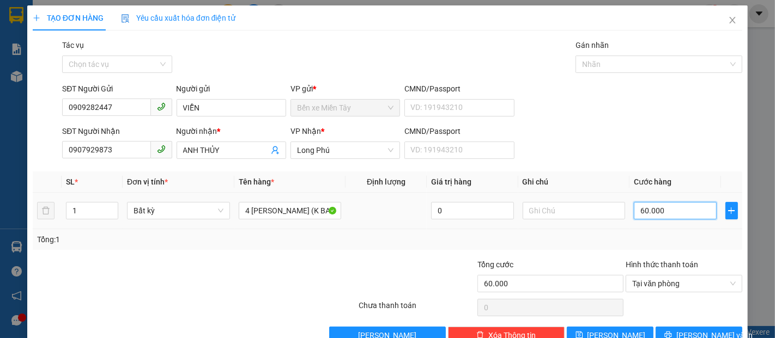
click at [634, 217] on input "60.000" at bounding box center [675, 210] width 82 height 17
type input "2"
type input "20"
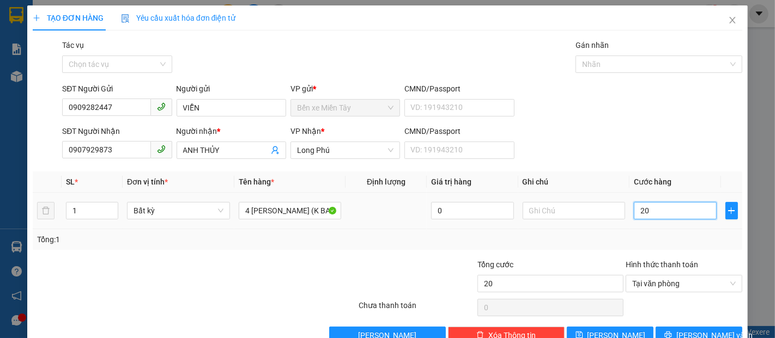
type input "200"
type input "2.000"
type input "20.000"
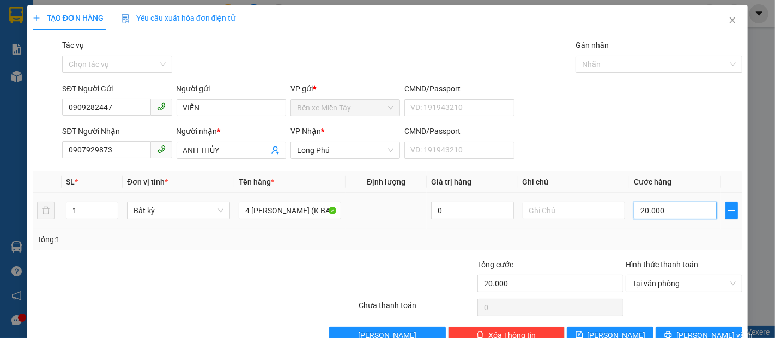
type input "200.000"
click at [686, 330] on span "[PERSON_NAME] và In" at bounding box center [714, 336] width 76 height 12
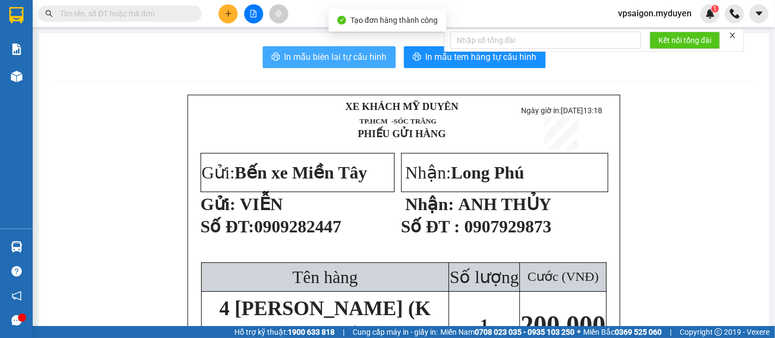
click at [326, 51] on span "In mẫu biên lai tự cấu hình" at bounding box center [335, 57] width 102 height 14
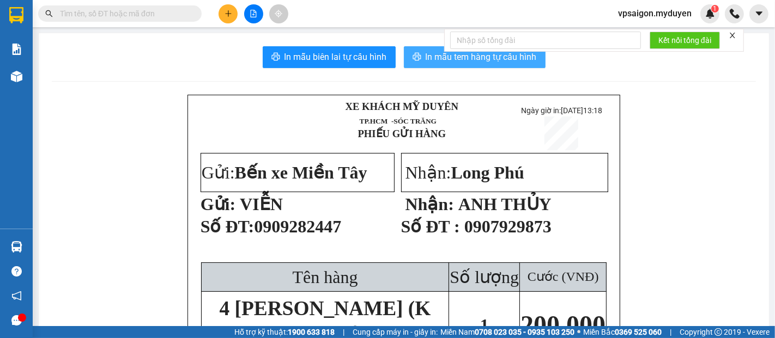
click at [494, 59] on span "In mẫu tem hàng tự cấu hình" at bounding box center [480, 57] width 111 height 14
